Goal: Information Seeking & Learning: Find specific fact

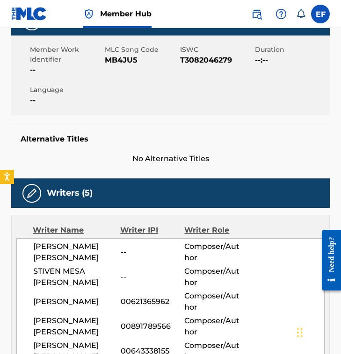
scroll to position [136, 0]
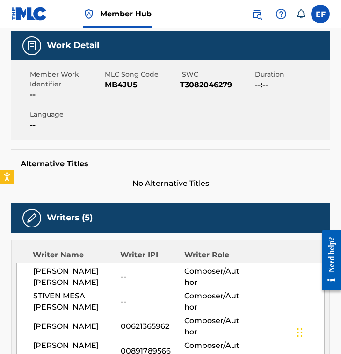
click at [125, 90] on span "MB4JU5" at bounding box center [141, 84] width 72 height 11
copy span "MB4JU5"
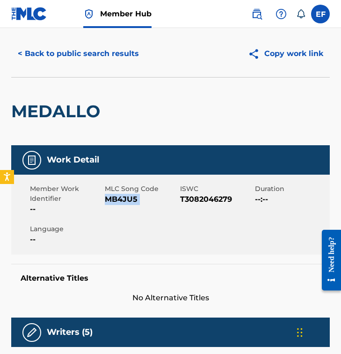
scroll to position [0, 0]
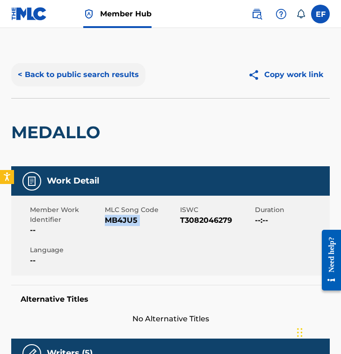
click at [80, 81] on button "< Back to public search results" at bounding box center [78, 74] width 134 height 23
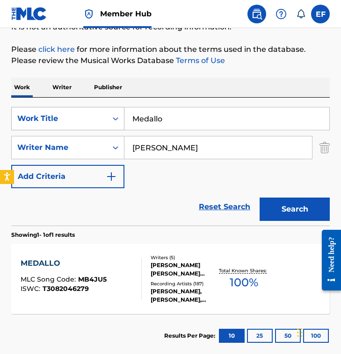
drag, startPoint x: 179, startPoint y: 117, endPoint x: 18, endPoint y: 108, distance: 161.5
click at [18, 108] on div "SearchWithCriteria9c10e0c1-8a7b-49b9-8c11-8d79a27831e0 Work Title Medallo" at bounding box center [170, 118] width 318 height 23
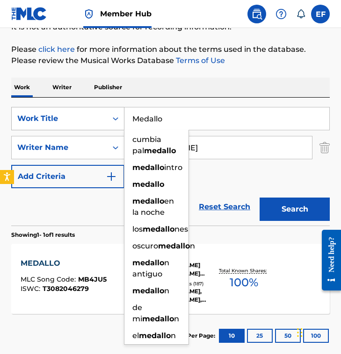
paste input "ujer Infiel"
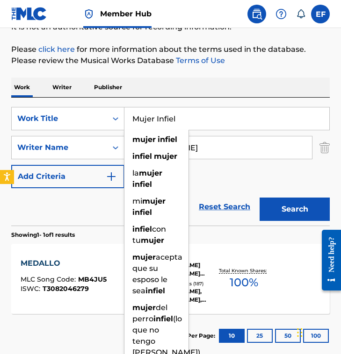
type input "Mujer Infiel"
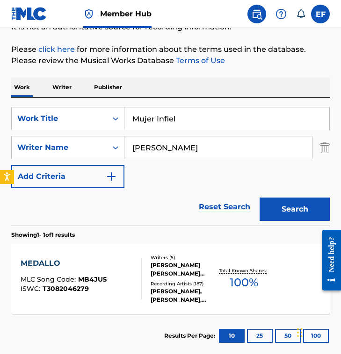
click at [253, 151] on input "Julio Manuel González" at bounding box center [217, 147] width 187 height 22
paste input "ose W. Ordoñ"
click at [187, 148] on input "Jose W. Ordoñez" at bounding box center [217, 147] width 187 height 22
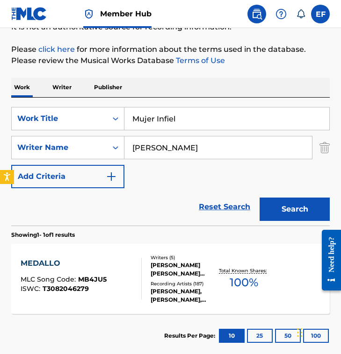
type input "Jose W. Ordonez"
click at [259, 198] on button "Search" at bounding box center [294, 209] width 70 height 23
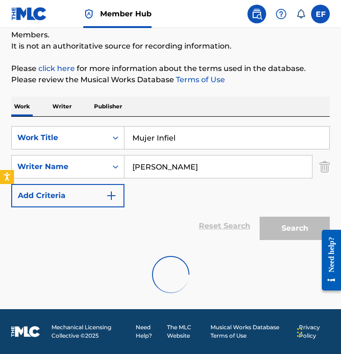
scroll to position [58, 0]
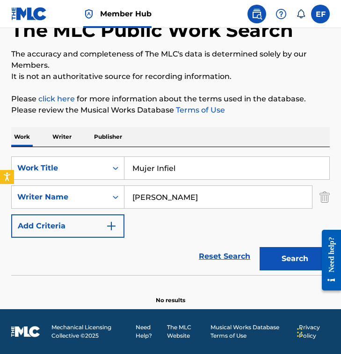
click at [153, 255] on div "Reset Search Search" at bounding box center [170, 256] width 318 height 37
click at [187, 143] on div "Work Writer Publisher" at bounding box center [170, 137] width 318 height 20
click at [186, 139] on div "Work Writer Publisher" at bounding box center [170, 137] width 318 height 20
click at [154, 143] on div "Work Writer Publisher" at bounding box center [170, 137] width 318 height 20
click at [143, 141] on div "Work Writer Publisher" at bounding box center [170, 137] width 318 height 20
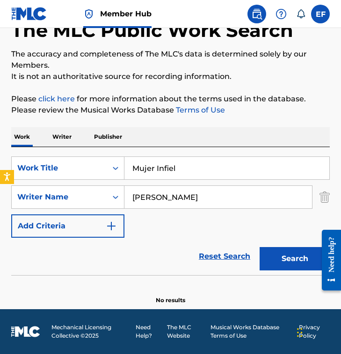
click at [149, 146] on div "Work Writer Publisher" at bounding box center [170, 137] width 318 height 20
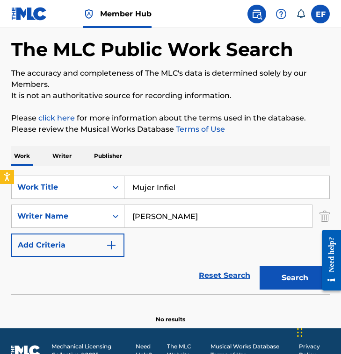
scroll to position [0, 0]
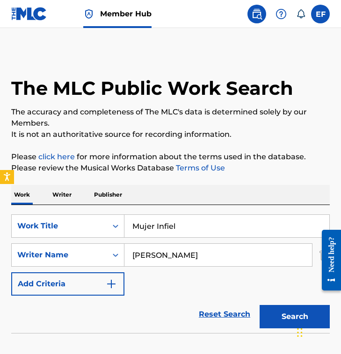
drag, startPoint x: 161, startPoint y: 188, endPoint x: 182, endPoint y: 184, distance: 21.0
click at [161, 188] on div "Work Writer Publisher" at bounding box center [170, 195] width 318 height 20
click at [150, 198] on div "Work Writer Publisher" at bounding box center [170, 195] width 318 height 20
click at [154, 197] on div "Work Writer Publisher" at bounding box center [170, 195] width 318 height 20
click at [156, 195] on div "Work Writer Publisher" at bounding box center [170, 195] width 318 height 20
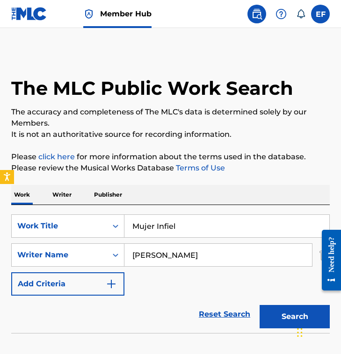
click at [191, 230] on input "Mujer Infiel" at bounding box center [226, 226] width 205 height 22
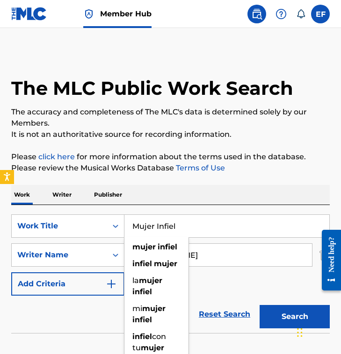
click at [191, 230] on input "Mujer Infiel" at bounding box center [226, 226] width 205 height 22
paste input "Danubio Azu"
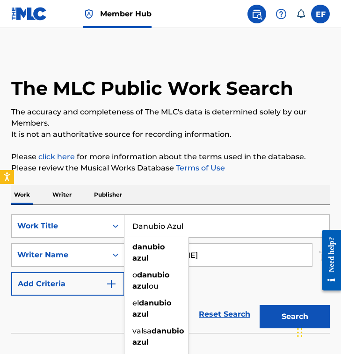
type input "Danubio Azul"
click at [163, 193] on div "Work Writer Publisher" at bounding box center [170, 195] width 318 height 20
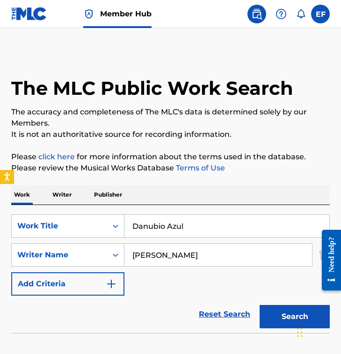
click at [222, 244] on input "Jose W. Ordonez" at bounding box center [217, 255] width 187 height 22
click at [222, 251] on input "Jose W. Ordonez" at bounding box center [217, 255] width 187 height 22
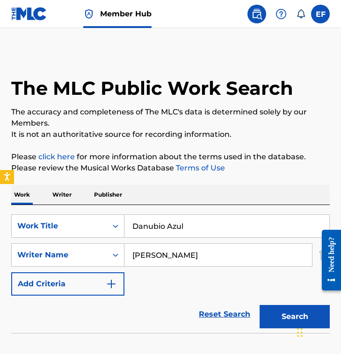
click at [222, 251] on input "Jose W. Ordonez" at bounding box center [217, 255] width 187 height 22
paste input "Reinolds Stone"
click at [259, 305] on button "Search" at bounding box center [294, 316] width 70 height 23
click at [158, 277] on div "SearchWithCriteria9c10e0c1-8a7b-49b9-8c11-8d79a27831e0 Work Title Danubio Azul …" at bounding box center [170, 255] width 318 height 81
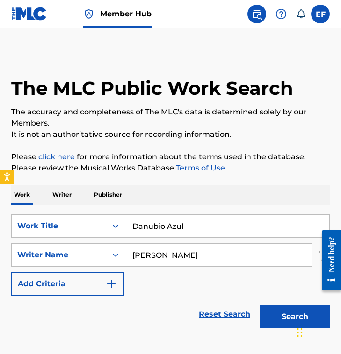
click at [212, 251] on input "Reinolds Stone" at bounding box center [217, 255] width 187 height 22
paste input "Johann Strauss"
type input "Johann Strauss"
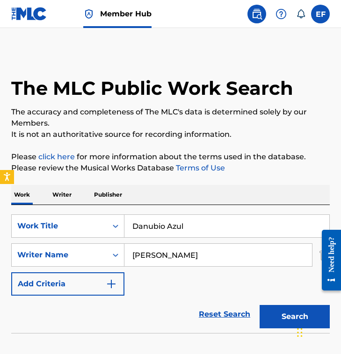
click at [259, 305] on button "Search" at bounding box center [294, 316] width 70 height 23
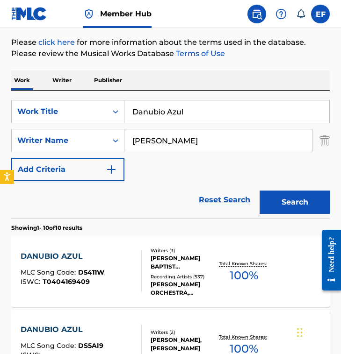
scroll to position [115, 0]
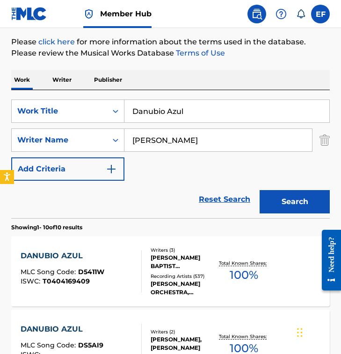
click at [130, 161] on div "SearchWithCriteria9c10e0c1-8a7b-49b9-8c11-8d79a27831e0 Work Title Danubio Azul …" at bounding box center [170, 140] width 318 height 81
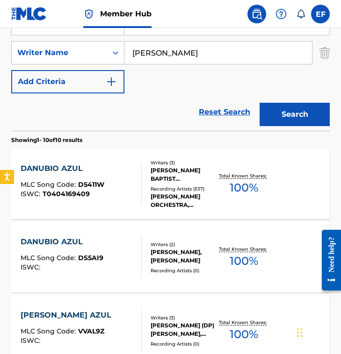
click at [134, 177] on div at bounding box center [137, 184] width 7 height 42
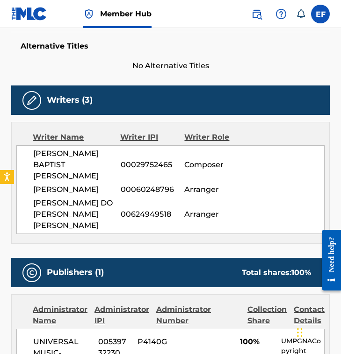
scroll to position [255, 0]
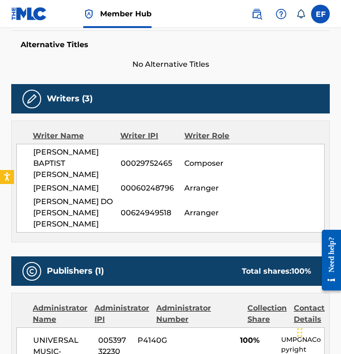
click at [151, 221] on div "JOHANN BAPTIST STRAUSS 00029752465 Composer PAULO IDELFONSO 00060248796 Arrange…" at bounding box center [170, 188] width 308 height 89
drag, startPoint x: 150, startPoint y: 112, endPoint x: 146, endPoint y: 116, distance: 5.9
click at [150, 112] on div "Writers (3)" at bounding box center [170, 98] width 318 height 29
click at [145, 118] on div "Writers (3) Writer Name Writer IPI Writer Role JOHANN BAPTIST STRAUSS 000297524…" at bounding box center [170, 163] width 318 height 158
click at [108, 197] on span "DALVA CLAUDIA DO NASCIMENTO ZANDOMENIGHI" at bounding box center [76, 213] width 87 height 34
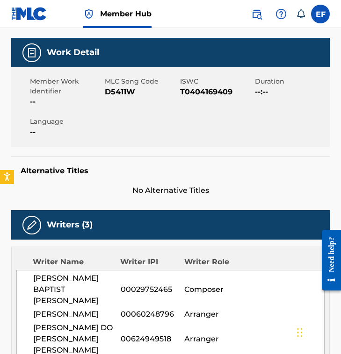
scroll to position [0, 0]
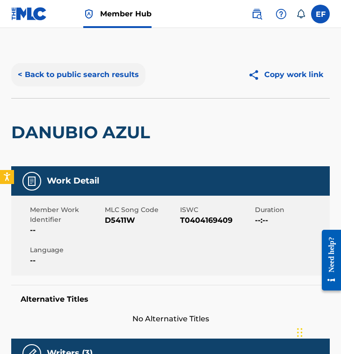
click at [79, 67] on button "< Back to public search results" at bounding box center [78, 74] width 134 height 23
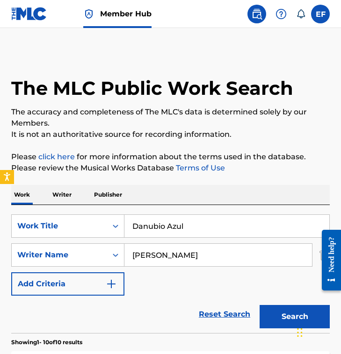
scroll to position [202, 0]
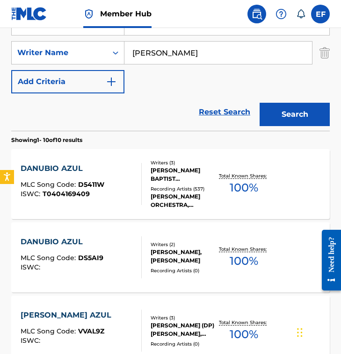
click at [163, 105] on div "Reset Search Search" at bounding box center [170, 111] width 318 height 37
click at [151, 107] on div "Reset Search Search" at bounding box center [170, 111] width 318 height 37
click at [150, 105] on div "Reset Search Search" at bounding box center [170, 111] width 318 height 37
click at [148, 139] on section "Showing 1 - 10 of 10 results" at bounding box center [170, 138] width 318 height 14
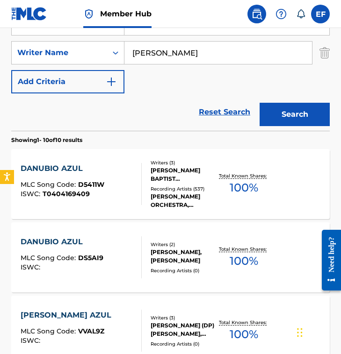
click at [148, 139] on section "Showing 1 - 10 of 10 results" at bounding box center [170, 138] width 318 height 14
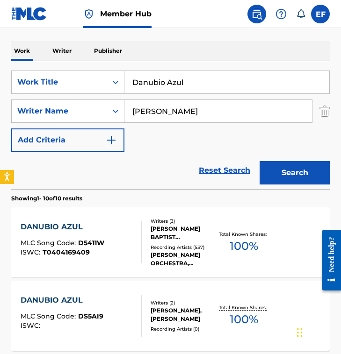
click at [193, 80] on input "Danubio Azul" at bounding box center [226, 82] width 205 height 22
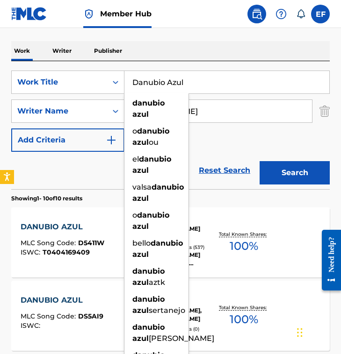
click at [89, 178] on div "Reset Search Search" at bounding box center [170, 170] width 318 height 37
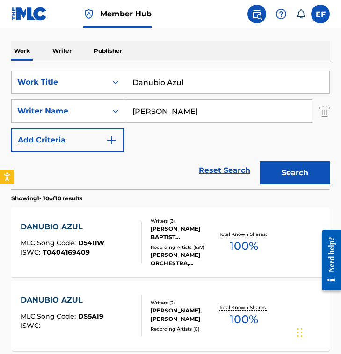
click at [202, 112] on input "Johann Strauss" at bounding box center [217, 111] width 187 height 22
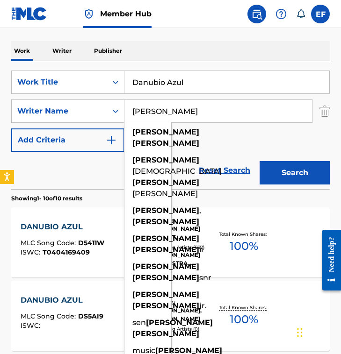
paste input "Reinolds Stone"
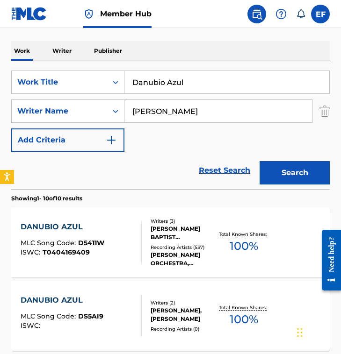
type input "Reinolds Stone"
click at [259, 161] on button "Search" at bounding box center [294, 172] width 70 height 23
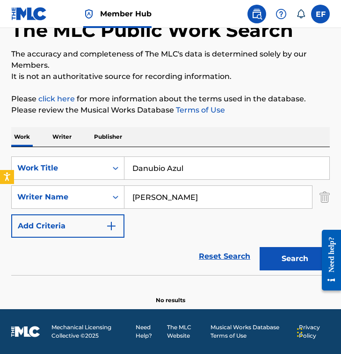
scroll to position [58, 0]
click at [144, 244] on div "Reset Search Search" at bounding box center [170, 256] width 318 height 37
click at [214, 200] on input "Reinolds Stone" at bounding box center [217, 197] width 187 height 22
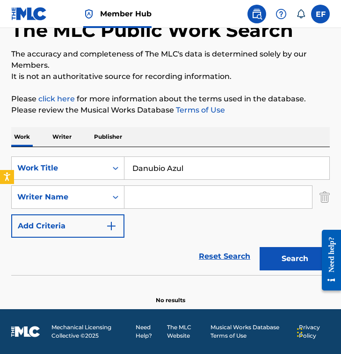
click at [182, 199] on input "Search Form" at bounding box center [217, 197] width 187 height 22
paste input "Johann Strauss"
type input "Johann Strauss"
click at [259, 247] on button "Search" at bounding box center [294, 258] width 70 height 23
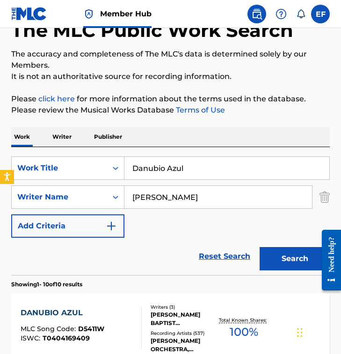
click at [42, 264] on div "Reset Search Search" at bounding box center [170, 256] width 318 height 37
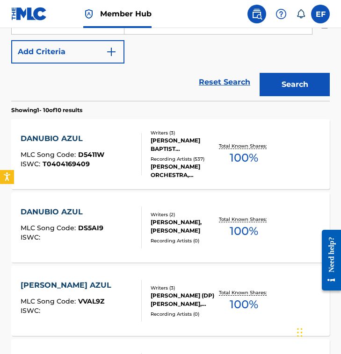
scroll to position [234, 0]
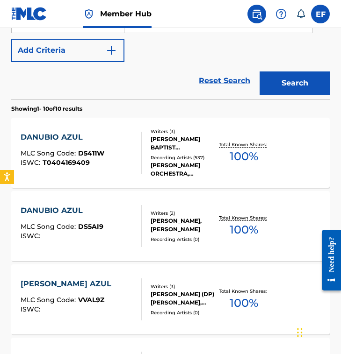
click at [95, 165] on div "ISWC : T0404169409" at bounding box center [63, 162] width 84 height 7
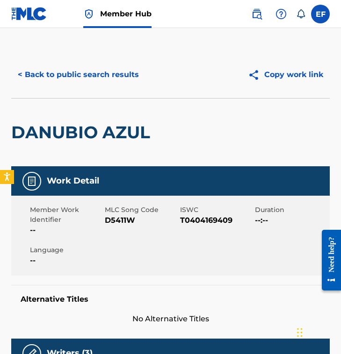
click at [76, 61] on div "< Back to public search results Copy work link" at bounding box center [170, 74] width 318 height 47
click at [76, 71] on button "< Back to public search results" at bounding box center [78, 74] width 134 height 23
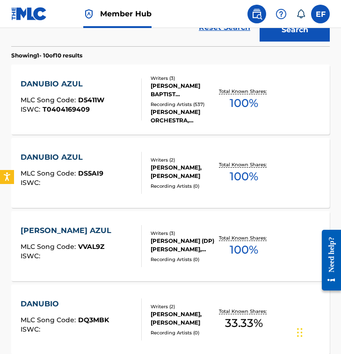
scroll to position [209, 0]
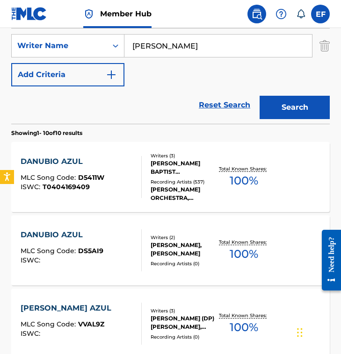
click at [150, 127] on section "Showing 1 - 10 of 10 results" at bounding box center [170, 131] width 318 height 14
click at [155, 114] on div "Reset Search Search" at bounding box center [170, 104] width 318 height 37
click at [173, 124] on section "Showing 1 - 10 of 10 results" at bounding box center [170, 131] width 318 height 14
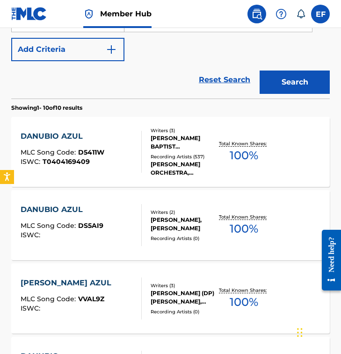
scroll to position [238, 0]
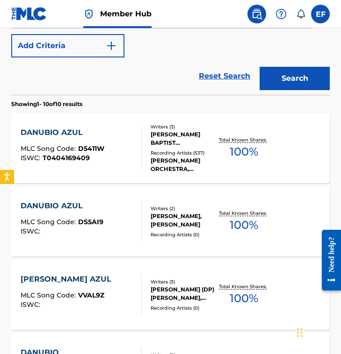
click at [129, 144] on div "DANUBIO AZUL MLC Song Code : D5411W ISWC : T0404169409" at bounding box center [81, 148] width 121 height 42
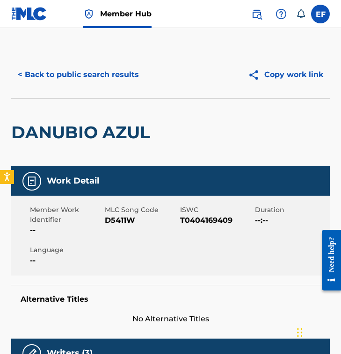
click at [122, 223] on span "D5411W" at bounding box center [141, 220] width 72 height 11
copy span "D5411W"
click at [73, 79] on button "< Back to public search results" at bounding box center [78, 74] width 134 height 23
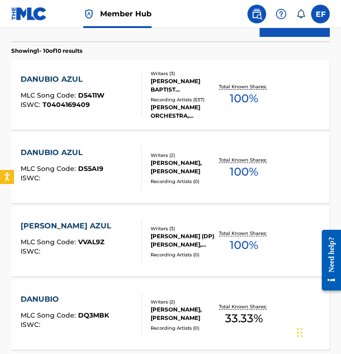
click at [95, 159] on div "DANUBIO AZUL MLC Song Code : DS5AI9 ISWC :" at bounding box center [62, 168] width 83 height 42
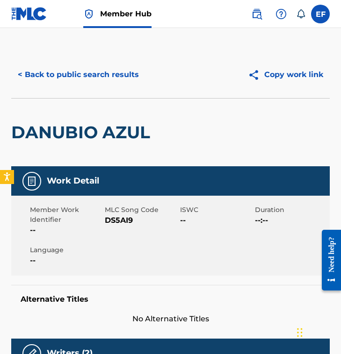
click at [117, 220] on span "DS5AI9" at bounding box center [141, 220] width 72 height 11
copy span "DS5AI9"
click at [82, 75] on button "< Back to public search results" at bounding box center [78, 74] width 134 height 23
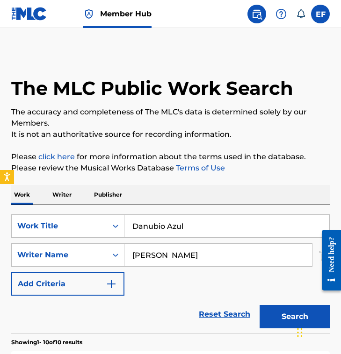
drag, startPoint x: 209, startPoint y: 229, endPoint x: -26, endPoint y: 205, distance: 236.8
click at [0, 205] on html "Accessibility Screen-Reader Guide, Feedback, and Issue Reporting | New window 0…" at bounding box center [170, 177] width 341 height 354
paste input "Soy Como Soy"
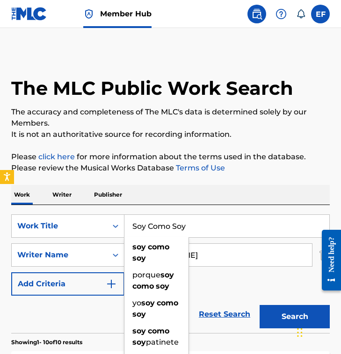
type input "Soy Como Soy"
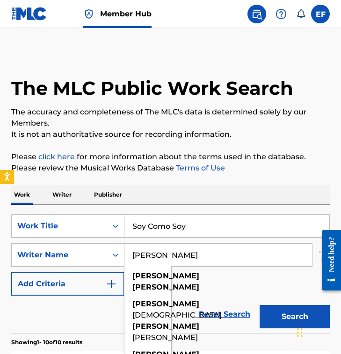
drag, startPoint x: 225, startPoint y: 250, endPoint x: 256, endPoint y: 264, distance: 34.1
click at [256, 264] on input "Johann Strauss" at bounding box center [217, 255] width 187 height 22
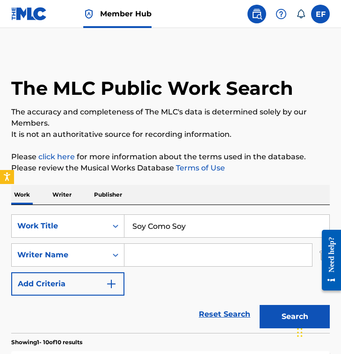
click at [172, 256] on input "Search Form" at bounding box center [217, 255] width 187 height 22
paste input "Diego Javier González"
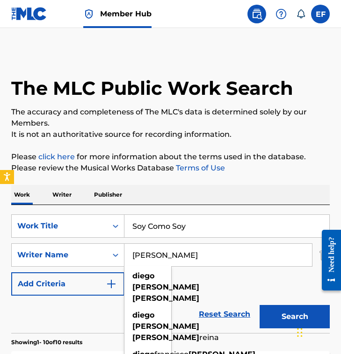
type input "Diego Javier Gonzalez"
click at [259, 305] on button "Search" at bounding box center [294, 316] width 70 height 23
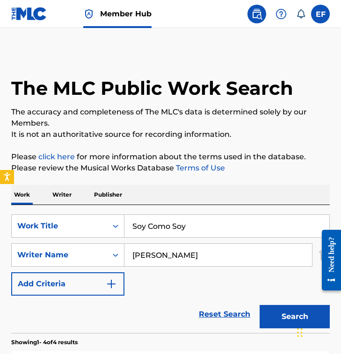
click at [165, 283] on div "SearchWithCriteria9c10e0c1-8a7b-49b9-8c11-8d79a27831e0 Work Title Soy Como Soy …" at bounding box center [170, 255] width 318 height 81
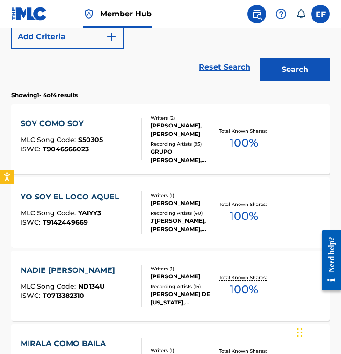
scroll to position [253, 0]
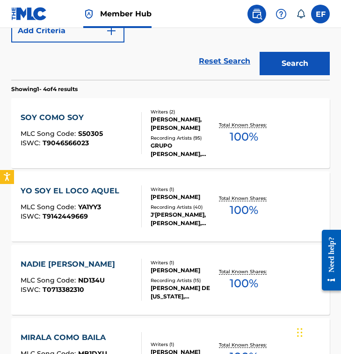
click at [124, 77] on div "Reset Search Search" at bounding box center [170, 61] width 318 height 37
click at [137, 75] on div "Reset Search Search" at bounding box center [170, 61] width 318 height 37
click at [143, 122] on div "Writers ( 2 ) DIEGO JAVIER GONZALEZ, DIEGO JAVIER GONZALEZ Recording Artists ( …" at bounding box center [180, 133] width 76 height 50
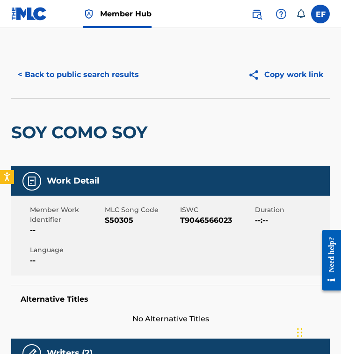
click at [147, 105] on div "SOY COMO SOY" at bounding box center [81, 133] width 141 height 68
click at [150, 110] on div "SOY COMO SOY" at bounding box center [81, 133] width 141 height 68
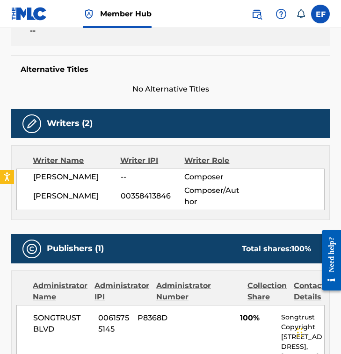
scroll to position [231, 0]
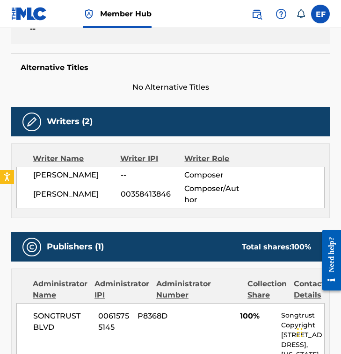
click at [136, 117] on div "Writers (2)" at bounding box center [170, 121] width 318 height 29
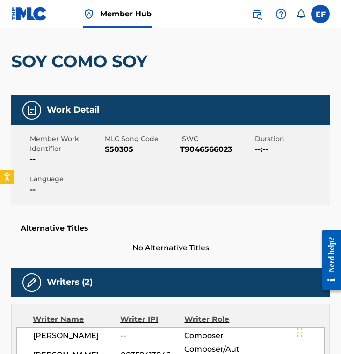
scroll to position [0, 0]
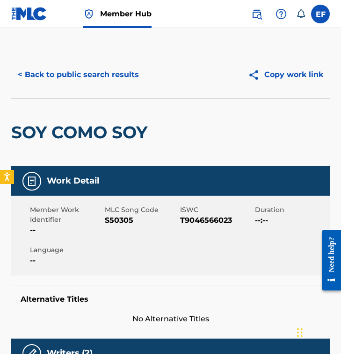
click at [121, 221] on span "S50305" at bounding box center [141, 220] width 72 height 11
copy span "S50305"
click at [162, 85] on div "< Back to public search results" at bounding box center [90, 74] width 159 height 23
click at [133, 88] on div "< Back to public search results Copy work link" at bounding box center [170, 74] width 318 height 47
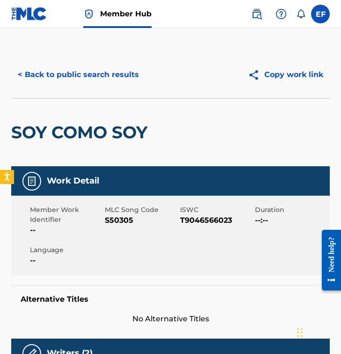
click at [149, 96] on div "< Back to public search results Copy work link" at bounding box center [170, 74] width 318 height 47
click at [79, 68] on button "< Back to public search results" at bounding box center [78, 74] width 134 height 23
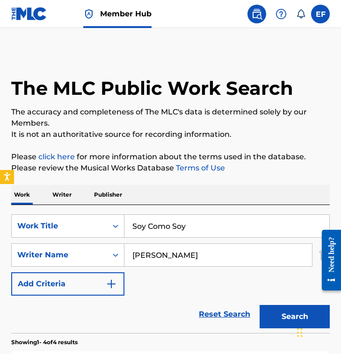
drag, startPoint x: 204, startPoint y: 218, endPoint x: 284, endPoint y: 228, distance: 81.0
click at [284, 228] on input "Soy Como Soy" at bounding box center [226, 226] width 205 height 22
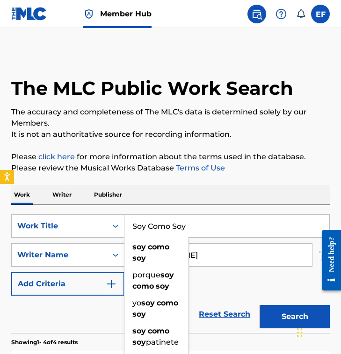
paste input "i Volvieras A Mi"
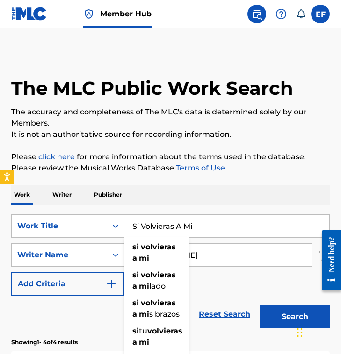
type input "Si Volvieras A Mi"
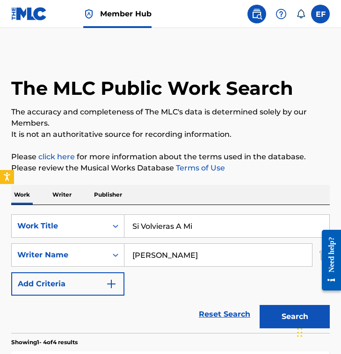
click at [207, 255] on input "Diego Javier Gonzalez" at bounding box center [217, 255] width 187 height 22
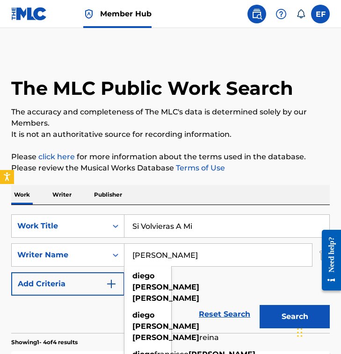
click at [207, 255] on input "Diego Javier Gonzalez" at bounding box center [217, 255] width 187 height 22
paste input "Osias Marmolejo Chaverra"
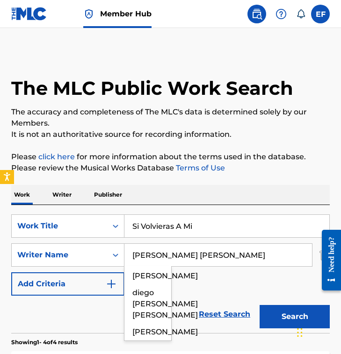
type input "Osias Marmolejo Chaverra"
click at [259, 305] on button "Search" at bounding box center [294, 316] width 70 height 23
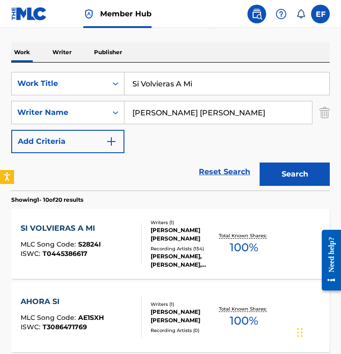
scroll to position [143, 0]
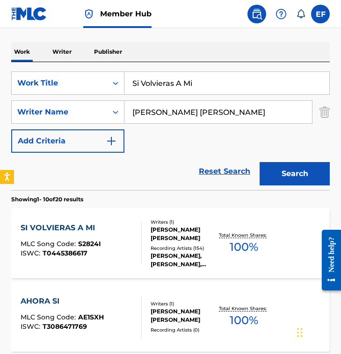
click at [155, 165] on div "Reset Search Search" at bounding box center [170, 171] width 318 height 37
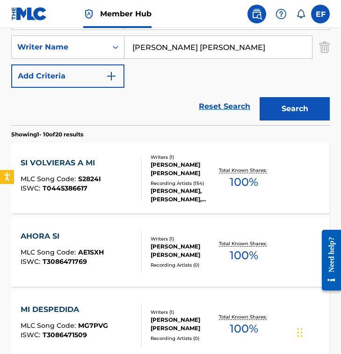
scroll to position [213, 0]
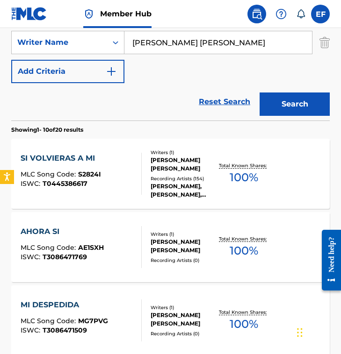
click at [131, 167] on div "SI VOLVIERAS A MI MLC Song Code : S2824I ISWC : T0445386617" at bounding box center [81, 174] width 121 height 42
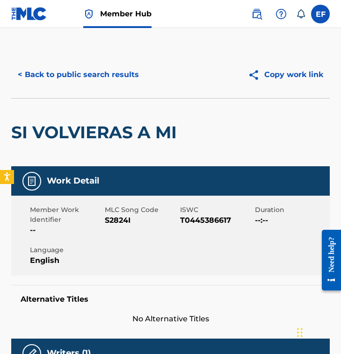
click at [129, 148] on div "SI VOLVIERAS A MI" at bounding box center [96, 133] width 170 height 68
click at [120, 222] on span "S2824I" at bounding box center [141, 220] width 72 height 11
copy span "S2824I"
click at [86, 84] on button "< Back to public search results" at bounding box center [78, 74] width 134 height 23
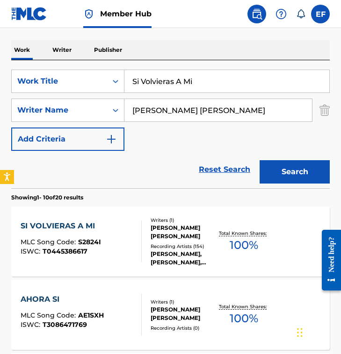
scroll to position [140, 0]
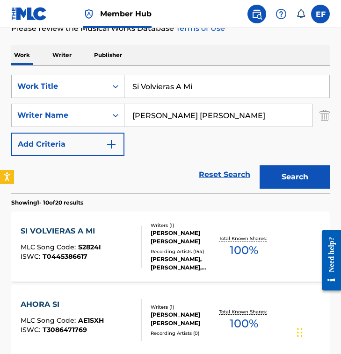
drag, startPoint x: 224, startPoint y: 88, endPoint x: 109, endPoint y: 86, distance: 114.5
click at [109, 86] on div "SearchWithCriteria9c10e0c1-8a7b-49b9-8c11-8d79a27831e0 Work Title Si Volvieras …" at bounding box center [170, 86] width 318 height 23
paste input "Recuerdo Bonito"
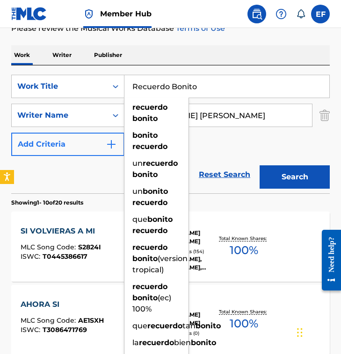
type input "Recuerdo Bonito"
click at [206, 83] on input "Recuerdo Bonito" at bounding box center [226, 86] width 205 height 22
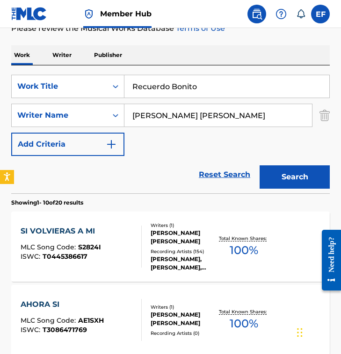
click at [213, 110] on input "Osias Marmolejo Chaverra" at bounding box center [217, 115] width 187 height 22
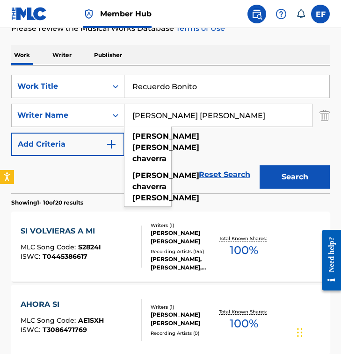
click at [213, 110] on input "Osias Marmolejo Chaverra" at bounding box center [217, 115] width 187 height 22
paste input "Jhon William Upegui"
type input "Jhon William Upegui"
click at [259, 165] on button "Search" at bounding box center [294, 176] width 70 height 23
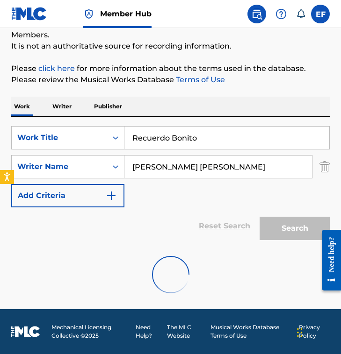
scroll to position [58, 0]
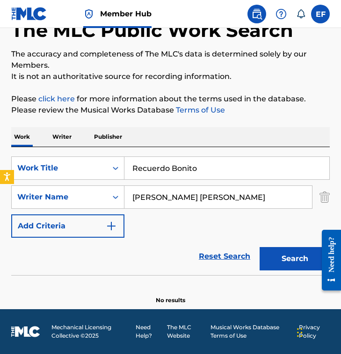
click at [183, 244] on div "Reset Search Search" at bounding box center [170, 256] width 318 height 37
click at [117, 238] on div "Reset Search Search" at bounding box center [170, 256] width 318 height 37
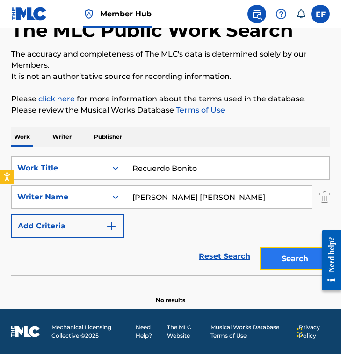
click at [288, 250] on button "Search" at bounding box center [294, 258] width 70 height 23
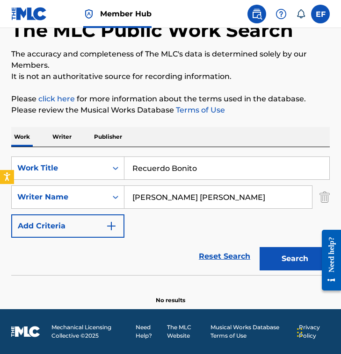
click at [263, 164] on input "Recuerdo Bonito" at bounding box center [226, 168] width 205 height 22
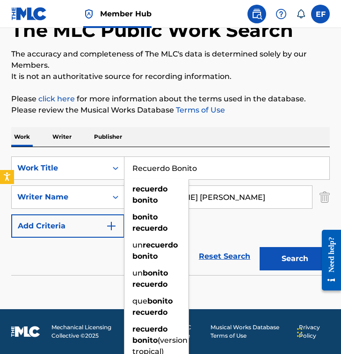
click at [263, 164] on input "Recuerdo Bonito" at bounding box center [226, 168] width 205 height 22
paste input "Si Hoy Fuera Ayer"
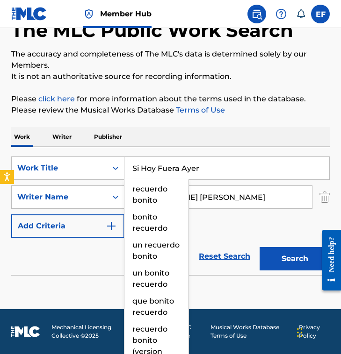
type input "Si Hoy Fuera Ayer"
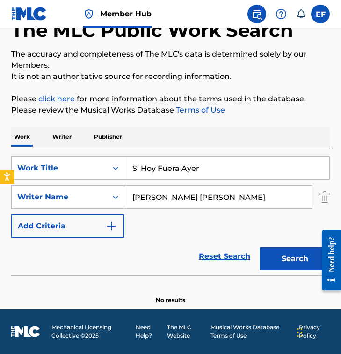
click at [245, 199] on input "Jhon William Upegui" at bounding box center [217, 197] width 187 height 22
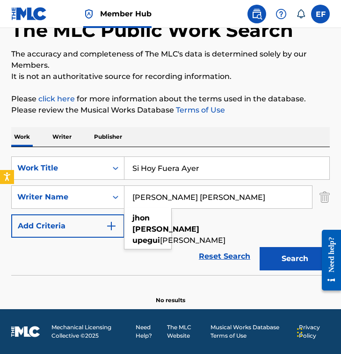
click at [245, 199] on input "Jhon William Upegui" at bounding box center [217, 197] width 187 height 22
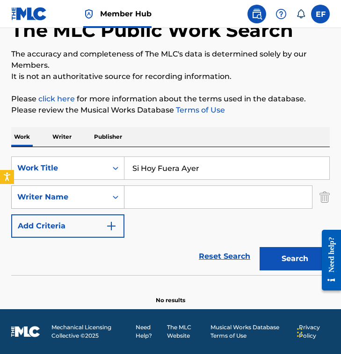
paste input "Edmundo Arias"
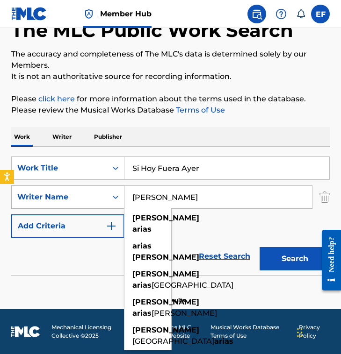
type input "Edmundo Arias"
click at [259, 247] on button "Search" at bounding box center [294, 258] width 70 height 23
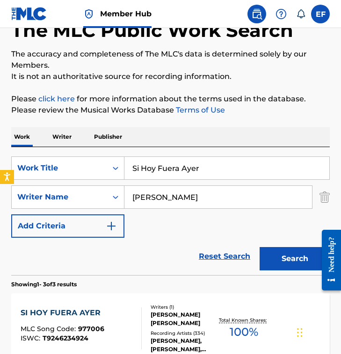
click at [136, 218] on div "SearchWithCriteria9c10e0c1-8a7b-49b9-8c11-8d79a27831e0 Work Title Si Hoy Fuera …" at bounding box center [170, 197] width 318 height 81
click at [162, 135] on div "Work Writer Publisher" at bounding box center [170, 137] width 318 height 20
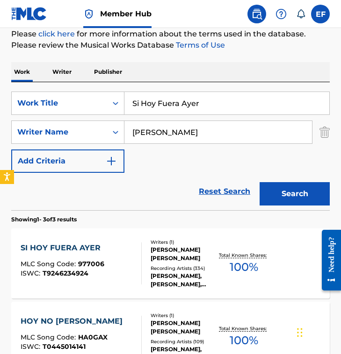
click at [141, 246] on div at bounding box center [137, 264] width 7 height 42
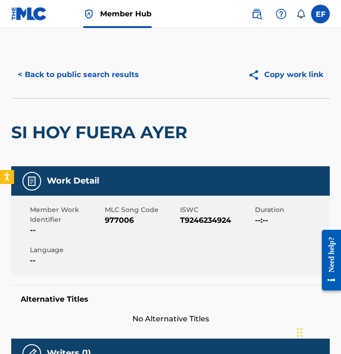
click at [116, 222] on span "977006" at bounding box center [141, 220] width 72 height 11
copy span "977006"
click at [77, 56] on div "< Back to public search results Copy work link" at bounding box center [170, 74] width 318 height 47
click at [76, 87] on div "< Back to public search results Copy work link" at bounding box center [170, 74] width 318 height 47
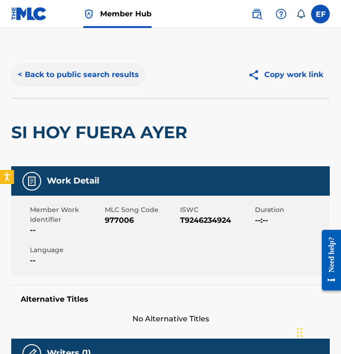
click at [77, 76] on button "< Back to public search results" at bounding box center [78, 74] width 134 height 23
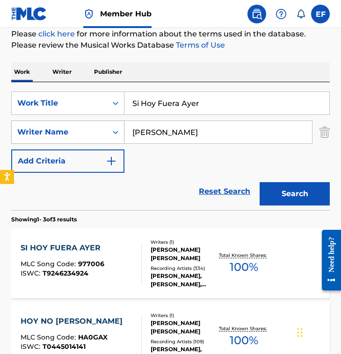
drag, startPoint x: 238, startPoint y: 136, endPoint x: 20, endPoint y: 136, distance: 218.3
click at [20, 136] on div "SearchWithCriteria7a1e3357-0427-4b0f-a862-cca3fb67078b Writer Name Edmundo Arias" at bounding box center [170, 132] width 318 height 23
paste input "Frederick Lehman"
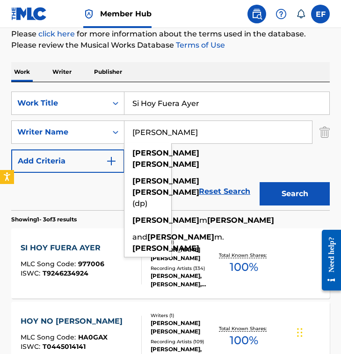
type input "Frederick Lehman"
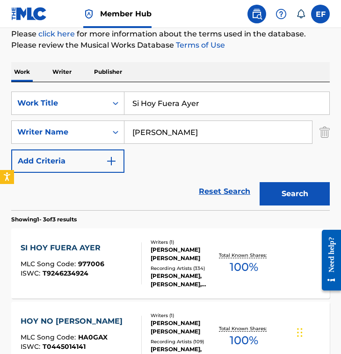
drag, startPoint x: 244, startPoint y: 98, endPoint x: 279, endPoint y: 108, distance: 36.7
click at [279, 108] on input "Si Hoy Fuera Ayer" at bounding box center [226, 103] width 205 height 22
click at [259, 182] on button "Search" at bounding box center [294, 193] width 70 height 23
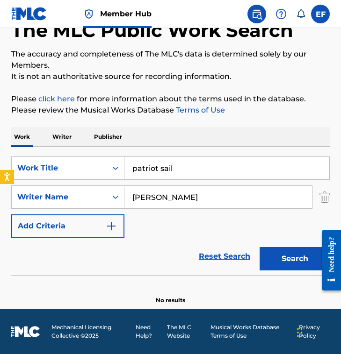
scroll to position [58, 0]
click at [190, 168] on input "patriot sail" at bounding box center [226, 168] width 205 height 22
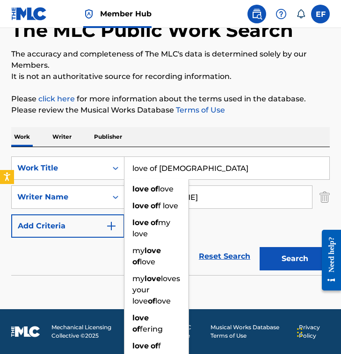
type input "love of god"
click at [259, 247] on button "Search" at bounding box center [294, 258] width 70 height 23
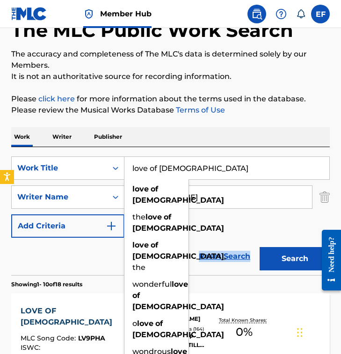
click at [93, 262] on div "Reset Search Search" at bounding box center [170, 256] width 318 height 37
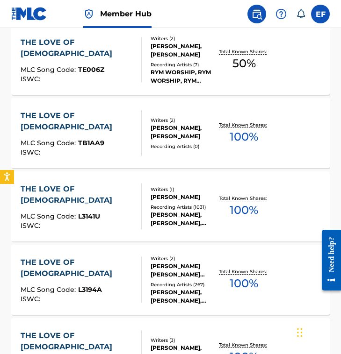
scroll to position [546, 0]
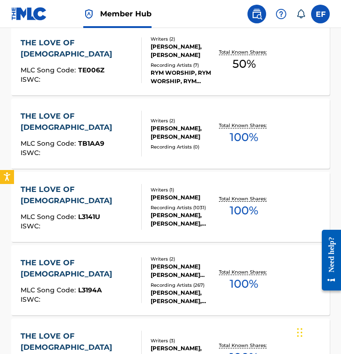
click at [141, 208] on div at bounding box center [137, 207] width 7 height 46
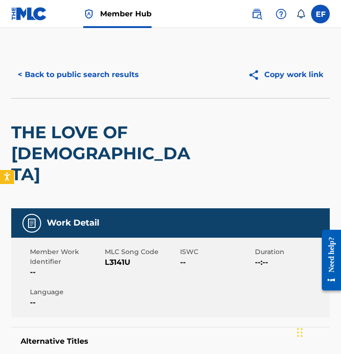
click at [114, 257] on span "L3141U" at bounding box center [141, 262] width 72 height 11
copy span "L3141U"
click at [85, 76] on button "< Back to public search results" at bounding box center [78, 74] width 134 height 23
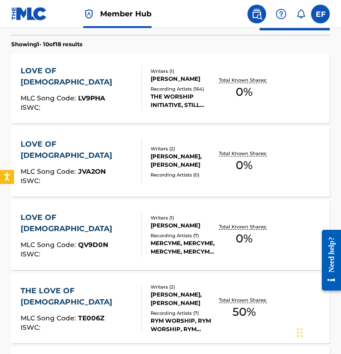
scroll to position [298, 0]
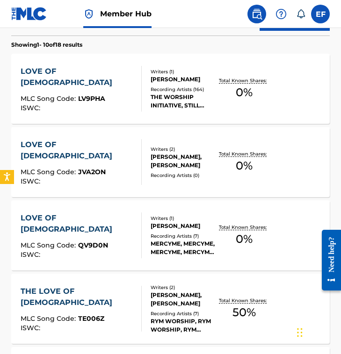
click at [115, 244] on div "LOVE OF GOD MLC Song Code : QV9D0N ISWC :" at bounding box center [81, 236] width 121 height 46
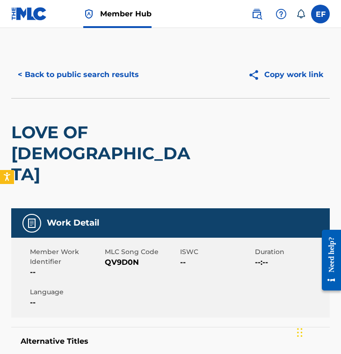
click at [118, 257] on span "QV9D0N" at bounding box center [141, 262] width 72 height 11
copy span "QV9D0N"
click at [67, 70] on button "< Back to public search results" at bounding box center [78, 74] width 134 height 23
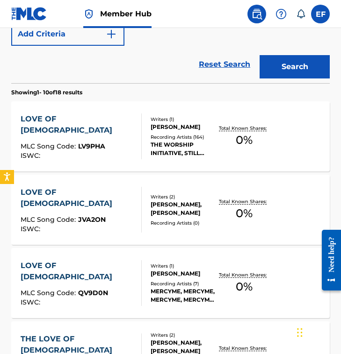
scroll to position [249, 0]
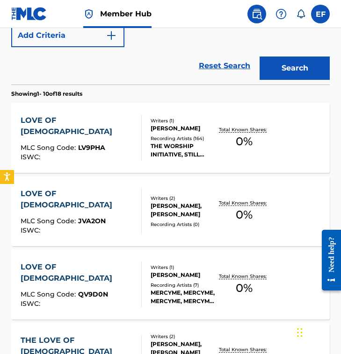
click at [107, 86] on section "Showing 1 - 10 of 18 results" at bounding box center [170, 92] width 318 height 14
click at [100, 128] on div "LOVE OF GOD" at bounding box center [77, 126] width 113 height 22
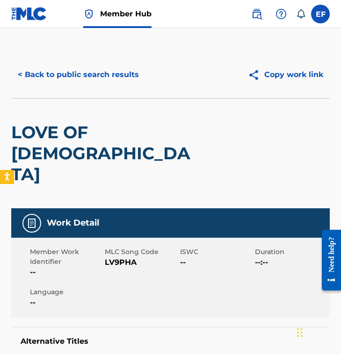
click at [122, 257] on span "LV9PHA" at bounding box center [141, 262] width 72 height 11
copy span "LV9PHA"
click at [78, 72] on button "< Back to public search results" at bounding box center [78, 74] width 134 height 23
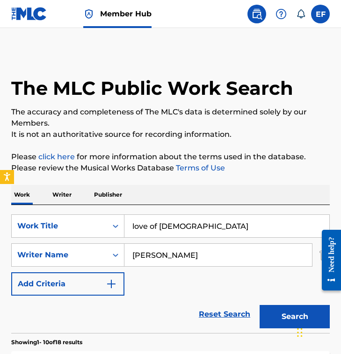
drag, startPoint x: 193, startPoint y: 229, endPoint x: 0, endPoint y: 193, distance: 196.4
paste input "The Days"
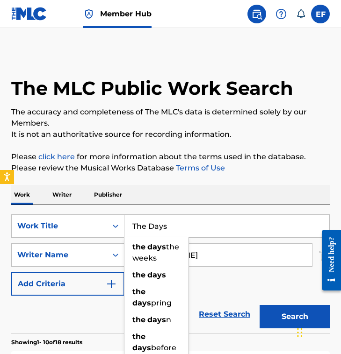
type input "The Days"
click at [211, 252] on input "Frederick Lehman" at bounding box center [217, 255] width 187 height 22
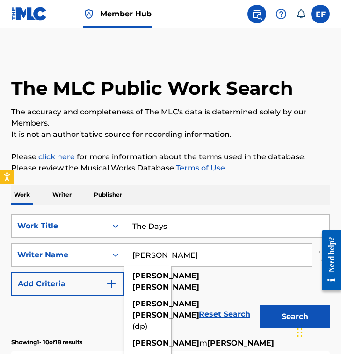
click at [211, 252] on input "Frederick Lehman" at bounding box center [217, 255] width 187 height 22
paste input "Robbie WilliamsTim Bergling"
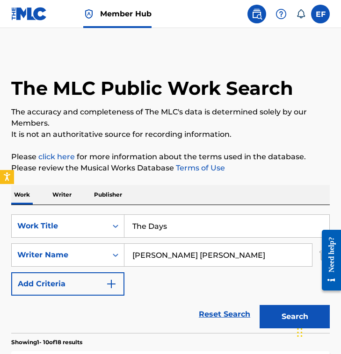
drag, startPoint x: 510, startPoint y: 479, endPoint x: 317, endPoint y: 256, distance: 294.9
click at [259, 305] on button "Search" at bounding box center [294, 316] width 70 height 23
click at [203, 252] on input "Robbie Williams" at bounding box center [217, 255] width 187 height 22
click at [203, 253] on input "Robbie Williams" at bounding box center [217, 255] width 187 height 22
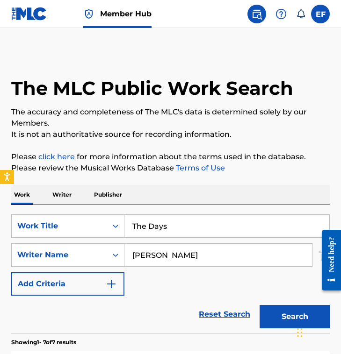
paste input "Tim Bergling"
type input "Tim Bergling"
click at [259, 305] on button "Search" at bounding box center [294, 316] width 70 height 23
click at [162, 275] on div "SearchWithCriteria9c10e0c1-8a7b-49b9-8c11-8d79a27831e0 Work Title The Days Sear…" at bounding box center [170, 255] width 318 height 81
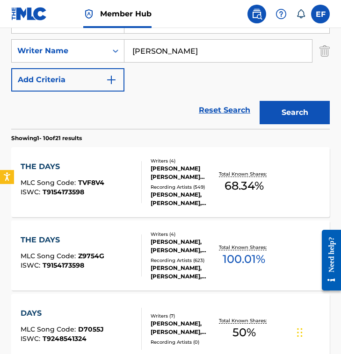
scroll to position [206, 0]
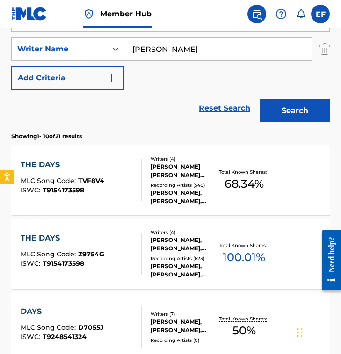
click at [155, 179] on div "VINCENT FRED PONTARE, ROBERT PETER WILLIAMS, TIM BERGLING, SALEM LARS AL FAKIR" at bounding box center [183, 171] width 67 height 17
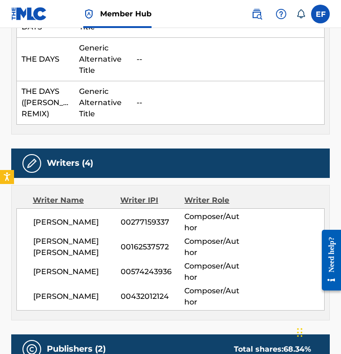
scroll to position [396, 0]
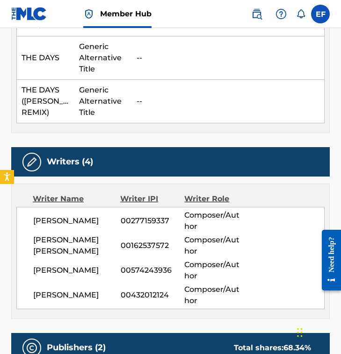
click at [80, 303] on div "SALEM LARS AL FAKIR 00432012124 Composer/Author" at bounding box center [178, 295] width 291 height 22
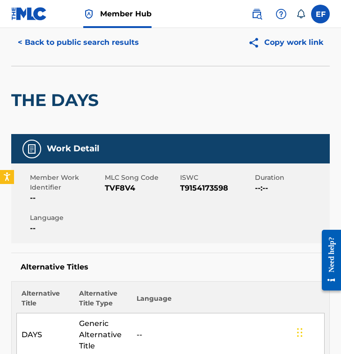
scroll to position [10, 0]
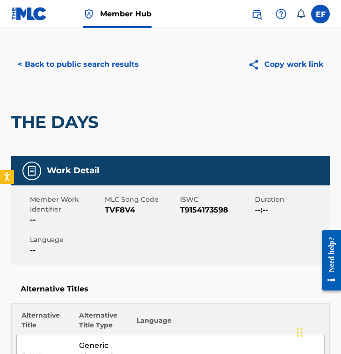
click at [122, 212] on span "TVF8V4" at bounding box center [141, 210] width 72 height 11
copy span "TVF8V4"
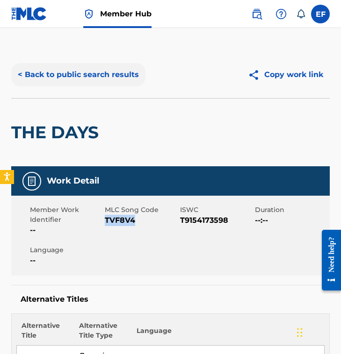
click at [79, 80] on button "< Back to public search results" at bounding box center [78, 74] width 134 height 23
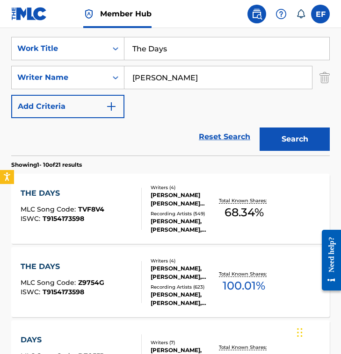
scroll to position [176, 0]
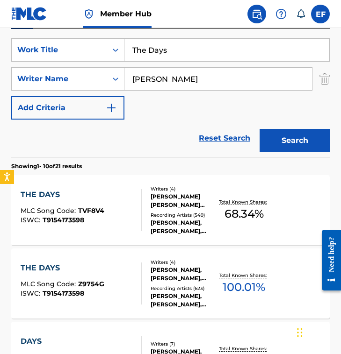
drag, startPoint x: 183, startPoint y: 56, endPoint x: 80, endPoint y: 17, distance: 109.7
paste input "King's Filth"
type input "King's Filth"
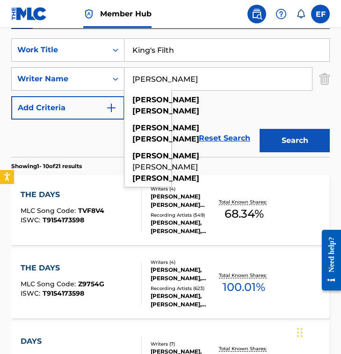
drag, startPoint x: 235, startPoint y: 75, endPoint x: 40, endPoint y: 74, distance: 195.4
click at [40, 74] on div "SearchWithCriteria7a1e3357-0427-4b0f-a862-cca3fb67078b Writer Name Tim Bergling…" at bounding box center [170, 78] width 318 height 23
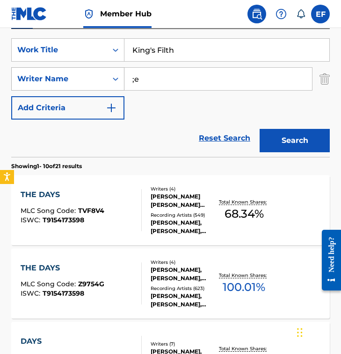
type input ";"
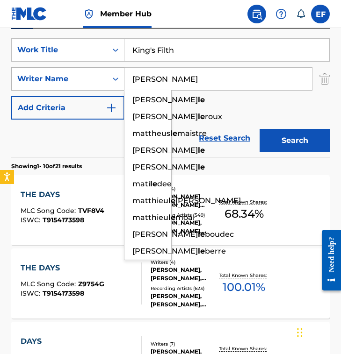
type input "le matos"
click at [259, 129] on button "Search" at bounding box center [294, 140] width 70 height 23
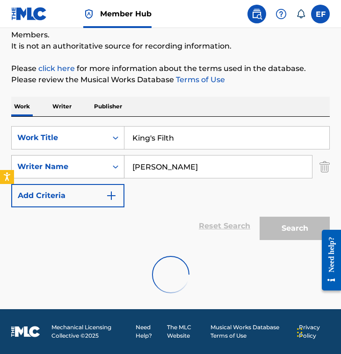
scroll to position [58, 0]
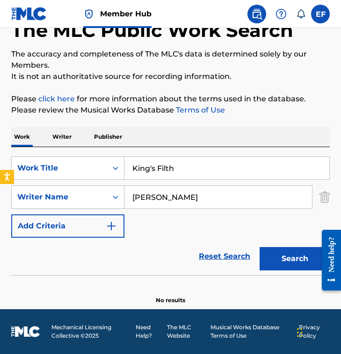
click at [195, 171] on input "King's Filth" at bounding box center [226, 168] width 205 height 22
paste input "Les hyènes"
type input "Les hyènes"
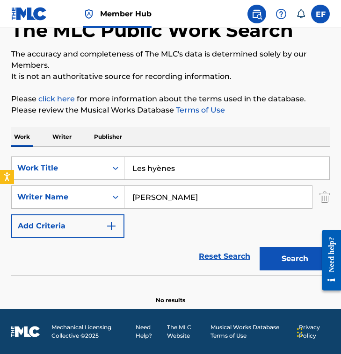
click at [215, 197] on input "le matos" at bounding box center [217, 197] width 187 height 22
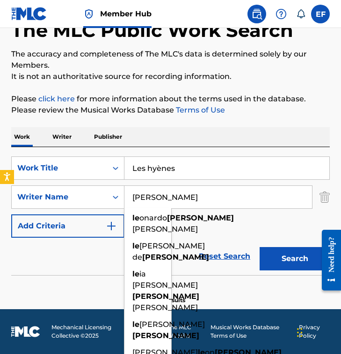
click at [215, 197] on input "le matos" at bounding box center [217, 197] width 187 height 22
paste input "Fabien TharinThierry Romanen"
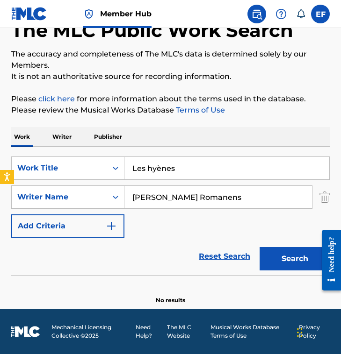
drag, startPoint x: 185, startPoint y: 198, endPoint x: 295, endPoint y: 198, distance: 109.8
click at [295, 198] on input "Fabien TharinThierry Romanens" at bounding box center [217, 197] width 187 height 22
click at [259, 247] on button "Search" at bounding box center [294, 258] width 70 height 23
drag, startPoint x: 198, startPoint y: 200, endPoint x: -20, endPoint y: 181, distance: 218.1
click at [0, 181] on html "Accessibility Screen-Reader Guide, Feedback, and Issue Reporting | New window 0…" at bounding box center [170, 119] width 341 height 354
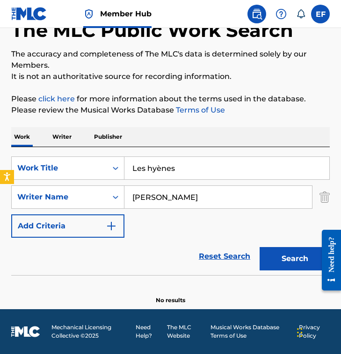
paste input "Thierry Romanens"
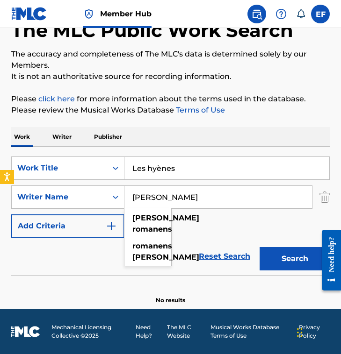
type input "Thierry Romanens"
click at [259, 247] on button "Search" at bounding box center [294, 258] width 70 height 23
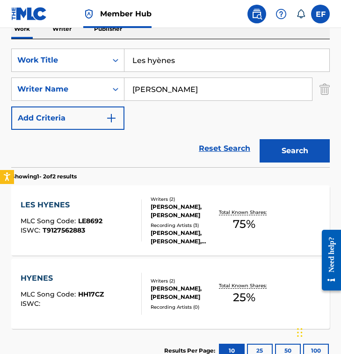
scroll to position [166, 0]
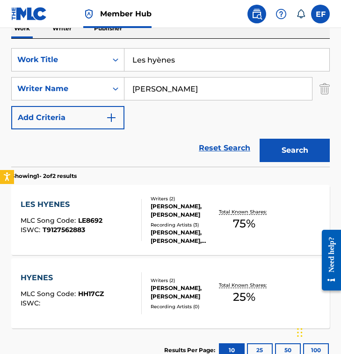
click at [135, 214] on div at bounding box center [137, 220] width 7 height 42
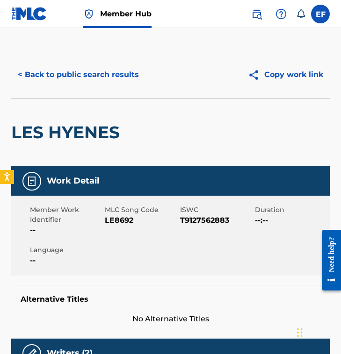
click at [142, 208] on span "MLC Song Code" at bounding box center [141, 210] width 72 height 10
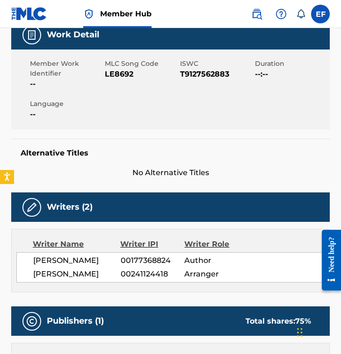
scroll to position [146, 0]
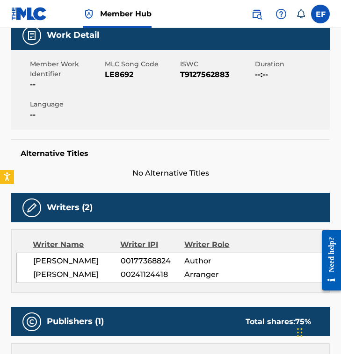
click at [140, 206] on div "Writers (2)" at bounding box center [170, 207] width 318 height 29
click at [135, 158] on h5 "Alternative Titles" at bounding box center [171, 153] width 300 height 9
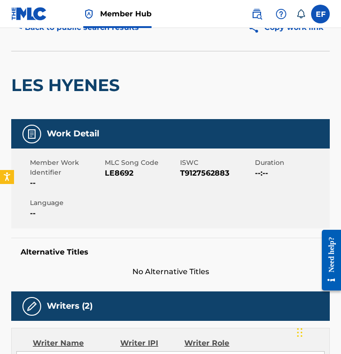
scroll to position [0, 0]
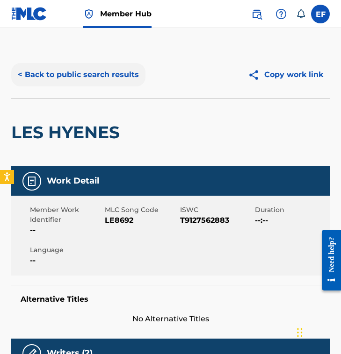
click at [91, 75] on button "< Back to public search results" at bounding box center [78, 74] width 134 height 23
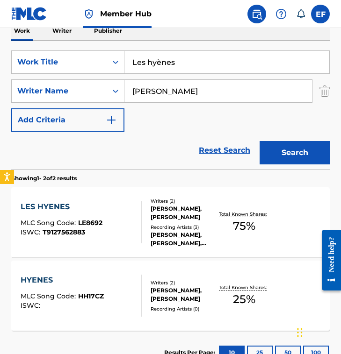
drag, startPoint x: 215, startPoint y: 61, endPoint x: 3, endPoint y: 60, distance: 211.3
click at [3, 60] on div "The MLC Public Work Search The accuracy and completeness of The MLC's data is d…" at bounding box center [170, 130] width 341 height 487
paste input "Constant Sorrow"
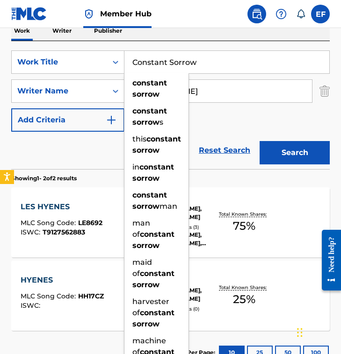
type input "Constant Sorrow"
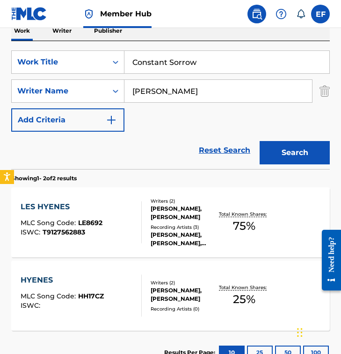
click at [197, 87] on input "Thierry Romanens" at bounding box center [217, 91] width 187 height 22
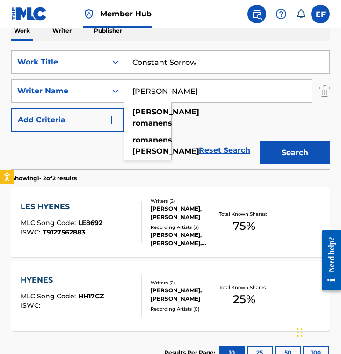
paste input "Christian Beat Hirt"
type input "Christian Beat Hirt"
click at [259, 141] on button "Search" at bounding box center [294, 152] width 70 height 23
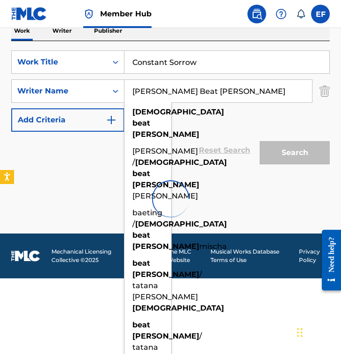
scroll to position [88, 0]
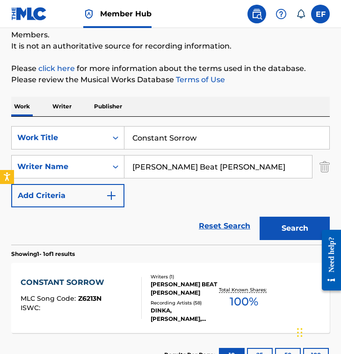
click at [53, 229] on div "Reset Search Search" at bounding box center [170, 226] width 318 height 37
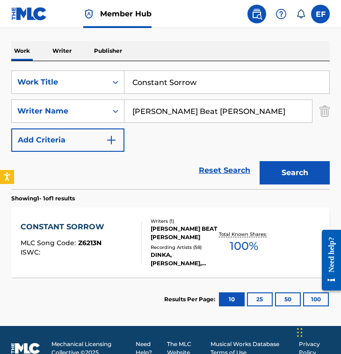
scroll to position [161, 0]
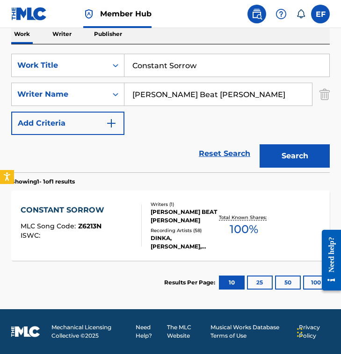
click at [150, 218] on div "CHRISTIAN BEAT HIRT" at bounding box center [183, 216] width 67 height 17
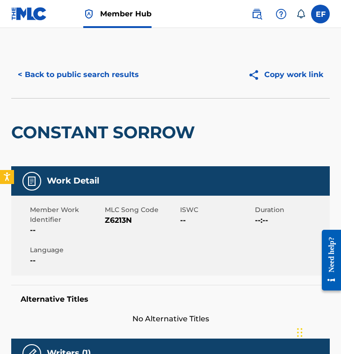
scroll to position [115, 0]
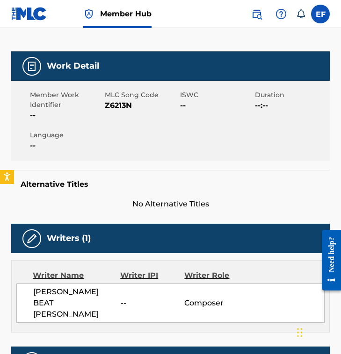
click at [155, 183] on h5 "Alternative Titles" at bounding box center [171, 184] width 300 height 9
click at [116, 110] on span "Z6213N" at bounding box center [141, 105] width 72 height 11
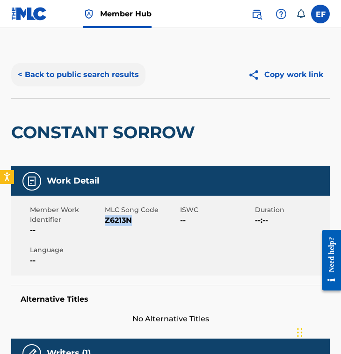
click at [76, 79] on button "< Back to public search results" at bounding box center [78, 74] width 134 height 23
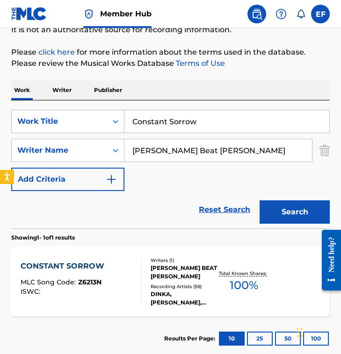
drag, startPoint x: 72, startPoint y: 119, endPoint x: 19, endPoint y: 119, distance: 53.3
click at [19, 119] on div "SearchWithCriteria9c10e0c1-8a7b-49b9-8c11-8d79a27831e0 Work Title Constant Sorr…" at bounding box center [170, 121] width 318 height 23
paste input "Hey Brother"
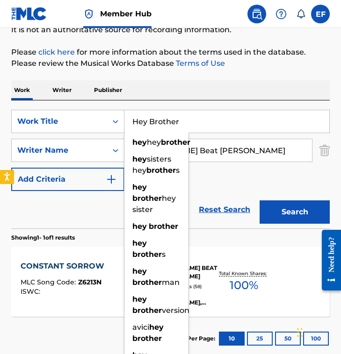
type input "Hey Brother"
click at [157, 92] on div "Work Writer Publisher" at bounding box center [170, 90] width 318 height 20
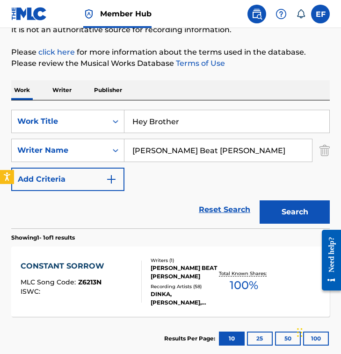
click at [222, 155] on input "Christian Beat Hirt" at bounding box center [217, 150] width 187 height 22
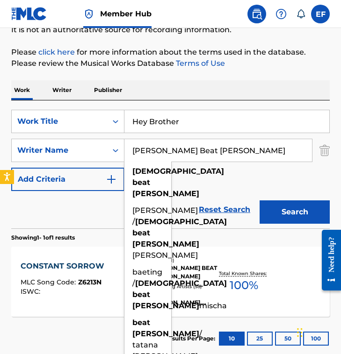
paste input "Ash PournouriTim BerglingVeronica Maggio"
type input "Ash PournouriTim BerglingVeronica Maggio"
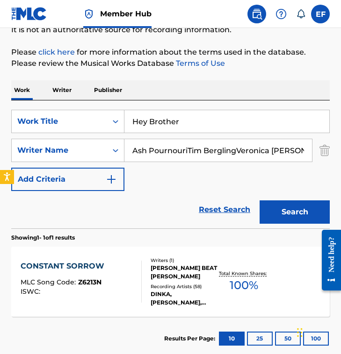
click at [189, 153] on input "Ash PournouriTim BerglingVeronica Maggio" at bounding box center [217, 150] width 187 height 22
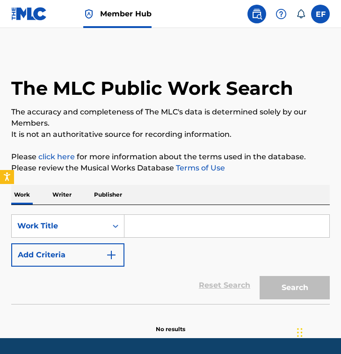
click at [152, 211] on div "SearchWithCriteriacd9dad09-c479-40d4-b1a1-2cbbece27a64 Work Title Add Criteria …" at bounding box center [170, 254] width 318 height 99
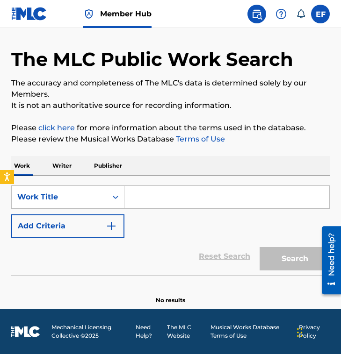
click at [151, 202] on input "Search Form" at bounding box center [226, 197] width 205 height 22
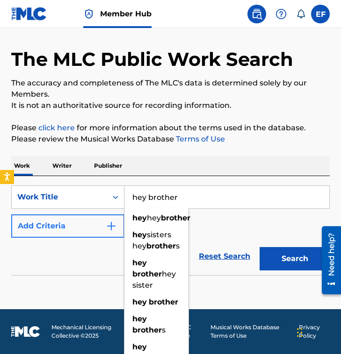
type input "hey brother"
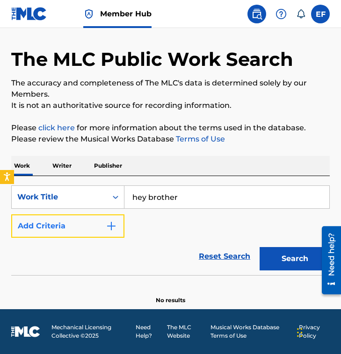
click at [73, 225] on button "Add Criteria" at bounding box center [67, 226] width 113 height 23
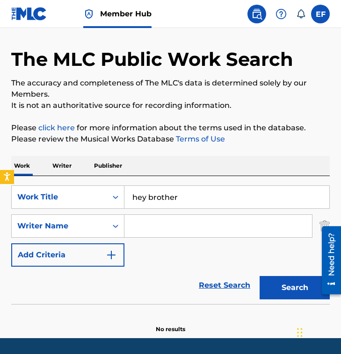
click at [154, 229] on input "Search Form" at bounding box center [217, 226] width 187 height 22
paste input "Ash PournouriTim BerglingVeronica Maggio"
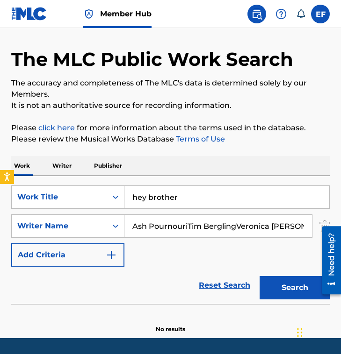
click at [186, 224] on input "Ash PournouriTim BerglingVeronica Maggio" at bounding box center [217, 226] width 187 height 22
drag, startPoint x: 187, startPoint y: 225, endPoint x: 344, endPoint y: 229, distance: 156.2
click at [340, 229] on html "Accessibility Screen-Reader Guide, Feedback, and Issue Reporting | New window 0…" at bounding box center [170, 148] width 341 height 354
click at [259, 276] on button "Search" at bounding box center [294, 287] width 70 height 23
click at [143, 161] on div "Work Writer Publisher" at bounding box center [170, 166] width 318 height 20
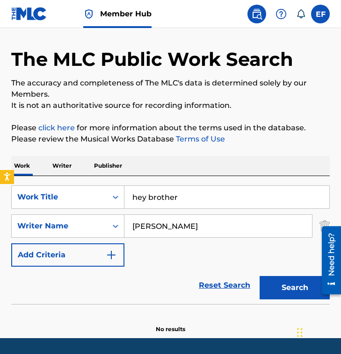
click at [143, 161] on div "Work Writer Publisher" at bounding box center [170, 166] width 318 height 20
click at [143, 164] on div "Work Writer Publisher" at bounding box center [170, 166] width 318 height 20
click at [163, 163] on div "Work Writer Publisher" at bounding box center [170, 166] width 318 height 20
click at [162, 161] on div "Work Writer Publisher" at bounding box center [170, 166] width 318 height 20
click at [203, 225] on input "Ash Pournouri" at bounding box center [217, 226] width 187 height 22
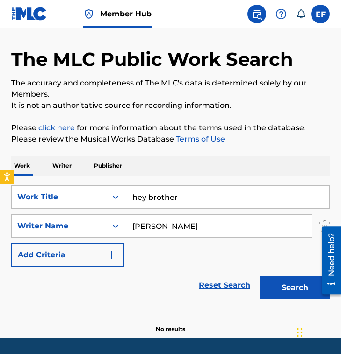
click at [203, 225] on input "Ash Pournouri" at bounding box center [217, 226] width 187 height 22
paste input "Veronica Maggio"
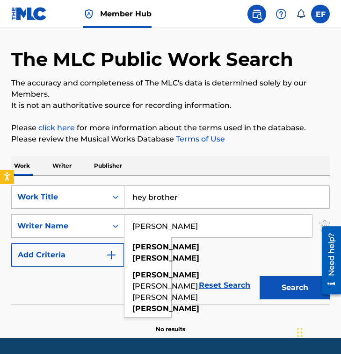
type input "Veronica Maggio"
click at [259, 276] on button "Search" at bounding box center [294, 287] width 70 height 23
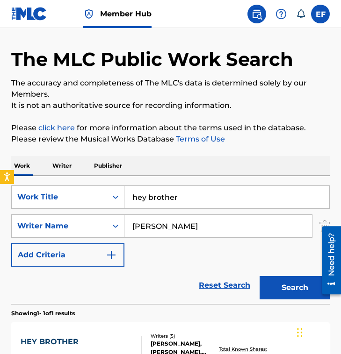
click at [170, 279] on div "Reset Search Search" at bounding box center [170, 285] width 318 height 37
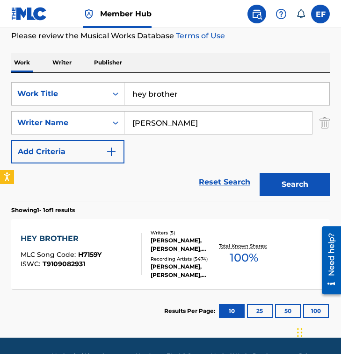
scroll to position [161, 0]
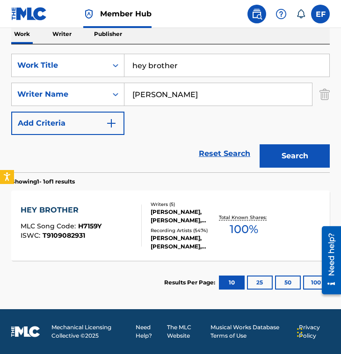
click at [130, 247] on div "HEY BROTHER MLC Song Code : H7159Y ISWC : T9109082931 Writers ( 5 ) ARASH ANDRE…" at bounding box center [170, 226] width 318 height 70
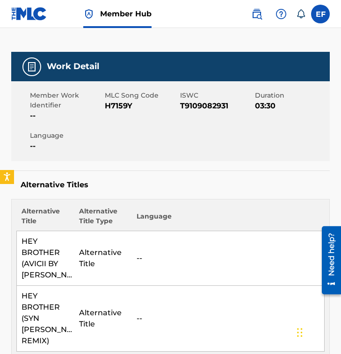
scroll to position [116, 0]
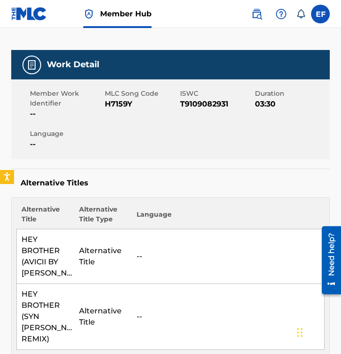
click at [130, 247] on td "Alternative Title" at bounding box center [102, 256] width 57 height 55
click at [139, 176] on div "Alternative Titles Alternative Title Alternative Title Type Language HEY BROTHE…" at bounding box center [170, 264] width 318 height 191
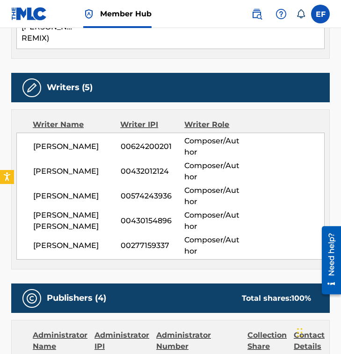
click at [148, 251] on div "Writer Name Writer IPI Writer Role ARASH ANDREAS POURNOURI 00624200201 Composer…" at bounding box center [170, 189] width 318 height 160
click at [169, 240] on span "00277159337" at bounding box center [153, 245] width 64 height 11
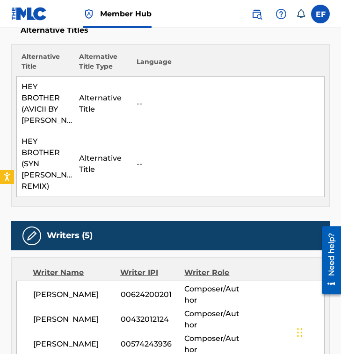
scroll to position [0, 0]
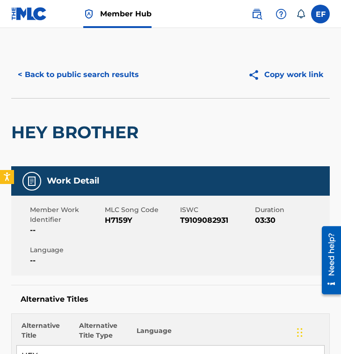
click at [117, 229] on div "MLC Song Code H7159Y" at bounding box center [142, 220] width 75 height 31
click at [117, 225] on span "H7159Y" at bounding box center [141, 220] width 72 height 11
copy span "H7159Y"
click at [80, 90] on div "< Back to public search results Copy work link" at bounding box center [170, 74] width 318 height 47
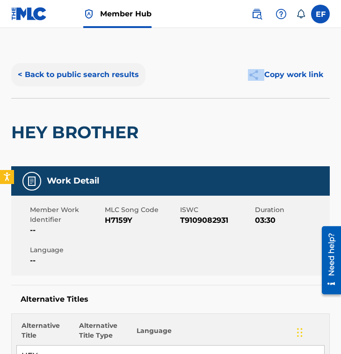
drag, startPoint x: 80, startPoint y: 90, endPoint x: 80, endPoint y: 81, distance: 8.9
click at [80, 81] on div "< Back to public search results Copy work link" at bounding box center [170, 74] width 318 height 47
click at [80, 81] on button "< Back to public search results" at bounding box center [78, 74] width 134 height 23
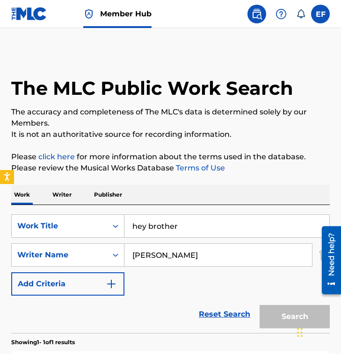
scroll to position [107, 0]
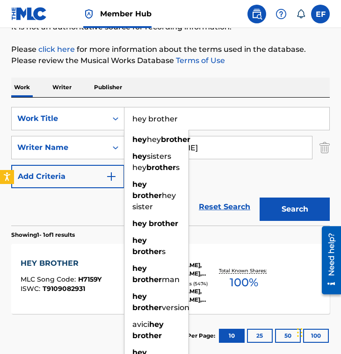
drag, startPoint x: 214, startPoint y: 118, endPoint x: 142, endPoint y: 121, distance: 72.0
click at [142, 121] on input "hey brother" at bounding box center [226, 118] width 205 height 22
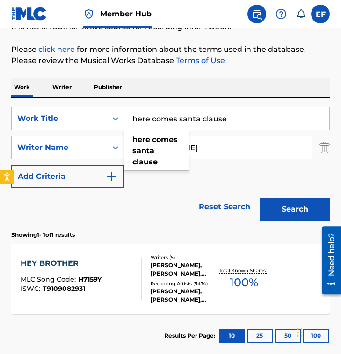
type input "here comes santa clause"
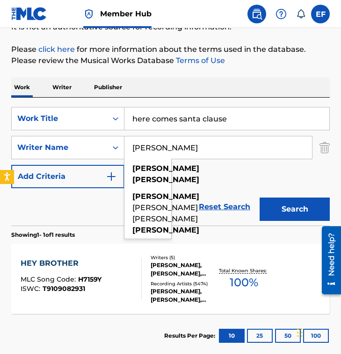
drag, startPoint x: 226, startPoint y: 145, endPoint x: 40, endPoint y: 130, distance: 186.6
click at [39, 132] on div "SearchWithCriteriacd9dad09-c479-40d4-b1a1-2cbbece27a64 Work Title here comes sa…" at bounding box center [170, 147] width 318 height 81
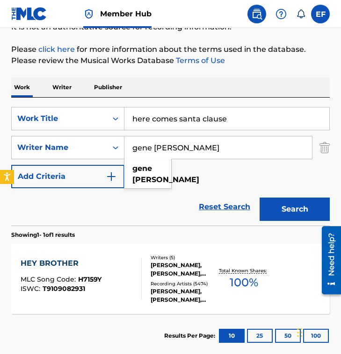
type input "gene autry"
click at [259, 198] on button "Search" at bounding box center [294, 209] width 70 height 23
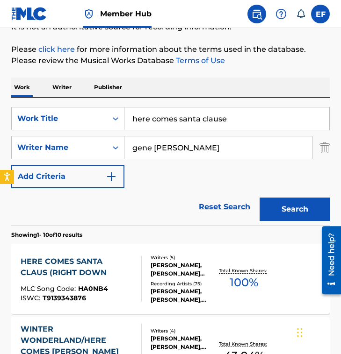
click at [179, 207] on div "Reset Search Search" at bounding box center [170, 206] width 318 height 37
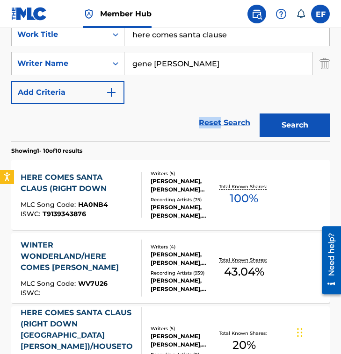
scroll to position [193, 0]
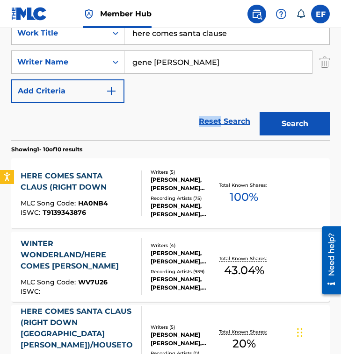
click at [129, 173] on div "HERE COMES SANTA CLAUS (RIGHT DOWN" at bounding box center [77, 182] width 113 height 22
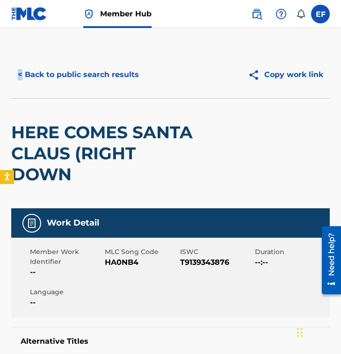
click at [68, 57] on div "< Back to public search results Copy work link" at bounding box center [170, 74] width 318 height 47
click at [68, 85] on button "< Back to public search results" at bounding box center [78, 74] width 134 height 23
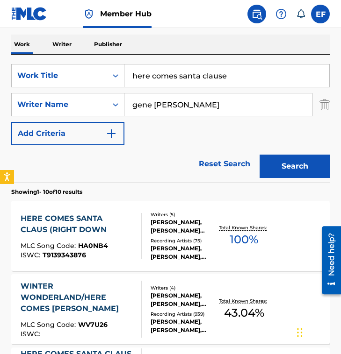
scroll to position [136, 0]
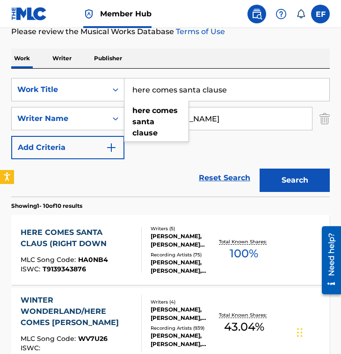
drag, startPoint x: 265, startPoint y: 86, endPoint x: -14, endPoint y: 85, distance: 279.0
click at [0, 85] on html "Accessibility Screen-Reader Guide, Feedback, and Issue Reporting | New window 0…" at bounding box center [170, 41] width 341 height 354
paste input "abcdefu"
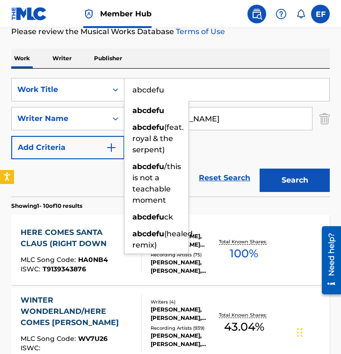
type input "abcdefu"
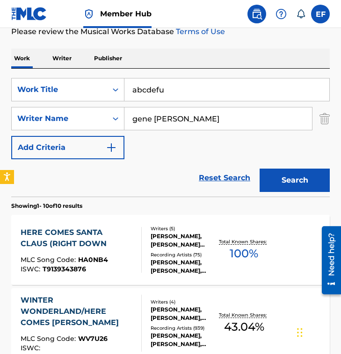
click at [203, 122] on input "gene autry" at bounding box center [217, 118] width 187 height 22
paste input "David PittengerGAYLESara Davis"
drag, startPoint x: 192, startPoint y: 119, endPoint x: 288, endPoint y: 120, distance: 96.3
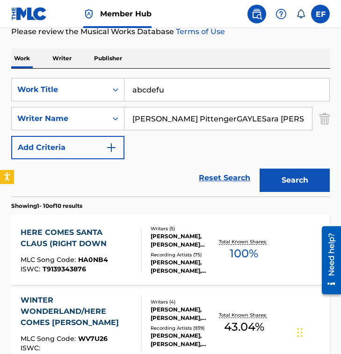
click at [288, 120] on input "David PittengerGAYLESara Davis" at bounding box center [217, 118] width 187 height 22
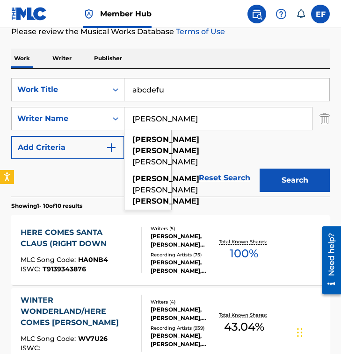
type input "David Pittenger"
click at [259, 169] on button "Search" at bounding box center [294, 180] width 70 height 23
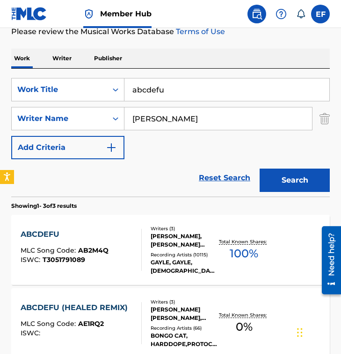
click at [140, 239] on div at bounding box center [137, 250] width 7 height 42
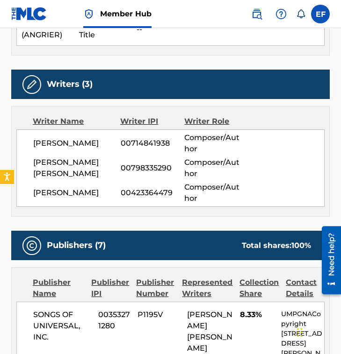
scroll to position [715, 0]
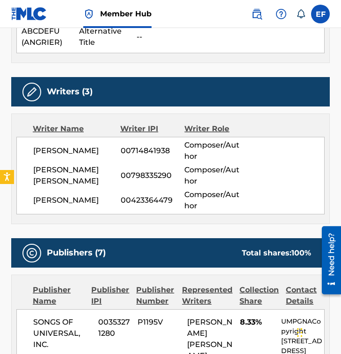
click at [112, 245] on div "Publishers (7) Total shares: 100 %" at bounding box center [170, 252] width 318 height 29
click at [130, 253] on div "Publishers (7) Total shares: 100 %" at bounding box center [170, 252] width 318 height 29
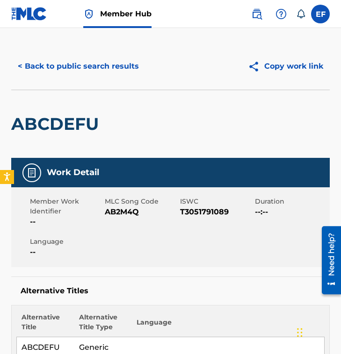
scroll to position [0, 0]
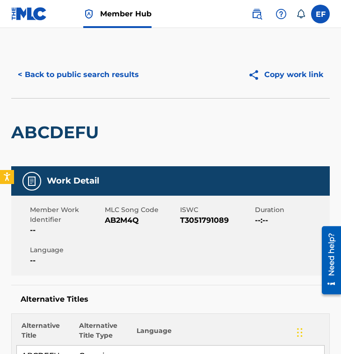
click at [124, 219] on span "AB2M4Q" at bounding box center [141, 220] width 72 height 11
copy span "AB2M4Q"
click at [86, 72] on button "< Back to public search results" at bounding box center [78, 74] width 134 height 23
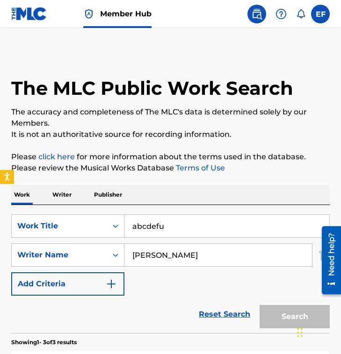
scroll to position [136, 0]
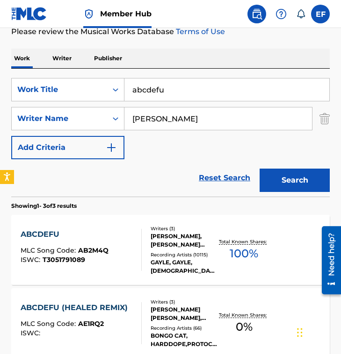
drag, startPoint x: 183, startPoint y: 90, endPoint x: -158, endPoint y: 36, distance: 345.9
click at [0, 36] on html "Accessibility Screen-Reader Guide, Feedback, and Issue Reporting | New window 0…" at bounding box center [170, 41] width 341 height 354
paste input "Aceptación de la Oscuridad"
type input "Aceptación de la Oscuridad"
click at [220, 122] on input "David Pittenger" at bounding box center [217, 118] width 187 height 22
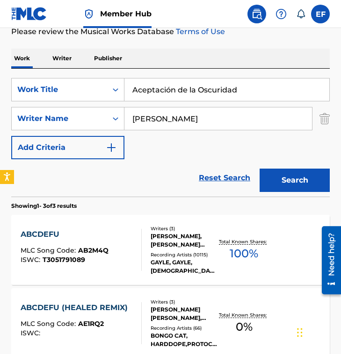
click at [220, 122] on input "David Pittenger" at bounding box center [217, 118] width 187 height 22
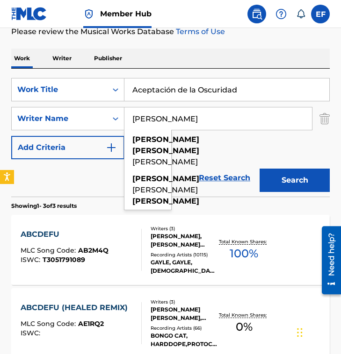
click at [220, 122] on input "David Pittenger" at bounding box center [217, 118] width 187 height 22
paste input "Charlie MontesJove Ree"
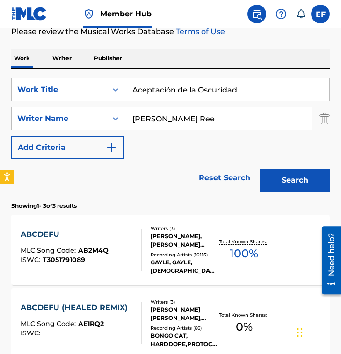
drag, startPoint x: 191, startPoint y: 119, endPoint x: 265, endPoint y: 120, distance: 74.8
click at [265, 120] on input "Charlie MontesJove Ree" at bounding box center [217, 118] width 187 height 22
type input "Charlie Montes"
click at [259, 169] on button "Search" at bounding box center [294, 180] width 70 height 23
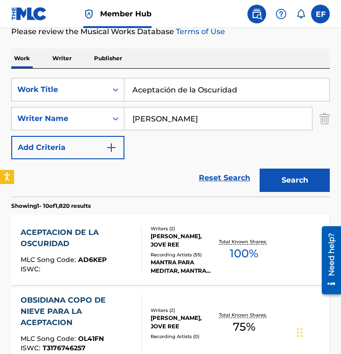
click at [131, 165] on div "Reset Search Search" at bounding box center [170, 177] width 318 height 37
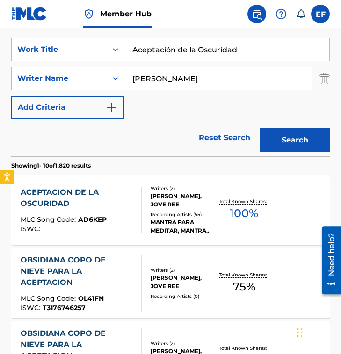
scroll to position [176, 0]
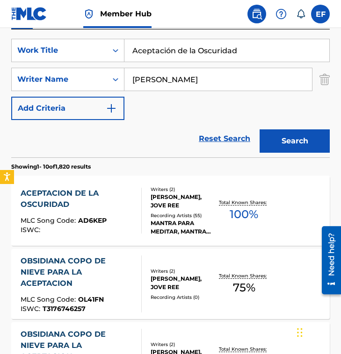
click at [131, 165] on section "Showing 1 - 10 of 1,820 results" at bounding box center [170, 165] width 318 height 14
click at [126, 197] on div "ACEPTACION DE LA OSCURIDAD" at bounding box center [77, 199] width 113 height 22
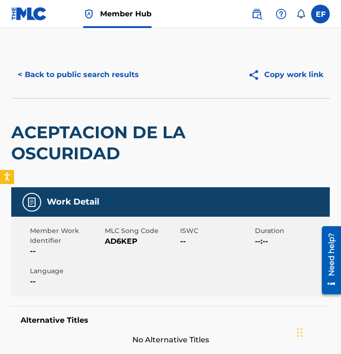
click at [121, 243] on span "AD6KEP" at bounding box center [141, 241] width 72 height 11
copy span "AD6KEP"
click at [83, 74] on button "< Back to public search results" at bounding box center [78, 74] width 134 height 23
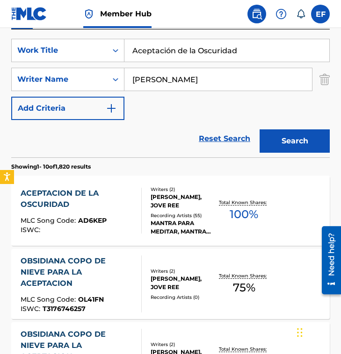
drag, startPoint x: 198, startPoint y: 48, endPoint x: -92, endPoint y: 25, distance: 291.1
click at [0, 25] on html "Accessibility Screen-Reader Guide, Feedback, and Issue Reporting | New window 0…" at bounding box center [170, 1] width 341 height 354
paste input "guita de Panela"
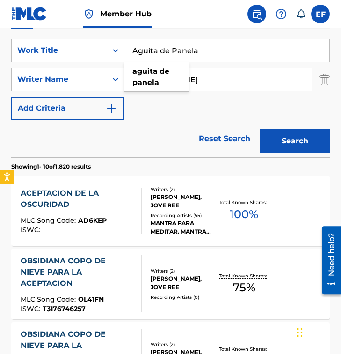
type input "Aguita de Panela"
click at [216, 87] on input "Charlie Montes" at bounding box center [217, 79] width 187 height 22
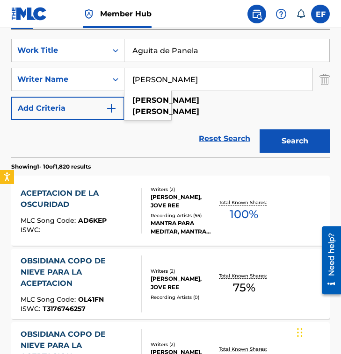
click at [216, 87] on input "Charlie Montes" at bounding box center [217, 79] width 187 height 22
paste input "Anibal Velasquez"
type input "Anibal Velasquez"
click at [259, 129] on button "Search" at bounding box center [294, 140] width 70 height 23
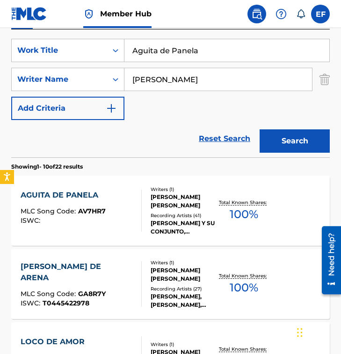
click at [144, 124] on div "Reset Search Search" at bounding box center [170, 138] width 318 height 37
click at [97, 209] on span "AV7HR7" at bounding box center [92, 211] width 28 height 8
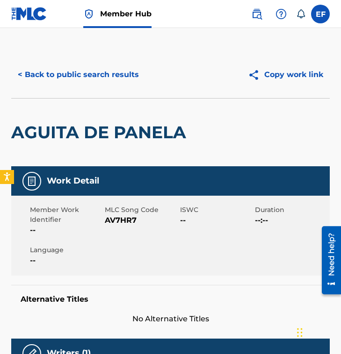
click at [121, 222] on span "AV7HR7" at bounding box center [141, 220] width 72 height 11
copy span "AV7HR7"
click at [64, 71] on button "< Back to public search results" at bounding box center [78, 74] width 134 height 23
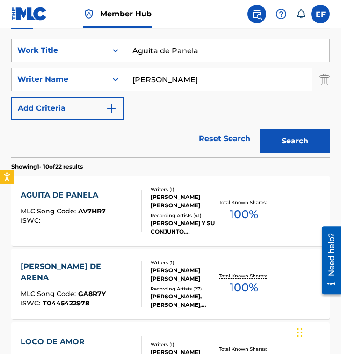
drag, startPoint x: 115, startPoint y: 53, endPoint x: 104, endPoint y: 53, distance: 10.3
click at [104, 53] on div "SearchWithCriteriacd9dad09-c479-40d4-b1a1-2cbbece27a64 Work Title Aguita de Pan…" at bounding box center [170, 50] width 318 height 23
paste input "ll I Really Wanna Do"
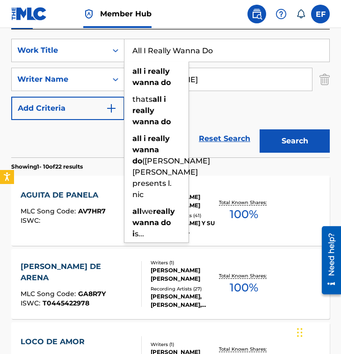
type input "All I Really Wanna Do"
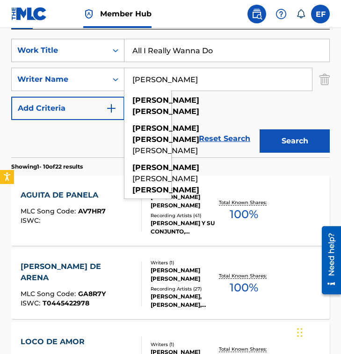
drag, startPoint x: 229, startPoint y: 77, endPoint x: 13, endPoint y: 44, distance: 218.5
click at [13, 44] on div "SearchWithCriteriacd9dad09-c479-40d4-b1a1-2cbbece27a64 Work Title All I Really …" at bounding box center [170, 79] width 318 height 81
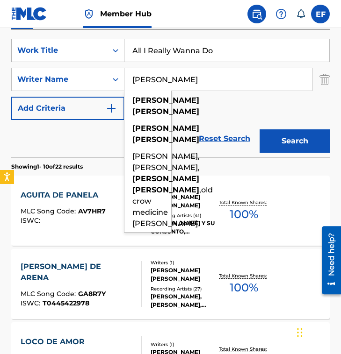
click at [259, 129] on button "Search" at bounding box center [294, 140] width 70 height 23
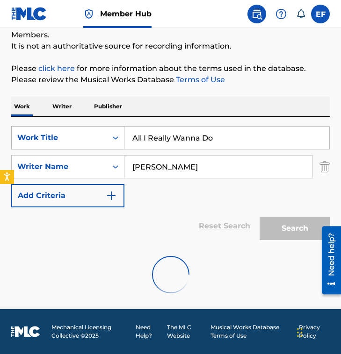
scroll to position [58, 0]
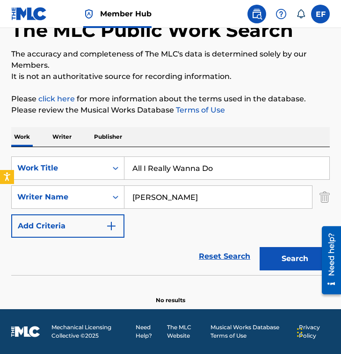
click at [136, 226] on div "SearchWithCriteriacd9dad09-c479-40d4-b1a1-2cbbece27a64 Work Title All I Really …" at bounding box center [170, 197] width 318 height 81
click at [188, 188] on input "bob dylan" at bounding box center [217, 197] width 187 height 22
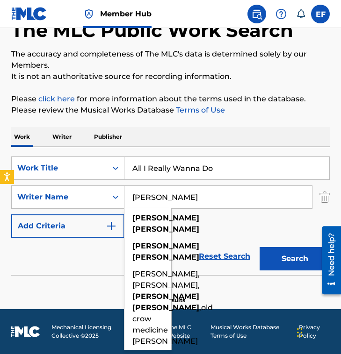
click at [188, 192] on input "bob dylan" at bounding box center [217, 197] width 187 height 22
drag, startPoint x: 199, startPoint y: 208, endPoint x: 23, endPoint y: 192, distance: 176.5
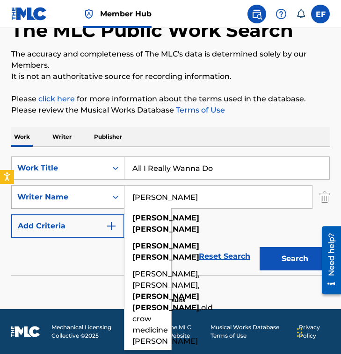
click at [28, 193] on div "SearchWithCriteriab44fc88a-1b0b-4a44-8699-a4ec20ccdc40 Writer Name bob dylan bo…" at bounding box center [170, 197] width 318 height 23
paste input "Bob D"
type input "Bob Dylan"
click at [259, 247] on button "Search" at bounding box center [294, 258] width 70 height 23
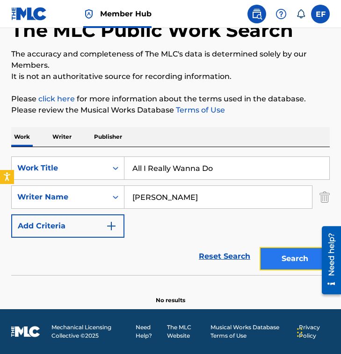
click at [300, 264] on button "Search" at bounding box center [294, 258] width 70 height 23
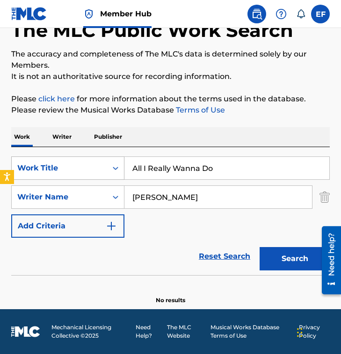
drag, startPoint x: 237, startPoint y: 164, endPoint x: 22, endPoint y: 163, distance: 215.5
click at [34, 164] on div "SearchWithCriteriacd9dad09-c479-40d4-b1a1-2cbbece27a64 Work Title All I Really …" at bounding box center [170, 168] width 318 height 23
paste input "Over the Place ("
type input "All Over the Place ("
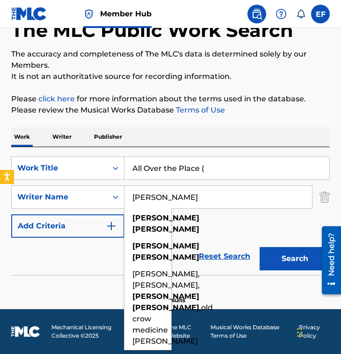
drag, startPoint x: 189, startPoint y: 197, endPoint x: -120, endPoint y: 164, distance: 310.7
click at [0, 164] on html "Accessibility Screen-Reader Guide, Feedback, and Issue Reporting | New window 0…" at bounding box center [170, 119] width 341 height 354
paste input "Xiao Yao"
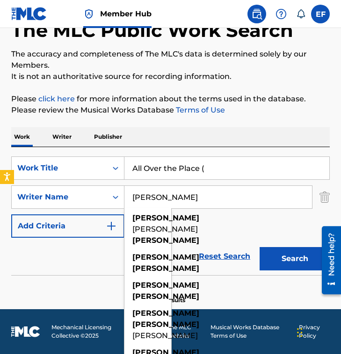
type input "Xiao Yao"
click at [221, 172] on input "All Over the Place (" at bounding box center [226, 168] width 205 height 22
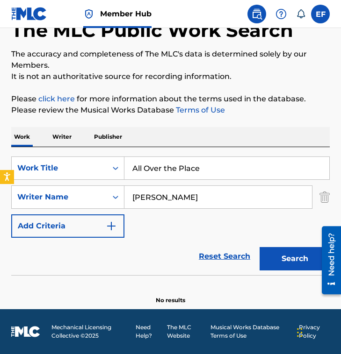
type input "All Over the Place"
click at [259, 247] on button "Search" at bounding box center [294, 258] width 70 height 23
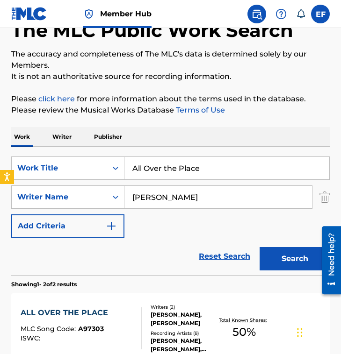
click at [152, 117] on div "The MLC Public Work Search The accuracy and completeness of The MLC's data is d…" at bounding box center [170, 236] width 341 height 487
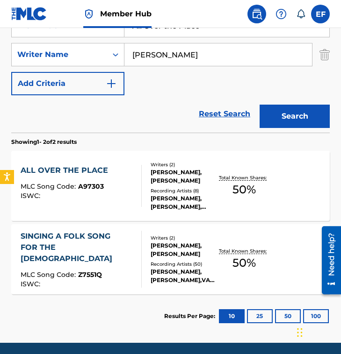
scroll to position [201, 0]
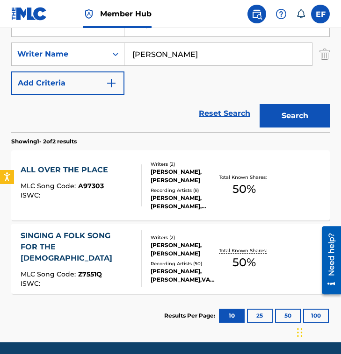
click at [142, 125] on div "Reset Search Search" at bounding box center [170, 113] width 318 height 37
drag, startPoint x: 142, startPoint y: 125, endPoint x: 155, endPoint y: 125, distance: 13.6
click at [144, 125] on div "Reset Search Search" at bounding box center [170, 113] width 318 height 37
click at [144, 170] on div "Writers ( 2 ) YAO XIAO, WEI XIAO Recording Artists ( 8 ) CHEN MING, CHEN MING, …" at bounding box center [180, 186] width 76 height 50
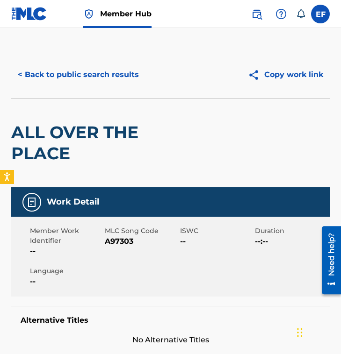
drag, startPoint x: 149, startPoint y: 234, endPoint x: 148, endPoint y: 211, distance: 22.9
click at [149, 234] on span "MLC Song Code" at bounding box center [141, 231] width 72 height 10
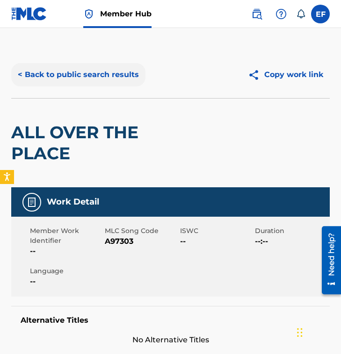
click at [81, 70] on button "< Back to public search results" at bounding box center [78, 74] width 134 height 23
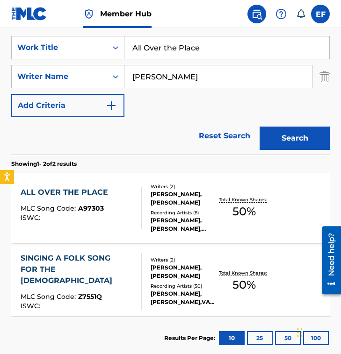
scroll to position [177, 0]
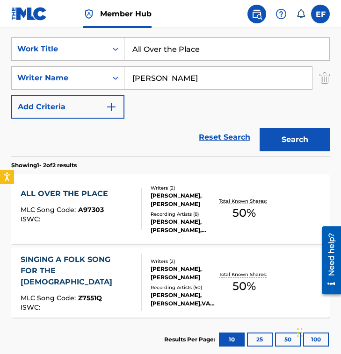
drag, startPoint x: 229, startPoint y: 52, endPoint x: -108, endPoint y: 59, distance: 336.6
click at [0, 59] on html "Accessibility Screen-Reader Guide, Feedback, and Issue Reporting | New window 0…" at bounding box center [170, 0] width 341 height 354
paste input "Ambition"
drag, startPoint x: 248, startPoint y: 50, endPoint x: -72, endPoint y: 45, distance: 319.7
click at [0, 45] on html "Accessibility Screen-Reader Guide, Feedback, and Issue Reporting | New window 0…" at bounding box center [170, 0] width 341 height 354
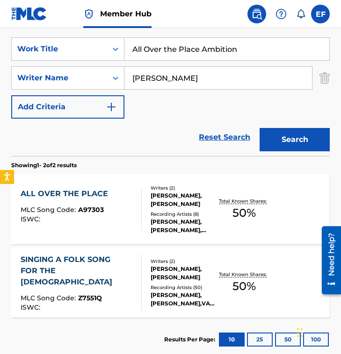
paste input "Search Form"
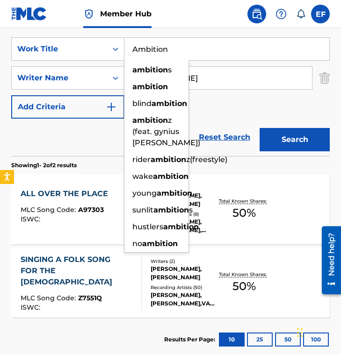
click at [182, 81] on div "ambition" at bounding box center [156, 87] width 64 height 17
type input "ambition"
click at [182, 81] on input "Xiao Yao" at bounding box center [217, 78] width 187 height 22
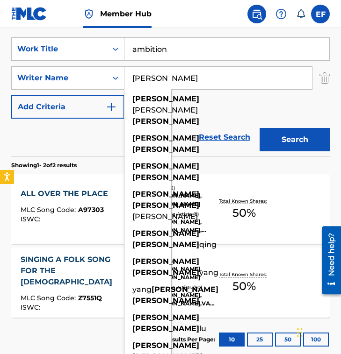
click at [182, 81] on input "Xiao Yao" at bounding box center [217, 78] width 187 height 22
paste input "Robert Creeley"
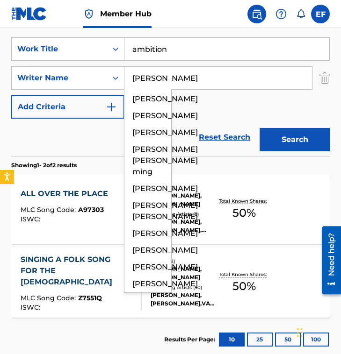
type input "Robert Creeley"
click at [259, 128] on button "Search" at bounding box center [294, 139] width 70 height 23
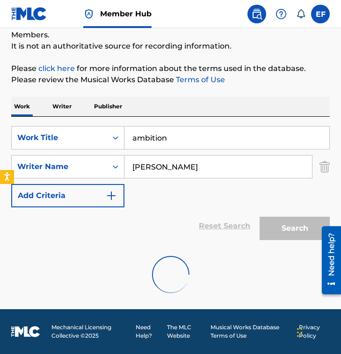
scroll to position [161, 0]
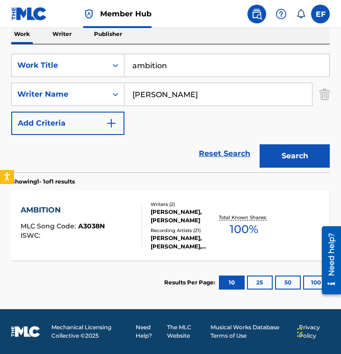
click at [112, 227] on div "AMBITION MLC Song Code : A3038N ISWC :" at bounding box center [81, 226] width 121 height 42
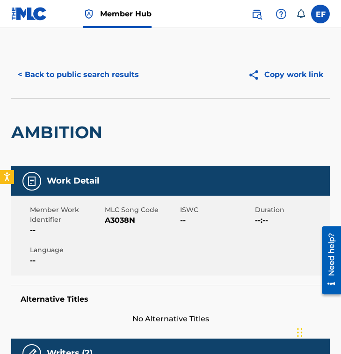
click at [118, 220] on span "A3038N" at bounding box center [141, 220] width 72 height 11
copy span "A3038N"
click at [78, 78] on button "< Back to public search results" at bounding box center [78, 74] width 134 height 23
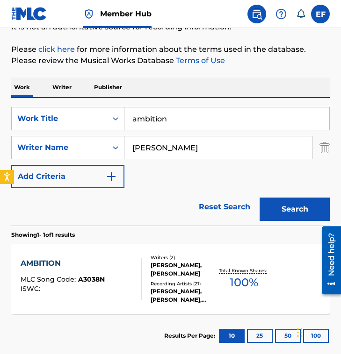
drag, startPoint x: 196, startPoint y: 121, endPoint x: -43, endPoint y: 103, distance: 240.0
click at [0, 103] on html "Accessibility Screen-Reader Guide, Feedback, and Issue Reporting | New window 0…" at bounding box center [170, 70] width 341 height 354
paste input "American Friends"
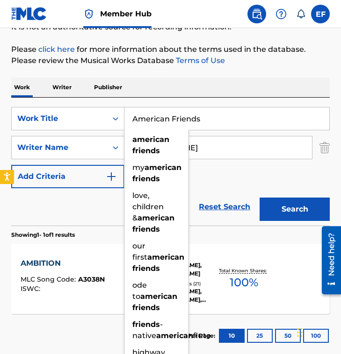
type input "American Friends"
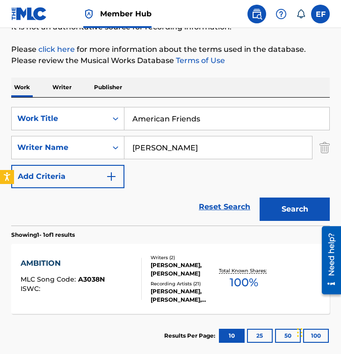
click at [217, 146] on input "Robert Creeley" at bounding box center [217, 147] width 187 height 22
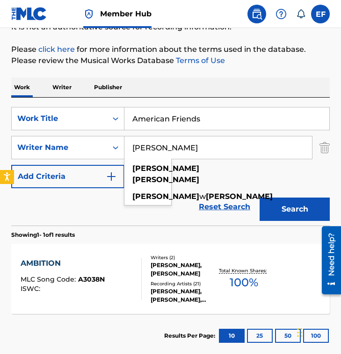
click at [217, 146] on input "Robert Creeley" at bounding box center [217, 147] width 187 height 22
paste input "Camillo CoronaStefano Gagliardi"
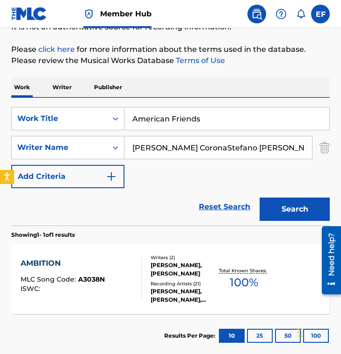
drag, startPoint x: 193, startPoint y: 146, endPoint x: 273, endPoint y: 140, distance: 80.6
click at [273, 143] on input "Camillo CoronaStefano Gagliardi" at bounding box center [217, 147] width 187 height 22
click at [209, 140] on input "Camillo CoronaStefano Gagliardi" at bounding box center [217, 147] width 187 height 22
drag, startPoint x: 189, startPoint y: 147, endPoint x: 321, endPoint y: 184, distance: 136.8
click at [321, 185] on div "SearchWithCriteriacd9dad09-c479-40d4-b1a1-2cbbece27a64 Work Title American Frie…" at bounding box center [170, 147] width 318 height 81
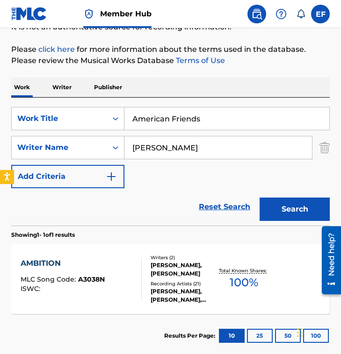
click at [259, 198] on button "Search" at bounding box center [294, 209] width 70 height 23
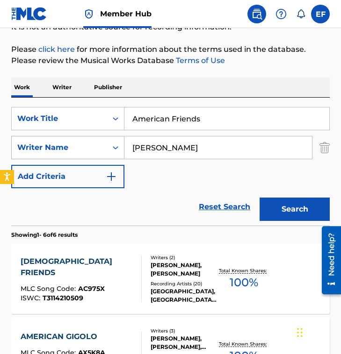
drag, startPoint x: 204, startPoint y: 148, endPoint x: 29, endPoint y: 147, distance: 175.3
click at [29, 147] on div "SearchWithCriteriab44fc88a-1b0b-4a44-8699-a4ec20ccdc40 Writer Name Camillo Coro…" at bounding box center [170, 147] width 318 height 23
paste input "Stefano Gagliardi"
type input "Stefano Gagliardi"
click at [259, 198] on button "Search" at bounding box center [294, 209] width 70 height 23
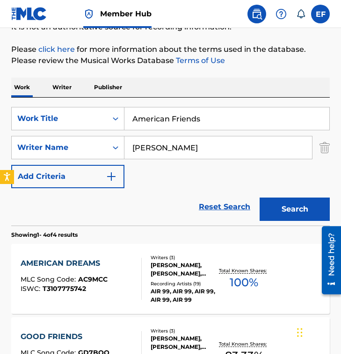
click at [149, 186] on div "SearchWithCriteriacd9dad09-c479-40d4-b1a1-2cbbece27a64 Work Title American Frie…" at bounding box center [170, 147] width 318 height 81
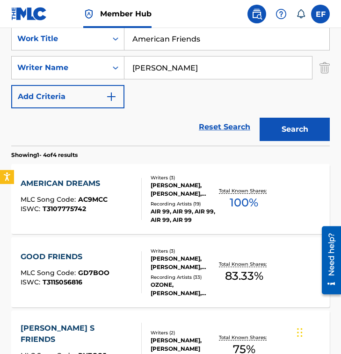
scroll to position [190, 0]
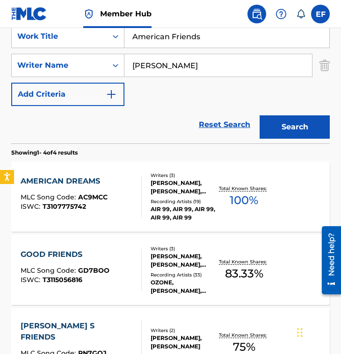
click at [149, 186] on div "Writers ( 3 ) STEFANO GAGLIARDI, IVAN ZAMMARETTI, CARLO DI BARI Recording Artis…" at bounding box center [180, 197] width 76 height 50
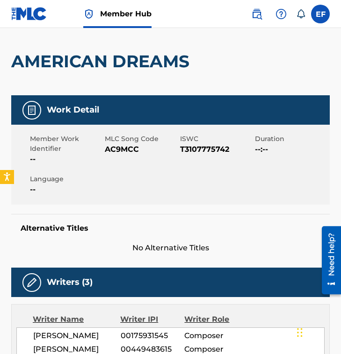
click at [149, 134] on div "Member Work Identifier -- MLC Song Code AC9MCC ISWC T3107775742 Duration --:-- …" at bounding box center [170, 165] width 318 height 80
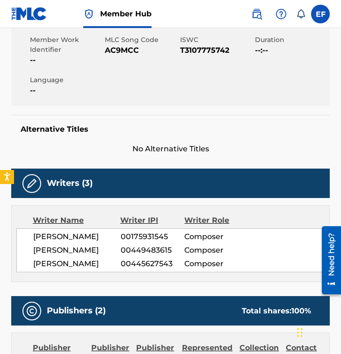
scroll to position [172, 0]
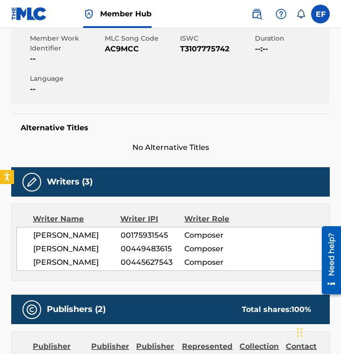
click at [131, 209] on div "Writer Name Writer IPI Writer Role STEFANO GAGLIARDI 00175931545 Composer IVAN …" at bounding box center [170, 242] width 318 height 77
click at [98, 208] on div "Writer Name Writer IPI Writer Role STEFANO GAGLIARDI 00175931545 Composer IVAN …" at bounding box center [170, 242] width 318 height 77
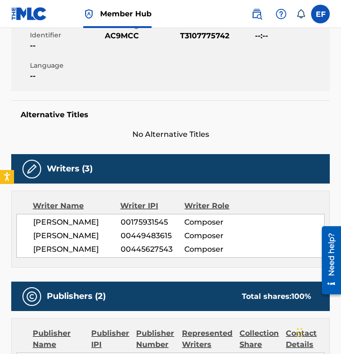
scroll to position [177, 0]
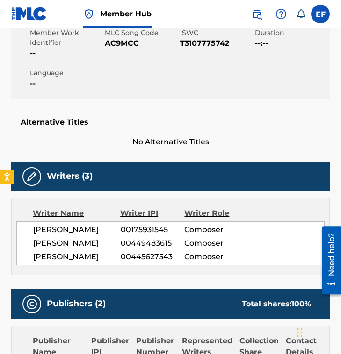
click at [124, 222] on div "STEFANO GAGLIARDI 00175931545 Composer IVAN ZAMMARETTI 00449483615 Composer CAR…" at bounding box center [170, 244] width 308 height 44
click at [125, 189] on div "Writers (3)" at bounding box center [170, 176] width 318 height 29
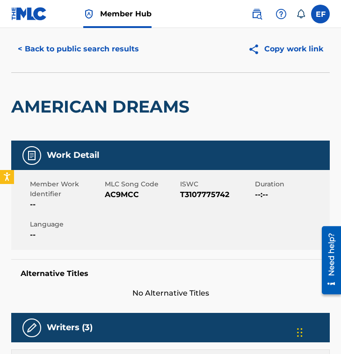
scroll to position [0, 0]
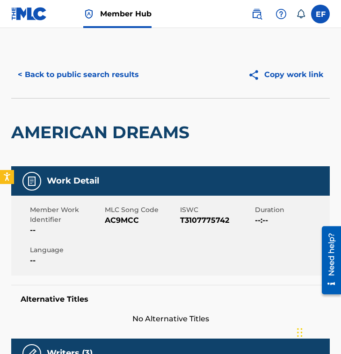
click at [186, 184] on div "Work Detail" at bounding box center [170, 180] width 318 height 29
click at [102, 200] on div "Member Work Identifier -- MLC Song Code AC9MCC ISWC T3107775742 Duration --:-- …" at bounding box center [170, 236] width 318 height 80
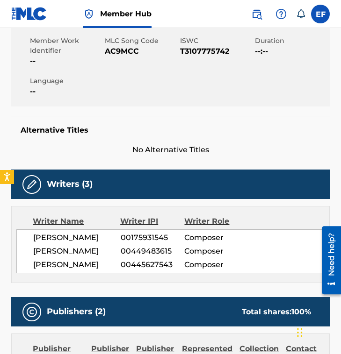
scroll to position [170, 0]
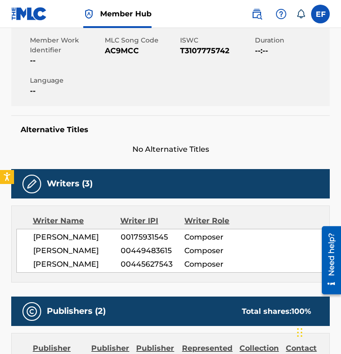
click at [139, 184] on div "Writers (3)" at bounding box center [170, 183] width 318 height 29
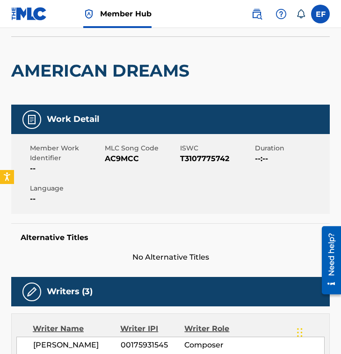
scroll to position [63, 0]
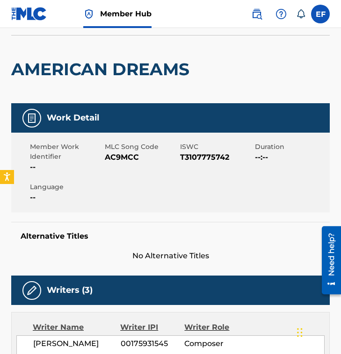
click at [136, 127] on div "Work Detail" at bounding box center [170, 117] width 318 height 29
click at [124, 62] on h2 "AMERICAN DREAMS" at bounding box center [102, 69] width 183 height 21
click at [113, 160] on span "AC9MCC" at bounding box center [141, 157] width 72 height 11
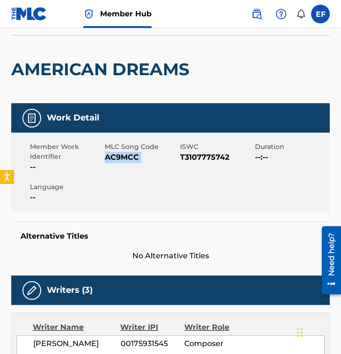
click at [113, 160] on span "AC9MCC" at bounding box center [141, 157] width 72 height 11
copy span "AC9MCC"
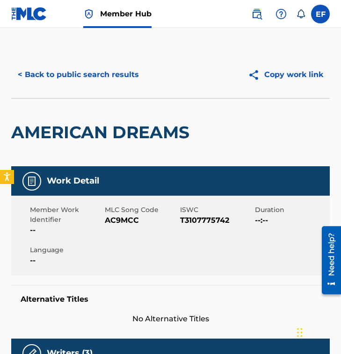
click at [98, 62] on div "< Back to public search results Copy work link" at bounding box center [170, 74] width 318 height 47
click at [95, 74] on button "< Back to public search results" at bounding box center [78, 74] width 134 height 23
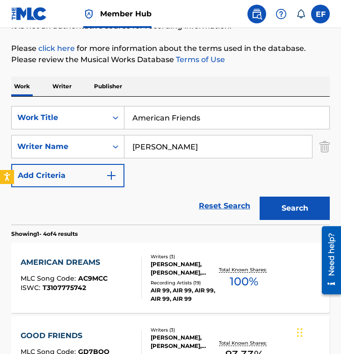
scroll to position [111, 0]
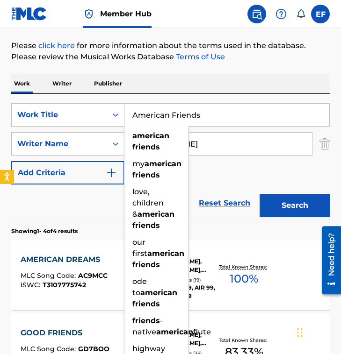
drag, startPoint x: 113, startPoint y: 101, endPoint x: 48, endPoint y: 96, distance: 65.2
click at [50, 96] on div "SearchWithCriteriacd9dad09-c479-40d4-b1a1-2cbbece27a64 Work Title American Frie…" at bounding box center [170, 158] width 318 height 128
paste input "using Sound of Life"
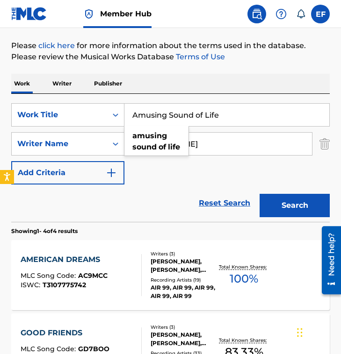
type input "Amusing Sound of Life"
click at [208, 151] on input "Stefano Gagliardi" at bounding box center [217, 144] width 187 height 22
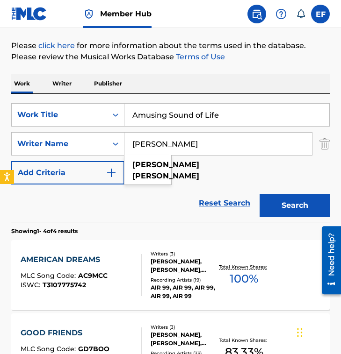
paste input "Charlie Montes"
type input "Charlie Montes"
click at [259, 194] on button "Search" at bounding box center [294, 205] width 70 height 23
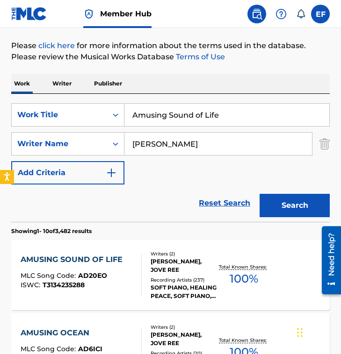
click at [142, 170] on div "SearchWithCriteriacd9dad09-c479-40d4-b1a1-2cbbece27a64 Work Title Amusing Sound…" at bounding box center [170, 143] width 318 height 81
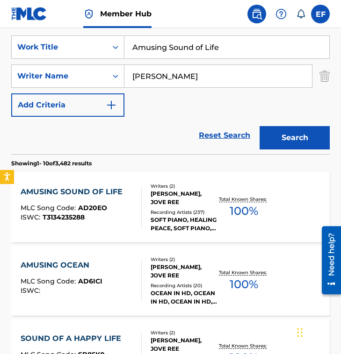
scroll to position [193, 0]
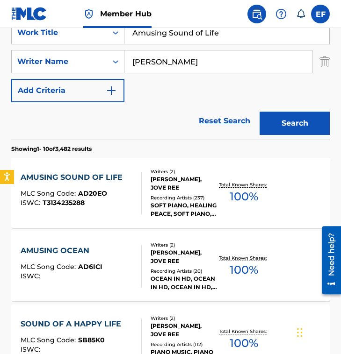
drag, startPoint x: 171, startPoint y: 110, endPoint x: 150, endPoint y: 158, distance: 51.9
click at [171, 111] on div "Reset Search Search" at bounding box center [170, 120] width 318 height 37
click at [145, 180] on div "Writers ( 2 ) CHARLIE MONTES, JOVE REE Recording Artists ( 237 ) SOFT PIANO, HE…" at bounding box center [180, 193] width 76 height 50
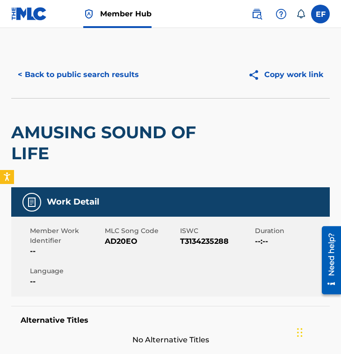
click at [137, 217] on div "Member Work Identifier -- MLC Song Code AD20EO ISWC T3134235288 Duration --:-- …" at bounding box center [170, 257] width 318 height 80
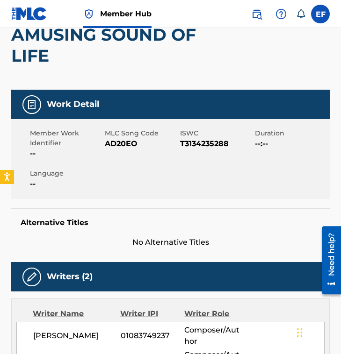
scroll to position [129, 0]
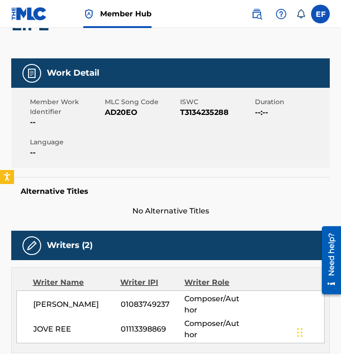
click at [116, 108] on span "AD20EO" at bounding box center [141, 112] width 72 height 11
copy span "AD20EO"
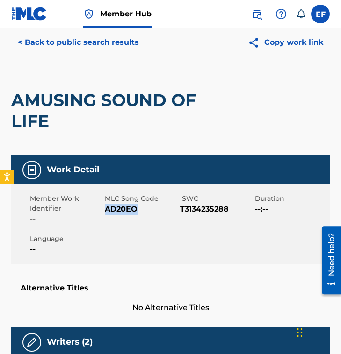
scroll to position [24, 0]
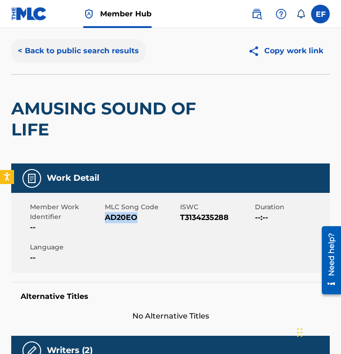
click at [103, 52] on button "< Back to public search results" at bounding box center [78, 50] width 134 height 23
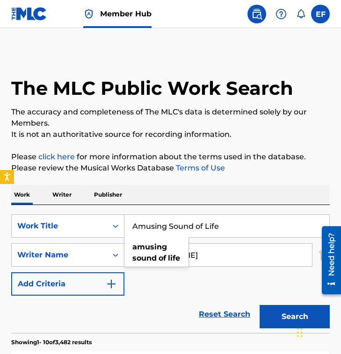
drag, startPoint x: 244, startPoint y: 217, endPoint x: 241, endPoint y: 231, distance: 14.2
click at [241, 231] on input "Amusing Sound of Life" at bounding box center [226, 226] width 205 height 22
paste input "ngels"
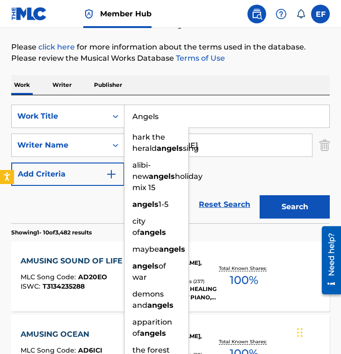
scroll to position [122, 0]
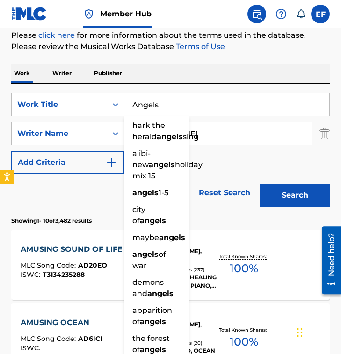
type input "Angels"
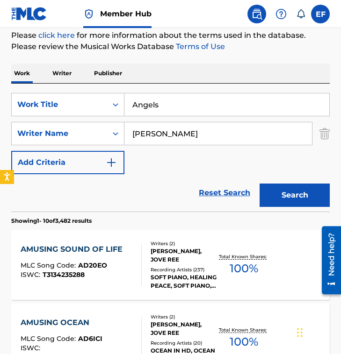
click at [77, 174] on div "Reset Search Search" at bounding box center [170, 192] width 318 height 37
click at [244, 130] on input "Charlie Montes" at bounding box center [217, 133] width 187 height 22
paste input "Joyce 'Baby Jean' Kennedy"
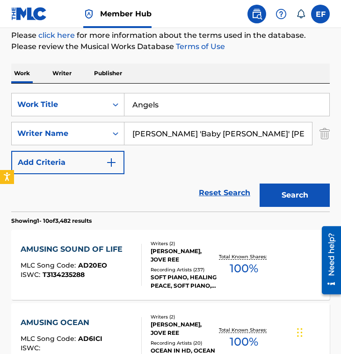
drag, startPoint x: 201, startPoint y: 131, endPoint x: 157, endPoint y: 131, distance: 44.4
click at [157, 131] on input "Joyce 'Baby Jean' Kennedy" at bounding box center [217, 133] width 187 height 22
click at [259, 184] on button "Search" at bounding box center [294, 195] width 70 height 23
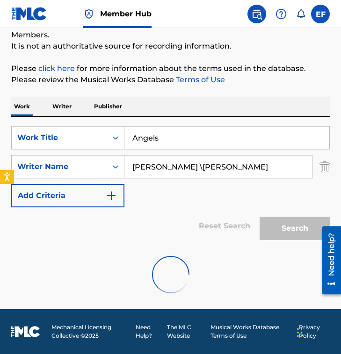
scroll to position [58, 0]
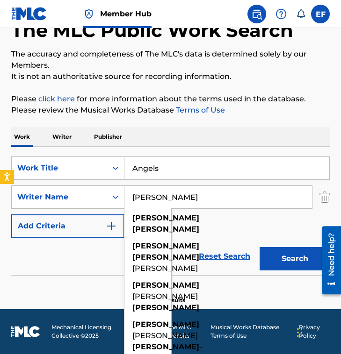
click at [259, 247] on button "Search" at bounding box center [294, 258] width 70 height 23
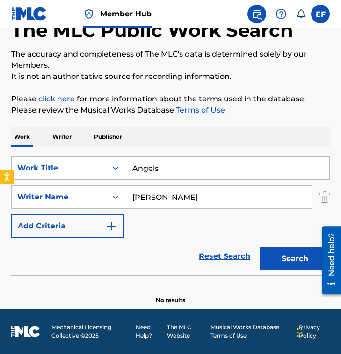
click at [197, 200] on input "Joyce Kennedy" at bounding box center [217, 197] width 187 height 22
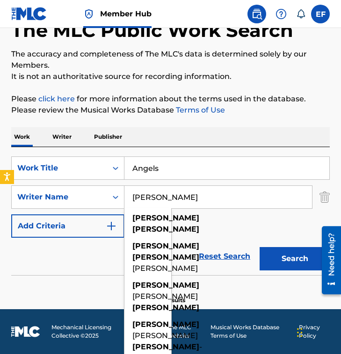
click at [197, 200] on input "Joyce Kennedy" at bounding box center [217, 197] width 187 height 22
paste input "Dion D. Murdock"
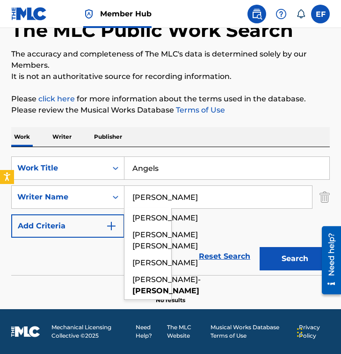
type input "Dion D. Murdock"
click at [259, 247] on button "Search" at bounding box center [294, 258] width 70 height 23
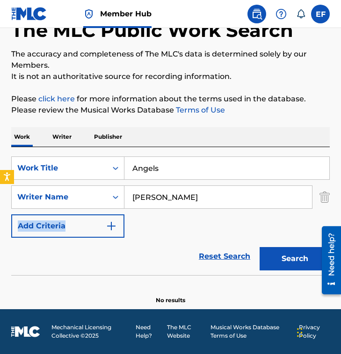
click at [143, 221] on div "SearchWithCriteriacd9dad09-c479-40d4-b1a1-2cbbece27a64 Work Title Angels Search…" at bounding box center [170, 197] width 318 height 81
drag, startPoint x: 174, startPoint y: 172, endPoint x: -90, endPoint y: 134, distance: 267.2
click at [0, 134] on html "Accessibility Screen-Reader Guide, Feedback, and Issue Reporting | New window 0…" at bounding box center [170, 119] width 341 height 354
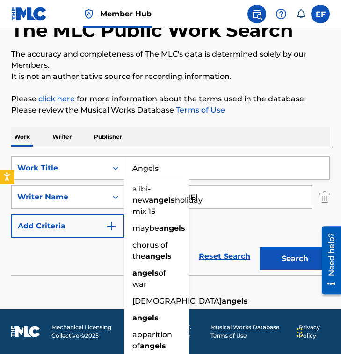
paste input "Bathes Me with a Silkines"
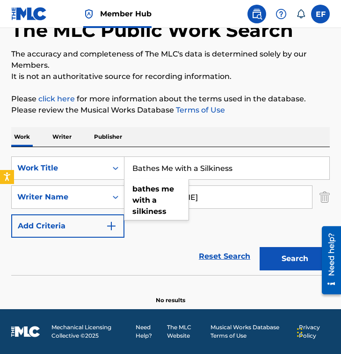
type input "Bathes Me with a Silkiness"
click at [203, 197] on input "Dion D. Murdock" at bounding box center [217, 197] width 187 height 22
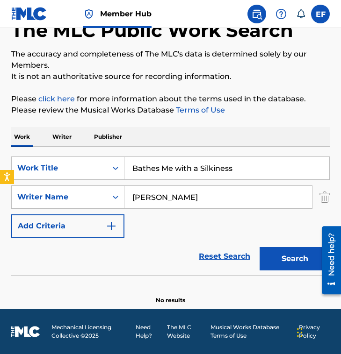
click at [203, 197] on input "Dion D. Murdock" at bounding box center [217, 197] width 187 height 22
paste input "Charlie Montes"
type input "Charlie Montes"
click at [259, 247] on button "Search" at bounding box center [294, 258] width 70 height 23
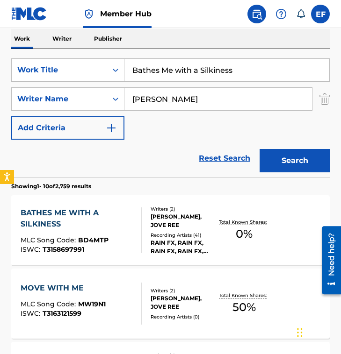
scroll to position [157, 0]
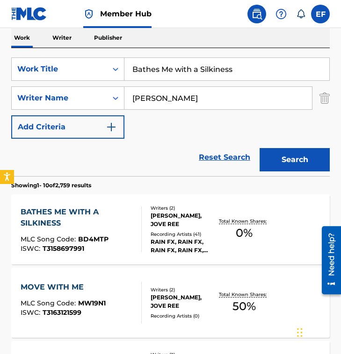
click at [131, 228] on div "BATHES ME WITH A SILKINESS" at bounding box center [77, 218] width 113 height 22
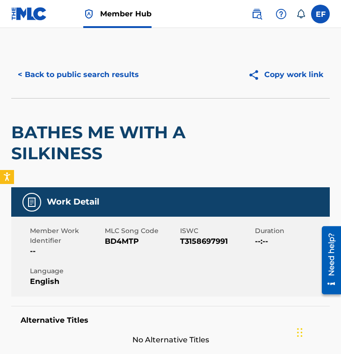
click at [120, 243] on span "BD4MTP" at bounding box center [141, 241] width 72 height 11
copy span "BD4MTP"
click at [115, 85] on button "< Back to public search results" at bounding box center [78, 74] width 134 height 23
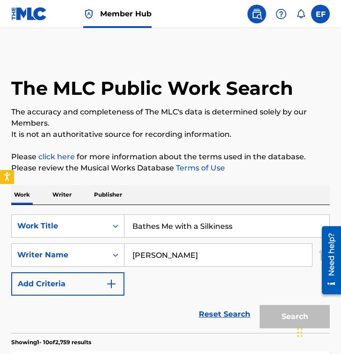
scroll to position [157, 0]
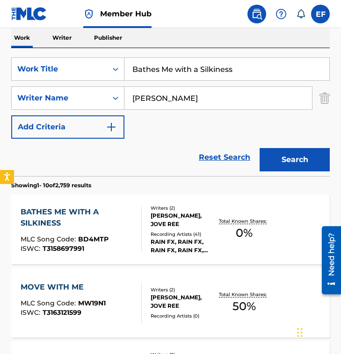
click at [150, 161] on div "Reset Search Search" at bounding box center [170, 157] width 318 height 37
click at [132, 214] on div "BATHES ME WITH A SILKINESS" at bounding box center [77, 218] width 113 height 22
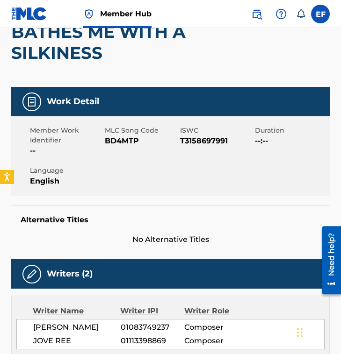
scroll to position [104, 0]
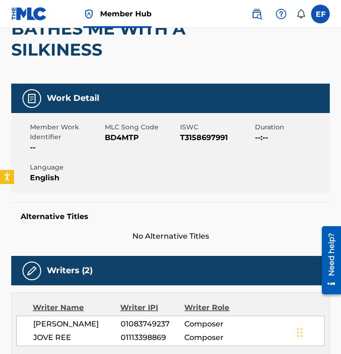
click at [132, 214] on h5 "Alternative Titles" at bounding box center [171, 216] width 300 height 9
click at [148, 224] on div "Alternative Titles No Alternative Titles" at bounding box center [170, 222] width 318 height 40
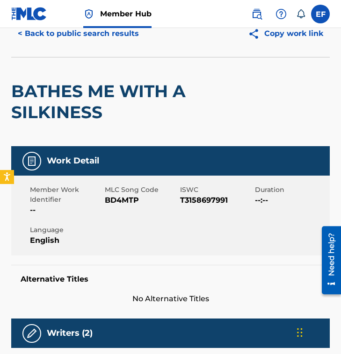
scroll to position [26, 0]
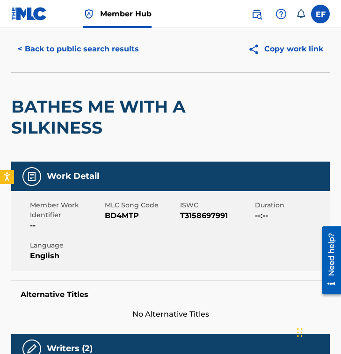
click at [113, 215] on span "BD4MTP" at bounding box center [141, 215] width 72 height 11
copy span "BD4MTP"
click at [99, 55] on button "< Back to public search results" at bounding box center [78, 48] width 134 height 23
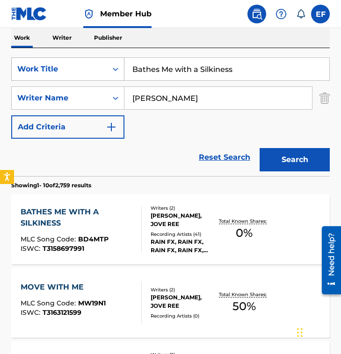
drag, startPoint x: 260, startPoint y: 79, endPoint x: 60, endPoint y: 61, distance: 200.3
click at [60, 61] on div "SearchWithCriteriacd9dad09-c479-40d4-b1a1-2cbbece27a64 Work Title Bathes Me wit…" at bounding box center [170, 68] width 318 height 23
paste input "tle Hymn"
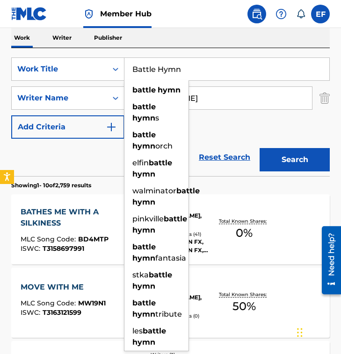
type input "Battle Hymn"
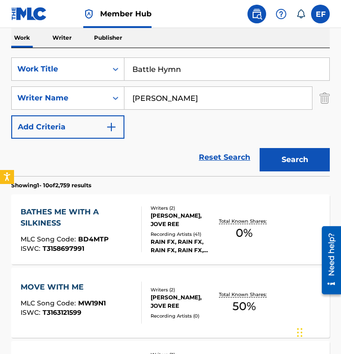
click at [206, 99] on input "Charlie Montes" at bounding box center [217, 98] width 187 height 22
paste input "Joey DemaioRoss Friedman"
drag, startPoint x: 183, startPoint y: 99, endPoint x: 261, endPoint y: 100, distance: 78.1
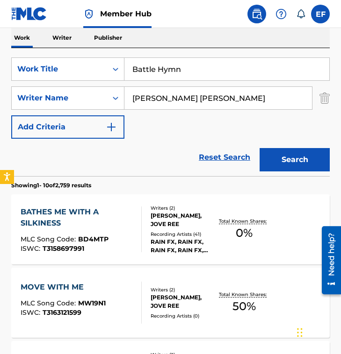
click at [261, 100] on input "Joey DemaioRoss Friedman" at bounding box center [217, 98] width 187 height 22
click at [259, 148] on button "Search" at bounding box center [294, 159] width 70 height 23
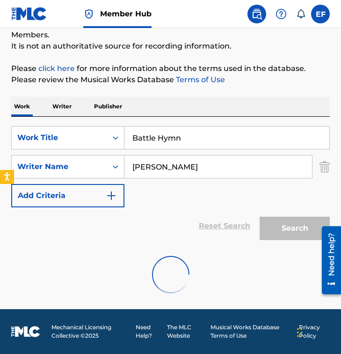
scroll to position [58, 0]
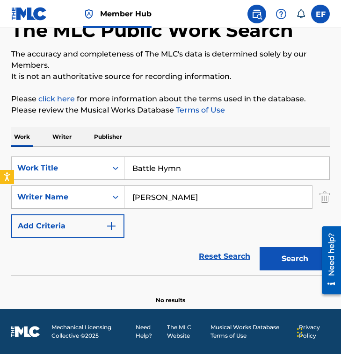
drag, startPoint x: 190, startPoint y: 200, endPoint x: -36, endPoint y: 160, distance: 229.6
click at [0, 160] on html "Accessibility Screen-Reader Guide, Feedback, and Issue Reporting | New window 0…" at bounding box center [170, 119] width 341 height 354
paste input "Ross Friedman"
type input "Ross Friedman"
click at [259, 247] on button "Search" at bounding box center [294, 258] width 70 height 23
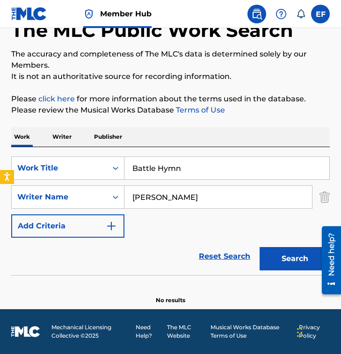
click at [261, 173] on input "Battle Hymn" at bounding box center [226, 168] width 205 height 22
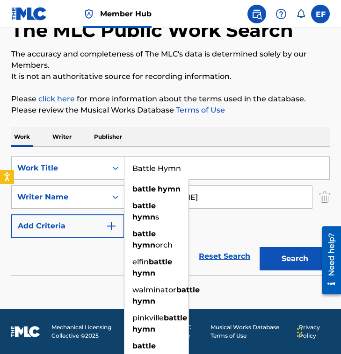
click at [261, 173] on input "Battle Hymn" at bounding box center [226, 168] width 205 height 22
paste input "e My Lover"
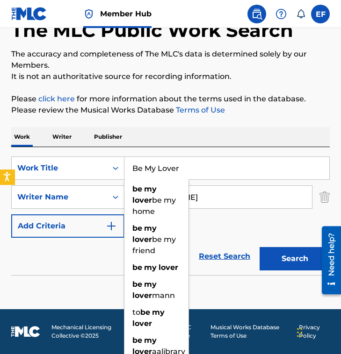
type input "Be My Lover"
click at [250, 202] on input "Ross Friedman" at bounding box center [217, 197] width 187 height 22
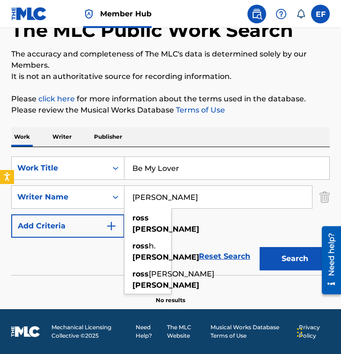
click at [250, 202] on input "Ross Friedman" at bounding box center [217, 197] width 187 height 22
paste input "Melanie Thornto"
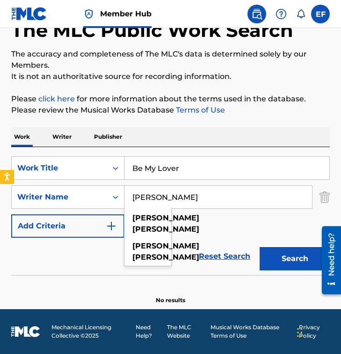
type input "Melanie Thornton"
click at [259, 247] on button "Search" at bounding box center [294, 258] width 70 height 23
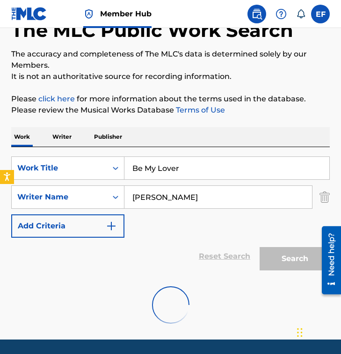
scroll to position [57, 0]
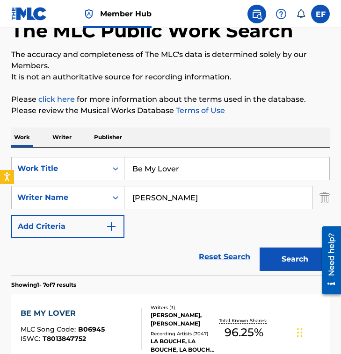
click at [143, 236] on div "SearchWithCriteriacd9dad09-c479-40d4-b1a1-2cbbece27a64 Work Title Be My Lover S…" at bounding box center [170, 197] width 318 height 81
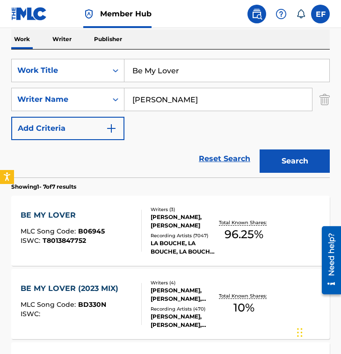
scroll to position [158, 0]
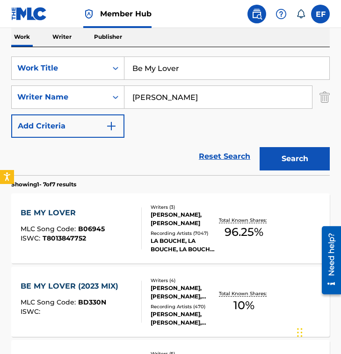
click at [106, 227] on div "BE MY LOVER MLC Song Code : B06945 ISWC : T8013847752" at bounding box center [81, 229] width 121 height 42
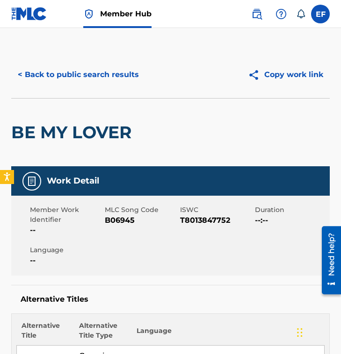
click at [122, 217] on span "B06945" at bounding box center [141, 220] width 72 height 11
copy span "B06945"
click at [72, 77] on button "< Back to public search results" at bounding box center [78, 74] width 134 height 23
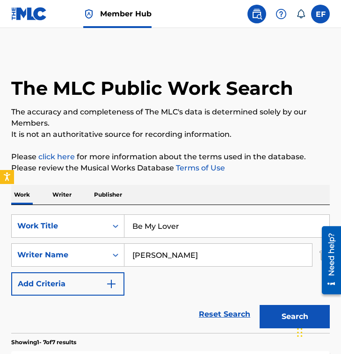
scroll to position [158, 0]
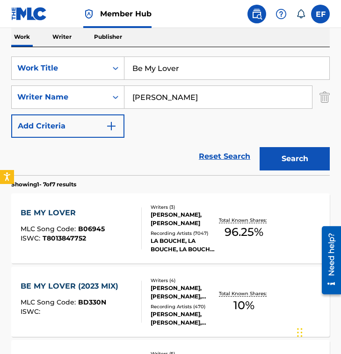
drag, startPoint x: 220, startPoint y: 93, endPoint x: -116, endPoint y: 93, distance: 336.0
click at [0, 93] on html "Accessibility Screen-Reader Guide, Feedback, and Issue Reporting | New window 0…" at bounding box center [170, 19] width 341 height 354
paste input "Robert Ellsworth"
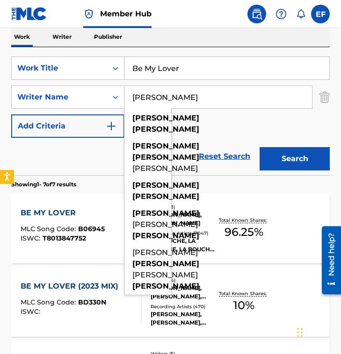
type input "Robert Ellsworth"
click at [196, 75] on input "Be My Lover" at bounding box center [226, 68] width 205 height 22
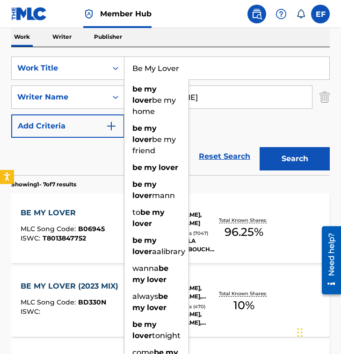
click at [196, 75] on input "Be My Lover" at bounding box center [226, 68] width 205 height 22
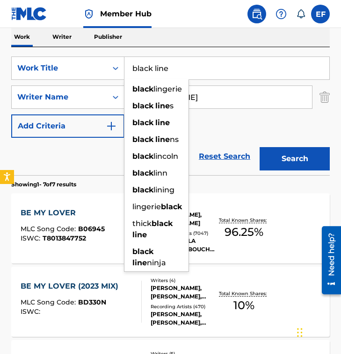
type input "black line"
click at [259, 147] on button "Search" at bounding box center [294, 158] width 70 height 23
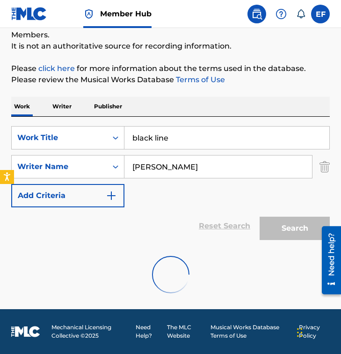
click at [142, 190] on div "SearchWithCriteriacd9dad09-c479-40d4-b1a1-2cbbece27a64 Work Title black line Se…" at bounding box center [170, 166] width 318 height 81
click at [167, 189] on div "SearchWithCriteriacd9dad09-c479-40d4-b1a1-2cbbece27a64 Work Title black line Se…" at bounding box center [170, 166] width 318 height 81
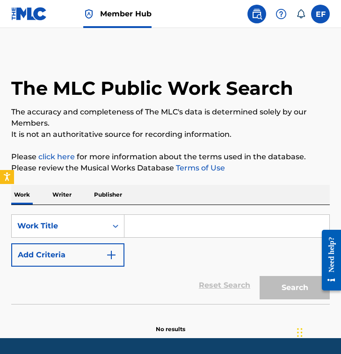
click at [147, 218] on input "Search Form" at bounding box center [226, 226] width 205 height 22
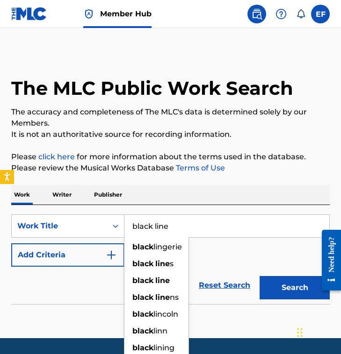
type input "black line"
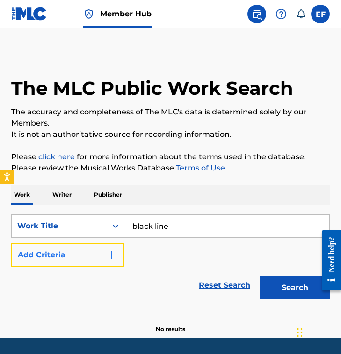
click at [98, 259] on button "Add Criteria" at bounding box center [67, 255] width 113 height 23
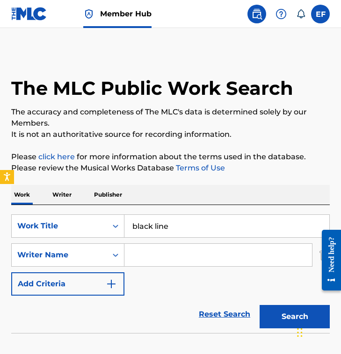
click at [134, 259] on input "Search Form" at bounding box center [217, 255] width 187 height 22
click at [171, 263] on input "Search Form" at bounding box center [217, 255] width 187 height 22
paste input "Robert Ellsworth"
click at [259, 305] on button "Search" at bounding box center [294, 316] width 70 height 23
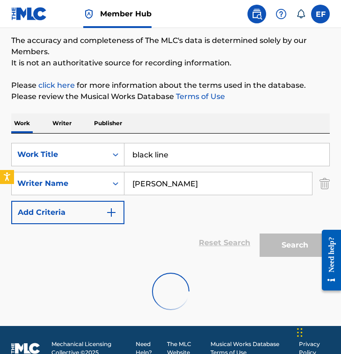
scroll to position [79, 0]
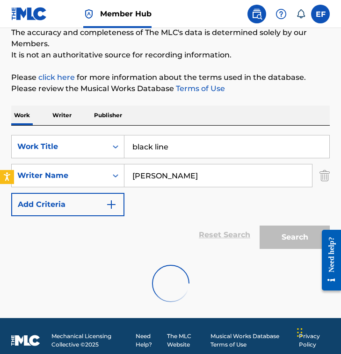
click at [154, 238] on div "Reset Search Search" at bounding box center [170, 234] width 318 height 37
click at [161, 229] on div "Reset Search Search" at bounding box center [170, 234] width 318 height 37
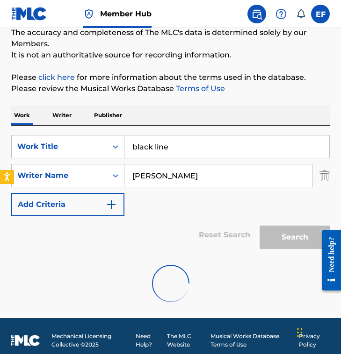
click at [160, 196] on div "SearchWithCriteriac78aae5c-a1d4-434c-940a-d85fd98ad0b8 Work Title black line Se…" at bounding box center [170, 175] width 318 height 81
click at [157, 198] on div "SearchWithCriteriac78aae5c-a1d4-434c-940a-d85fd98ad0b8 Work Title black line Se…" at bounding box center [170, 175] width 318 height 81
click at [230, 170] on input "Robert Ellsworth" at bounding box center [217, 176] width 187 height 22
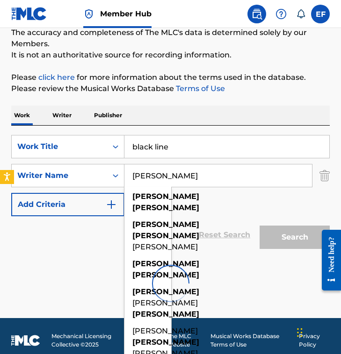
paste input "Carlo Verni,"
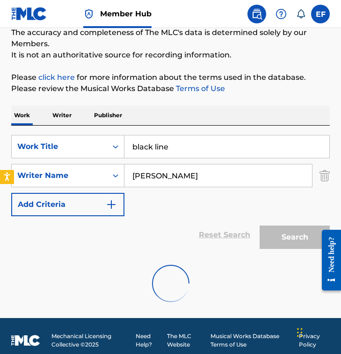
type input "[PERSON_NAME]"
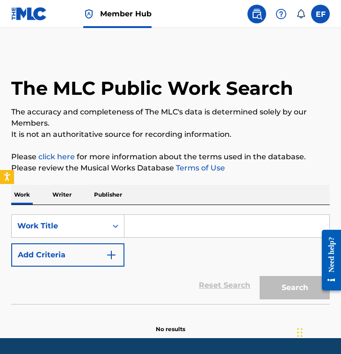
click at [110, 238] on div "SearchWithCriteria78ff75c1-0c44-4146-bfa4-972ad53ef3fe Work Title Add Criteria" at bounding box center [170, 241] width 318 height 52
click at [115, 243] on div "SearchWithCriteria78ff75c1-0c44-4146-bfa4-972ad53ef3fe Work Title Add Criteria" at bounding box center [170, 241] width 318 height 52
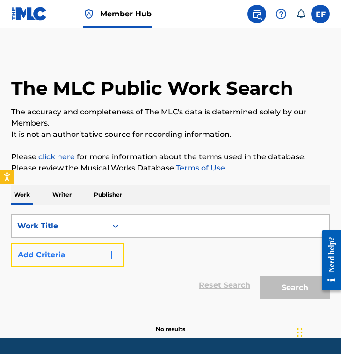
click at [118, 248] on button "Add Criteria" at bounding box center [67, 255] width 113 height 23
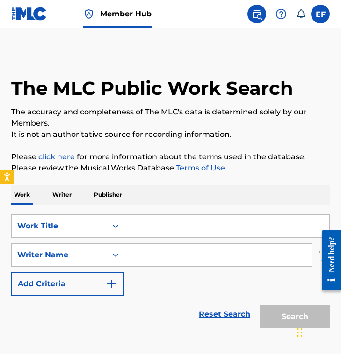
click at [154, 248] on input "Search Form" at bounding box center [217, 255] width 187 height 22
paste input "[PERSON_NAME]"
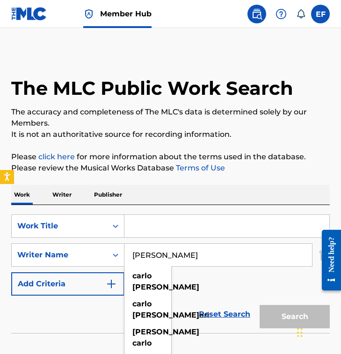
type input "[PERSON_NAME]"
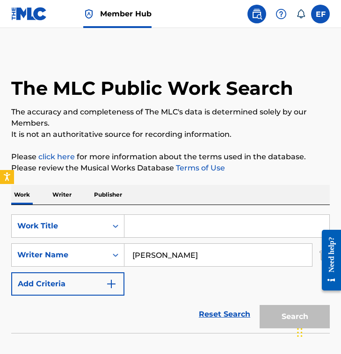
click at [152, 236] on input "Search Form" at bounding box center [226, 226] width 205 height 22
click at [131, 109] on p "The accuracy and completeness of The MLC's data is determined solely by our Mem…" at bounding box center [170, 118] width 318 height 22
click at [127, 116] on p "The accuracy and completeness of The MLC's data is determined solely by our Mem…" at bounding box center [170, 118] width 318 height 22
click at [145, 121] on p "The accuracy and completeness of The MLC's data is determined solely by our Mem…" at bounding box center [170, 118] width 318 height 22
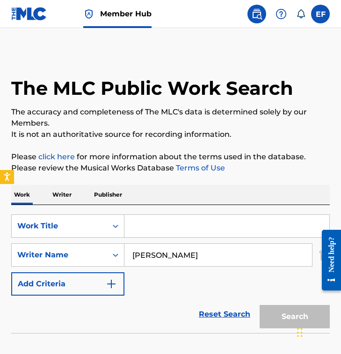
click at [150, 222] on input "Search Form" at bounding box center [226, 226] width 205 height 22
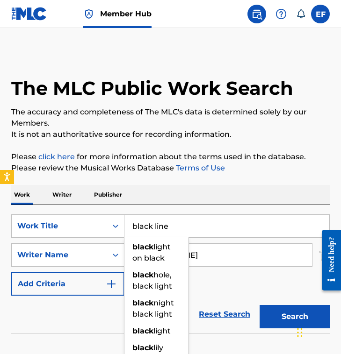
type input "black line"
click at [259, 305] on button "Search" at bounding box center [294, 316] width 70 height 23
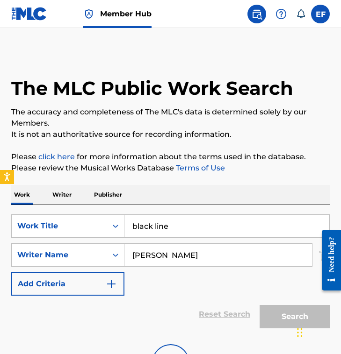
click at [147, 310] on div "Reset Search Search" at bounding box center [170, 314] width 318 height 37
click at [150, 296] on div "Reset Search Search" at bounding box center [170, 314] width 318 height 37
click at [158, 279] on div "SearchWithCriteria78ff75c1-0c44-4146-bfa4-972ad53ef3fe Work Title black line Se…" at bounding box center [170, 255] width 318 height 81
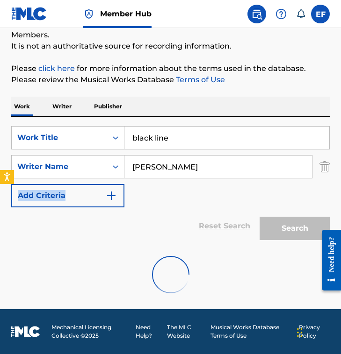
click at [144, 195] on div "SearchWithCriteria78ff75c1-0c44-4146-bfa4-972ad53ef3fe Work Title black line Se…" at bounding box center [170, 166] width 318 height 81
click at [156, 186] on div "SearchWithCriteria78ff75c1-0c44-4146-bfa4-972ad53ef3fe Work Title black line Se…" at bounding box center [170, 166] width 318 height 81
click at [168, 191] on div "SearchWithCriteria78ff75c1-0c44-4146-bfa4-972ad53ef3fe Work Title black line Se…" at bounding box center [170, 166] width 318 height 81
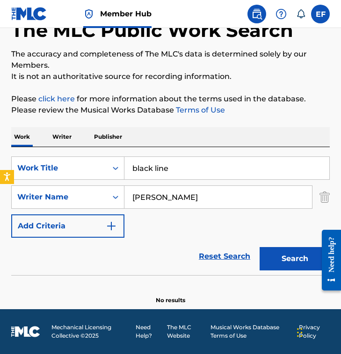
click at [261, 196] on input "[PERSON_NAME]" at bounding box center [217, 197] width 187 height 22
click at [261, 196] on input "Carlo Verni" at bounding box center [217, 197] width 187 height 22
paste input "Antonio L. Culebras"
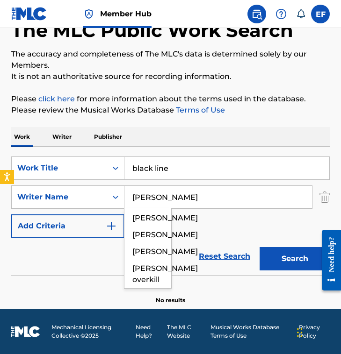
type input "Antonio L. Culebras"
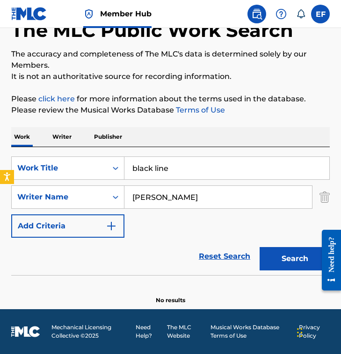
click at [211, 157] on input "black line" at bounding box center [226, 168] width 205 height 22
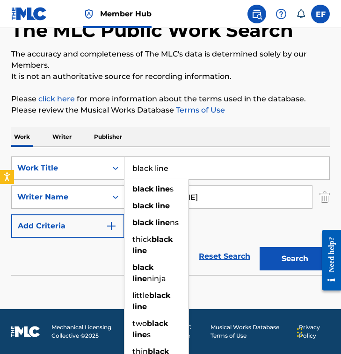
drag, startPoint x: 213, startPoint y: 157, endPoint x: 289, endPoint y: 178, distance: 78.6
click at [289, 178] on input "black line" at bounding box center [226, 168] width 205 height 22
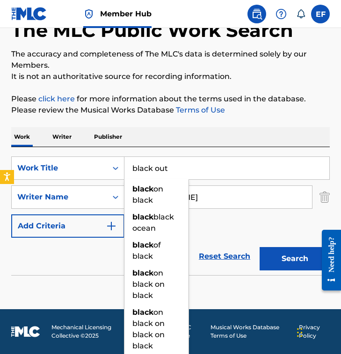
type input "black out"
click at [259, 247] on button "Search" at bounding box center [294, 258] width 70 height 23
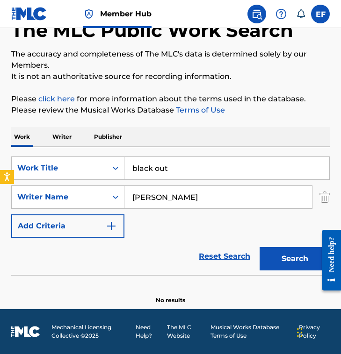
click at [173, 196] on input "Antonio L. Culebras" at bounding box center [217, 197] width 187 height 22
click at [259, 247] on button "Search" at bounding box center [294, 258] width 70 height 23
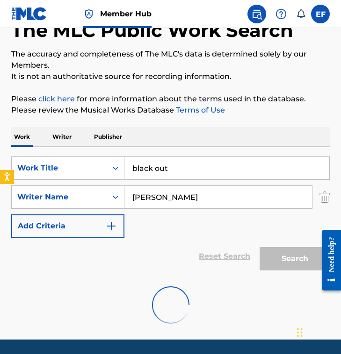
click at [162, 250] on div "Reset Search Search" at bounding box center [170, 256] width 318 height 37
click at [151, 228] on div "SearchWithCriteria78ff75c1-0c44-4146-bfa4-972ad53ef3fe Work Title black out Sea…" at bounding box center [170, 197] width 318 height 81
click at [159, 225] on div "SearchWithCriteria78ff75c1-0c44-4146-bfa4-972ad53ef3fe Work Title black out Sea…" at bounding box center [170, 197] width 318 height 81
click at [208, 193] on input "Antonio Culebras" at bounding box center [217, 197] width 187 height 22
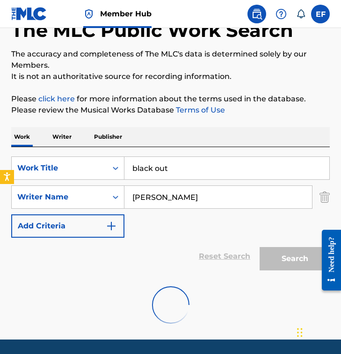
click at [208, 193] on input "Antonio Culebras" at bounding box center [217, 197] width 187 height 22
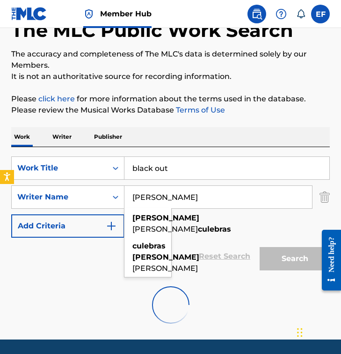
click at [208, 193] on input "Antonio Culebras" at bounding box center [217, 197] width 187 height 22
paste input "[PERSON_NAME]"
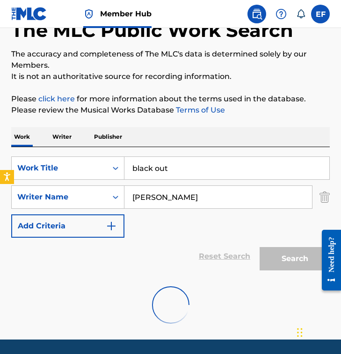
type input "[PERSON_NAME]"
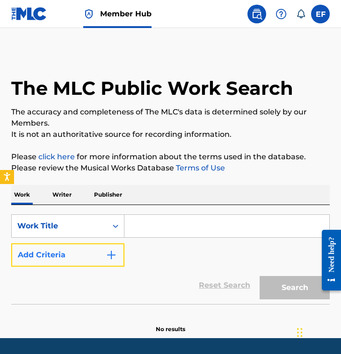
click at [98, 250] on button "Add Criteria" at bounding box center [67, 255] width 113 height 23
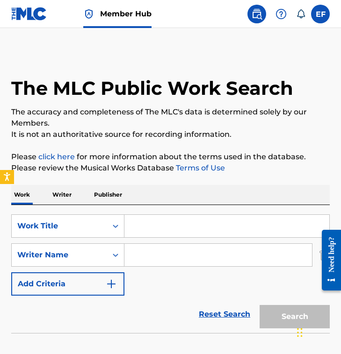
click at [173, 245] on input "Search Form" at bounding box center [217, 255] width 187 height 22
paste input "[PERSON_NAME]"
type input "[PERSON_NAME]"
click at [186, 232] on input "Search Form" at bounding box center [226, 226] width 205 height 22
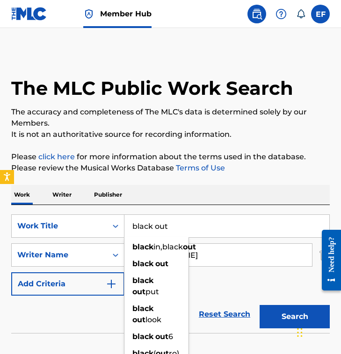
type input "black out"
click at [259, 305] on button "Search" at bounding box center [294, 316] width 70 height 23
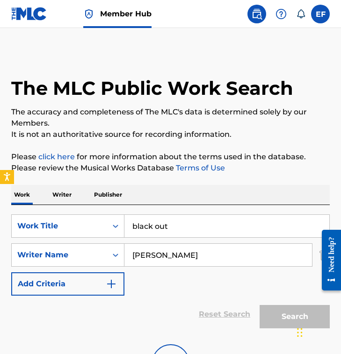
click at [133, 283] on div "SearchWithCriteria9c8fcc3c-7773-4b10-bbbb-fa35f5fc96db Work Title black out Sea…" at bounding box center [170, 255] width 318 height 81
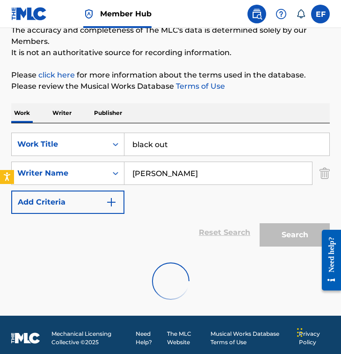
scroll to position [84, 0]
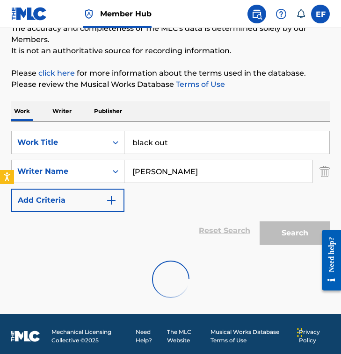
click at [162, 226] on div "Reset Search Search" at bounding box center [170, 230] width 318 height 37
click at [170, 203] on div "SearchWithCriteria9c8fcc3c-7773-4b10-bbbb-fa35f5fc96db Work Title black out Sea…" at bounding box center [170, 171] width 318 height 81
click at [146, 175] on input "[PERSON_NAME]" at bounding box center [217, 171] width 187 height 22
click at [173, 176] on input "[PERSON_NAME]" at bounding box center [217, 171] width 187 height 22
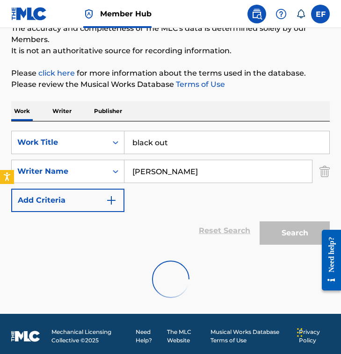
click at [174, 176] on input "[PERSON_NAME]" at bounding box center [217, 171] width 187 height 22
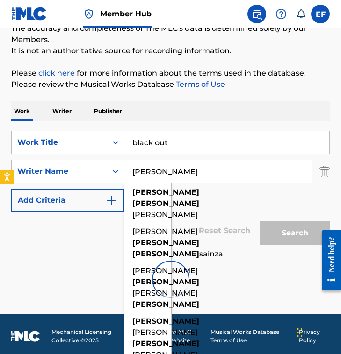
click at [211, 179] on input "Luis Miguelez" at bounding box center [217, 171] width 187 height 22
type input "Luis Miguelez"
click at [193, 192] on div "SearchWithCriteria9c8fcc3c-7773-4b10-bbbb-fa35f5fc96db Work Title black out Sea…" at bounding box center [170, 171] width 318 height 81
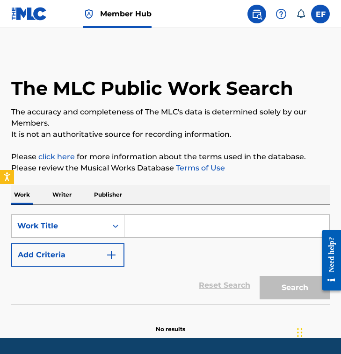
click at [155, 231] on input "Search Form" at bounding box center [226, 226] width 205 height 22
paste input "Black Wedding"
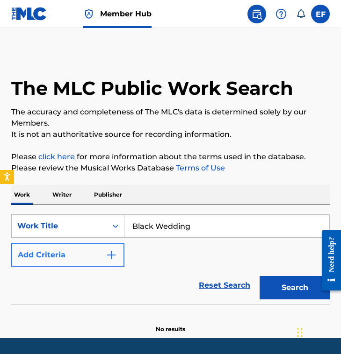
type input "Black Wedding"
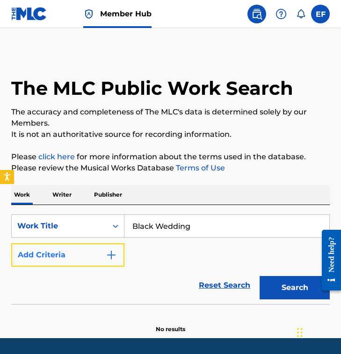
click at [82, 263] on button "Add Criteria" at bounding box center [67, 255] width 113 height 23
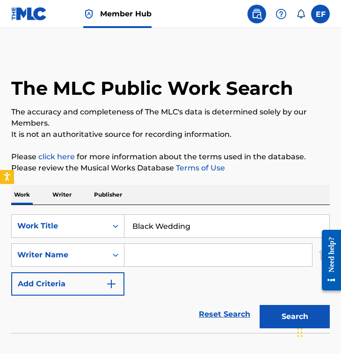
click at [206, 251] on input "Search Form" at bounding box center [217, 255] width 187 height 22
paste input "Chris Pohl"
click at [259, 305] on button "Search" at bounding box center [294, 316] width 70 height 23
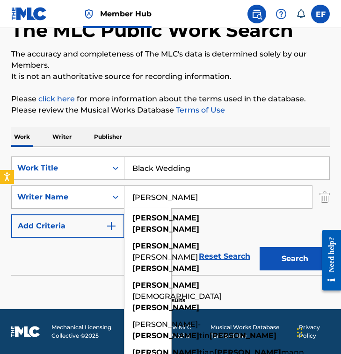
click at [220, 198] on input "Chris Pohl" at bounding box center [217, 197] width 187 height 22
paste input "onstance Rudert"
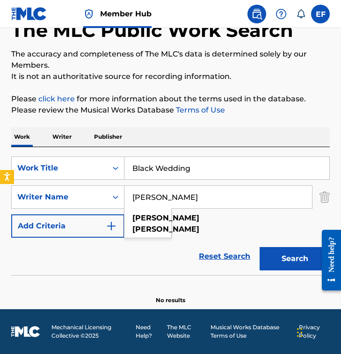
type input "[PERSON_NAME]"
click at [259, 247] on button "Search" at bounding box center [294, 258] width 70 height 23
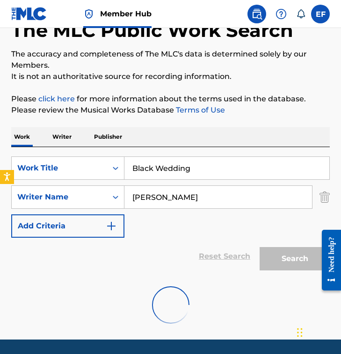
click at [157, 230] on div "SearchWithCriteria832f5341-4539-4224-ac25-6123768be859 Work Title Black Wedding…" at bounding box center [170, 197] width 318 height 81
click at [172, 222] on div "SearchWithCriteria832f5341-4539-4224-ac25-6123768be859 Work Title Black Wedding…" at bounding box center [170, 197] width 318 height 81
click at [172, 229] on div "SearchWithCriteria832f5341-4539-4224-ac25-6123768be859 Work Title Black Wedding…" at bounding box center [170, 197] width 318 height 81
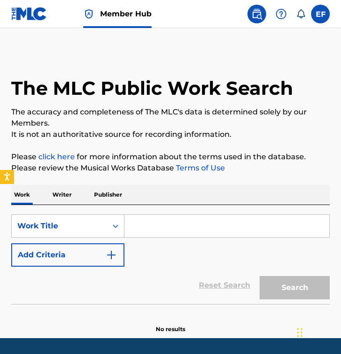
click at [171, 226] on input "Search Form" at bounding box center [226, 226] width 205 height 22
drag, startPoint x: 136, startPoint y: 224, endPoint x: 129, endPoint y: 223, distance: 7.0
click at [135, 224] on input "Search Form" at bounding box center [226, 226] width 205 height 22
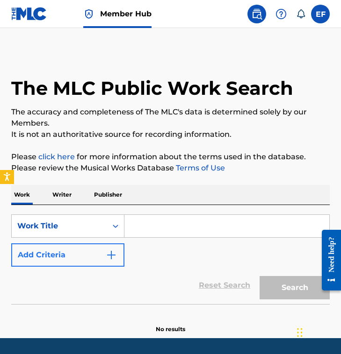
paste input "Black Wedding"
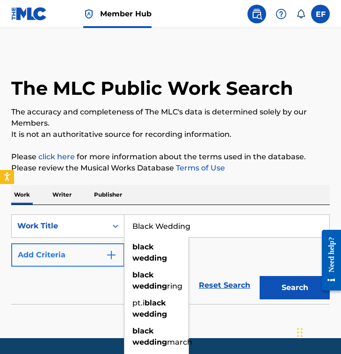
type input "Black Wedding"
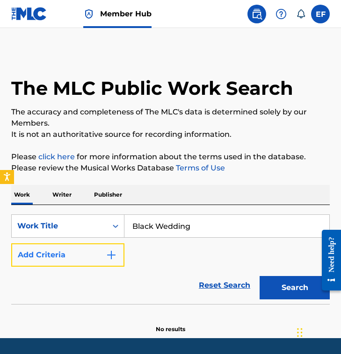
click at [86, 252] on button "Add Criteria" at bounding box center [67, 255] width 113 height 23
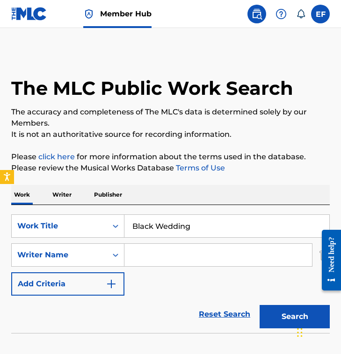
click at [162, 257] on input "Search Form" at bounding box center [217, 255] width 187 height 22
paste input "[PERSON_NAME]"
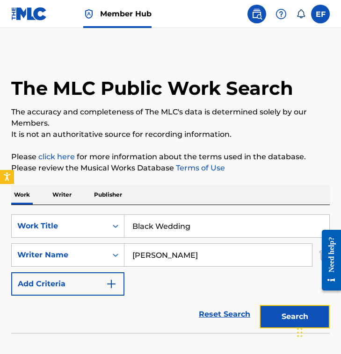
drag, startPoint x: 289, startPoint y: 308, endPoint x: 281, endPoint y: 305, distance: 8.6
click at [289, 309] on button "Search" at bounding box center [294, 316] width 70 height 23
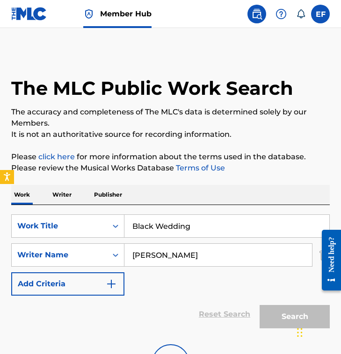
scroll to position [88, 0]
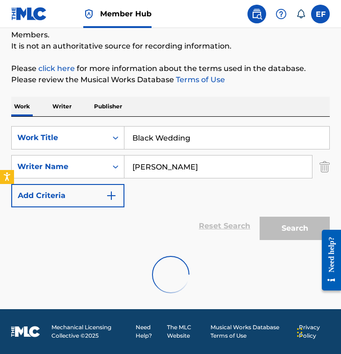
click at [151, 220] on div "Reset Search Search" at bounding box center [170, 226] width 318 height 37
click at [164, 201] on div "SearchWithCriteria82f1b480-fd8f-4f4c-a463-2e7b4fcc8fce Work Title Black Wedding…" at bounding box center [170, 166] width 318 height 81
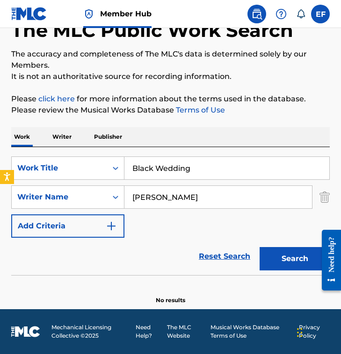
click at [160, 156] on div "SearchWithCriteria82f1b480-fd8f-4f4c-a463-2e7b4fcc8fce Work Title Black Wedding…" at bounding box center [170, 211] width 318 height 128
click at [185, 194] on input "[PERSON_NAME]" at bounding box center [217, 197] width 187 height 22
paste input "[PERSON_NAME]"
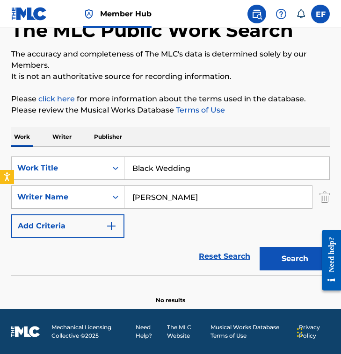
type input "[PERSON_NAME]"
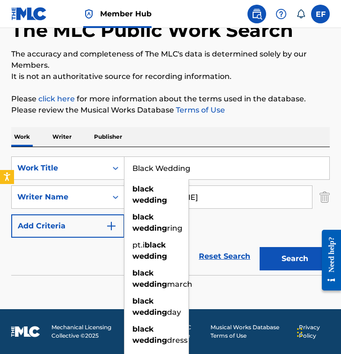
drag, startPoint x: 206, startPoint y: 162, endPoint x: 218, endPoint y: 178, distance: 20.0
click at [218, 178] on input "Black Wedding" at bounding box center [226, 168] width 205 height 22
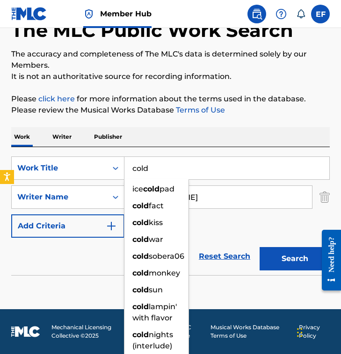
type input "cold"
click at [230, 208] on input "David HollandsworthElevate" at bounding box center [217, 197] width 187 height 22
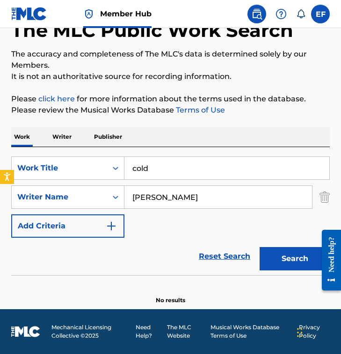
drag, startPoint x: 212, startPoint y: 197, endPoint x: 284, endPoint y: 195, distance: 72.0
click at [284, 195] on input "David HollandsworthElevate" at bounding box center [217, 197] width 187 height 22
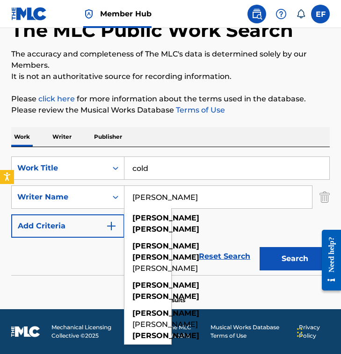
type input "[PERSON_NAME]"
click at [259, 247] on button "Search" at bounding box center [294, 258] width 70 height 23
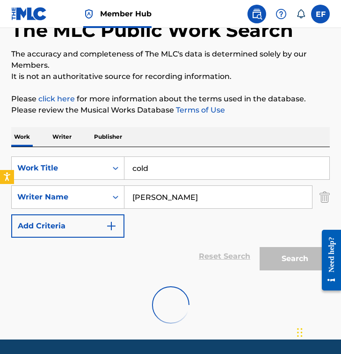
click at [164, 239] on div "Reset Search Search" at bounding box center [170, 256] width 318 height 37
click at [164, 238] on div "Reset Search Search" at bounding box center [170, 256] width 318 height 37
click at [168, 221] on div "SearchWithCriteria82f1b480-fd8f-4f4c-a463-2e7b4fcc8fce Work Title cold SearchWi…" at bounding box center [170, 197] width 318 height 81
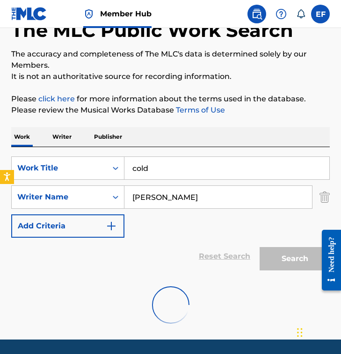
click at [156, 252] on div "Reset Search Search" at bounding box center [170, 256] width 318 height 37
click at [148, 232] on div "SearchWithCriteria82f1b480-fd8f-4f4c-a463-2e7b4fcc8fce Work Title cold SearchWi…" at bounding box center [170, 197] width 318 height 81
click at [163, 145] on div "Work Writer Publisher" at bounding box center [170, 137] width 318 height 20
click at [150, 151] on div "SearchWithCriteria82f1b480-fd8f-4f4c-a463-2e7b4fcc8fce Work Title cold SearchWi…" at bounding box center [170, 211] width 318 height 128
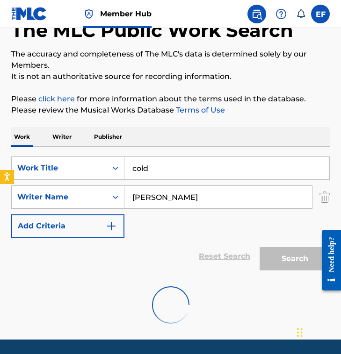
click at [150, 150] on div "SearchWithCriteria82f1b480-fd8f-4f4c-a463-2e7b4fcc8fce Work Title cold SearchWi…" at bounding box center [170, 211] width 318 height 128
click at [153, 140] on div "Work Writer Publisher" at bounding box center [170, 137] width 318 height 20
click at [147, 138] on div "Work Writer Publisher" at bounding box center [170, 137] width 318 height 20
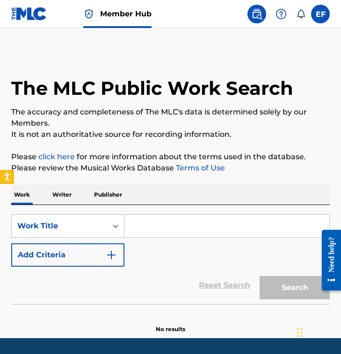
drag, startPoint x: 197, startPoint y: 227, endPoint x: 152, endPoint y: 222, distance: 45.1
click at [197, 227] on input "Search Form" at bounding box center [226, 226] width 205 height 22
paste input "Cold"
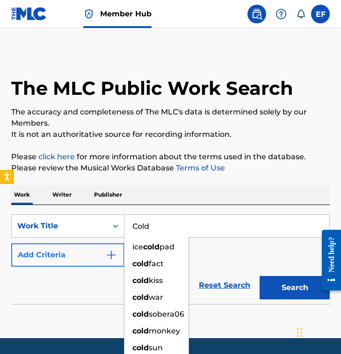
type input "Cold"
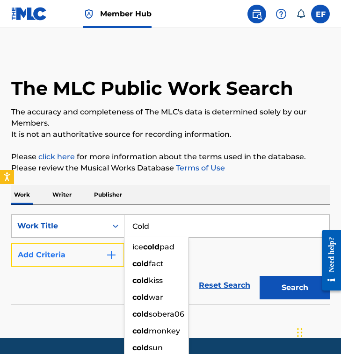
click at [82, 254] on button "Add Criteria" at bounding box center [67, 255] width 113 height 23
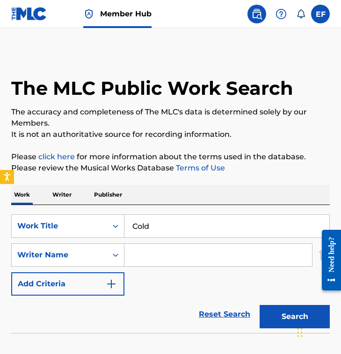
click at [165, 252] on input "Search Form" at bounding box center [217, 255] width 187 height 22
paste input "[PERSON_NAME]"
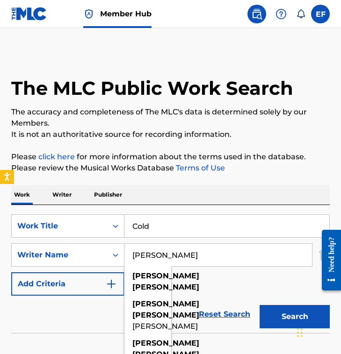
type input "[PERSON_NAME]"
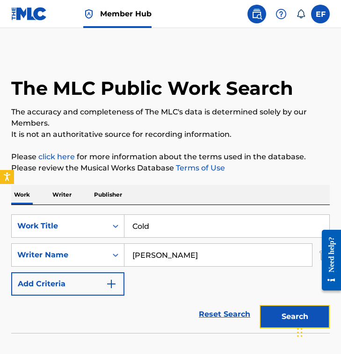
click at [287, 315] on button "Search" at bounding box center [294, 316] width 70 height 23
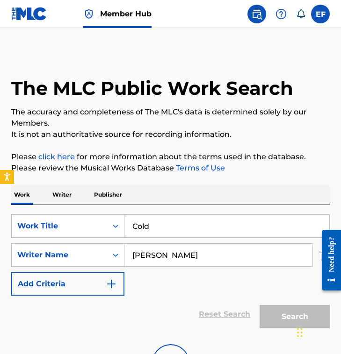
click at [168, 195] on div "Work Writer Publisher" at bounding box center [170, 195] width 318 height 20
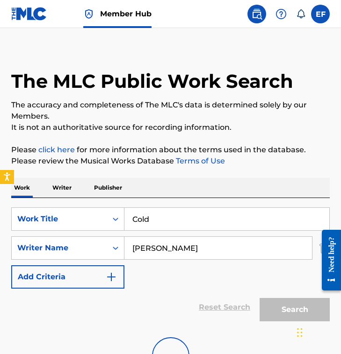
click at [165, 192] on div "Work Writer Publisher" at bounding box center [170, 188] width 318 height 20
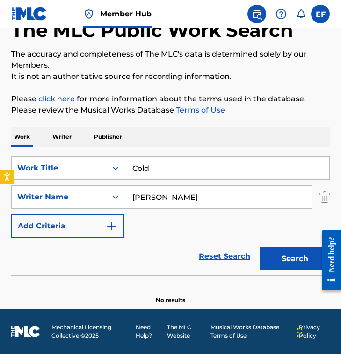
scroll to position [58, 0]
click at [208, 136] on div "Work Writer Publisher" at bounding box center [170, 137] width 318 height 20
click at [277, 273] on div "Search" at bounding box center [292, 256] width 75 height 37
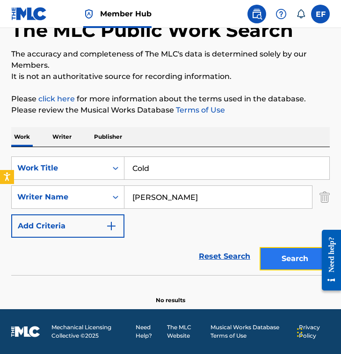
click at [282, 261] on button "Search" at bounding box center [294, 258] width 70 height 23
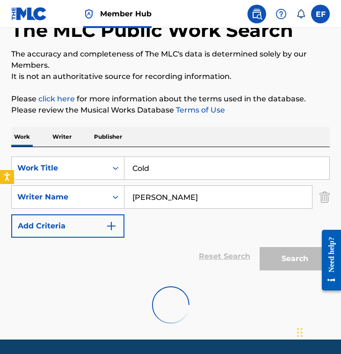
click at [180, 229] on div "SearchWithCriteria4bb1ce85-4fa1-4986-894e-18f0bfadc860 Work Title Cold SearchWi…" at bounding box center [170, 197] width 318 height 81
click at [185, 214] on div "SearchWithCriteria4bb1ce85-4fa1-4986-894e-18f0bfadc860 Work Title Cold SearchWi…" at bounding box center [170, 197] width 318 height 81
click at [194, 131] on div "Work Writer Publisher" at bounding box center [170, 137] width 318 height 20
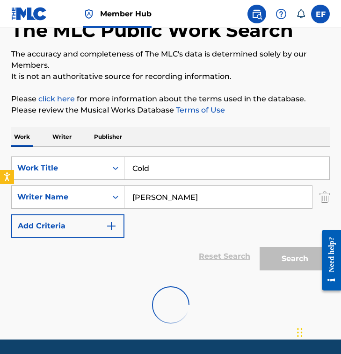
click at [168, 150] on div "SearchWithCriteria4bb1ce85-4fa1-4986-894e-18f0bfadc860 Work Title Cold SearchWi…" at bounding box center [170, 211] width 318 height 128
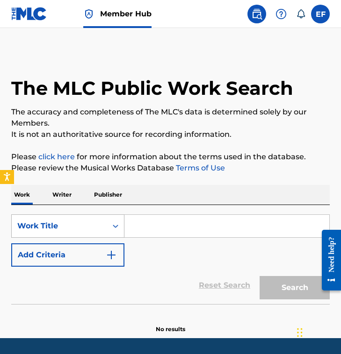
click at [82, 217] on div "Work Title" at bounding box center [67, 226] width 113 height 23
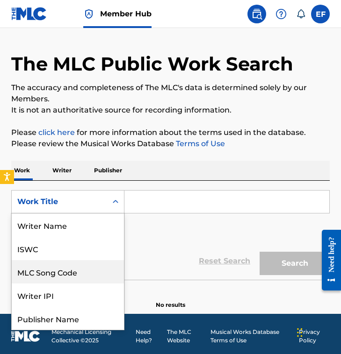
scroll to position [47, 0]
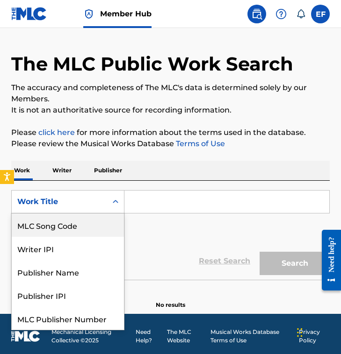
click at [82, 217] on div "MLC Song Code" at bounding box center [68, 225] width 112 height 23
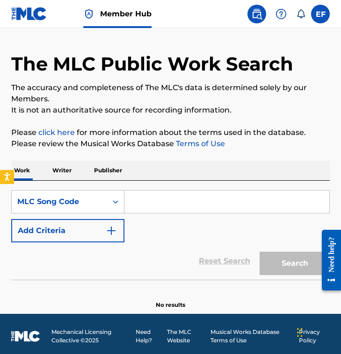
click at [179, 210] on input "Search Form" at bounding box center [226, 202] width 205 height 22
paste input "CA2XOR"
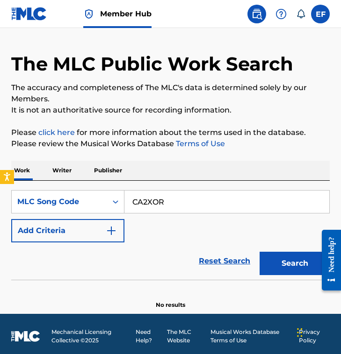
type input "CA2XOR"
click at [259, 252] on button "Search" at bounding box center [294, 263] width 70 height 23
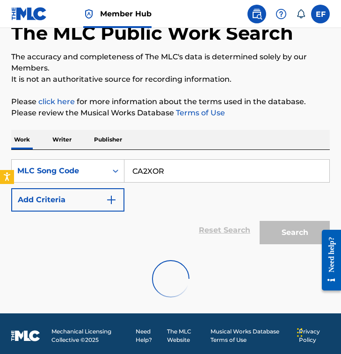
scroll to position [59, 0]
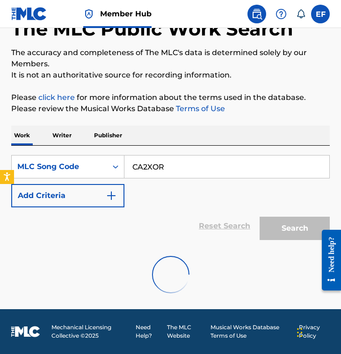
click at [172, 216] on div "Reset Search Search" at bounding box center [170, 226] width 318 height 37
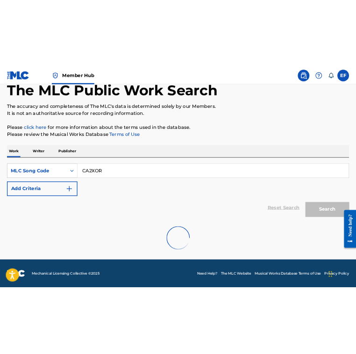
scroll to position [0, 0]
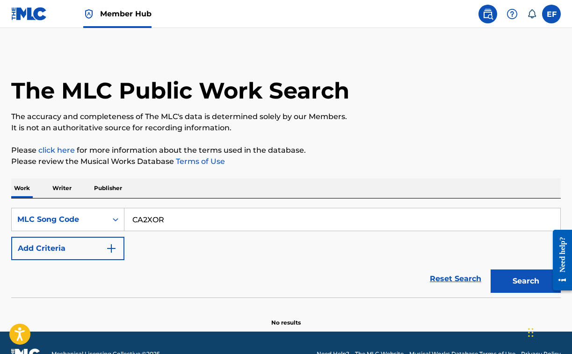
click at [340, 295] on div "Search" at bounding box center [523, 278] width 75 height 37
click at [340, 276] on button "Search" at bounding box center [525, 281] width 70 height 23
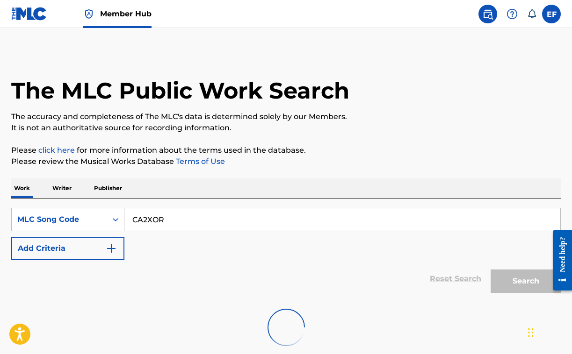
click at [340, 294] on div "Reset Search Search" at bounding box center [285, 278] width 549 height 37
